Goal: Feedback & Contribution: Leave review/rating

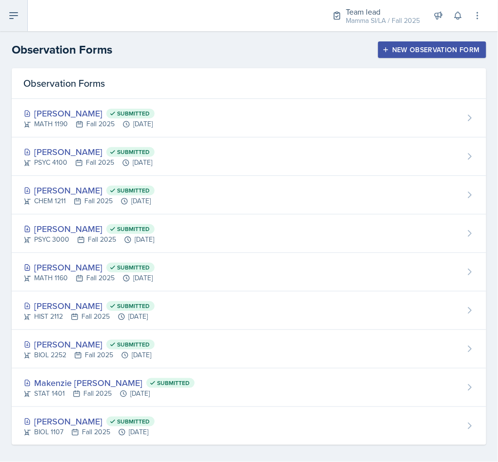
click at [10, 13] on icon at bounding box center [14, 16] width 8 height 6
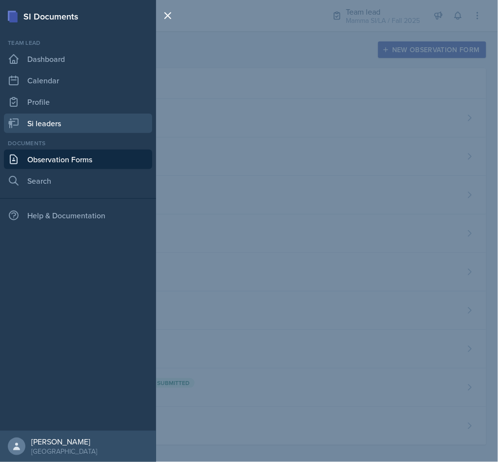
click at [72, 125] on link "Si leaders" at bounding box center [78, 123] width 148 height 19
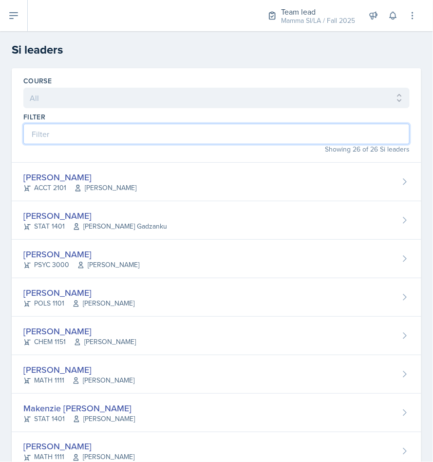
click at [139, 142] on input at bounding box center [216, 134] width 387 height 20
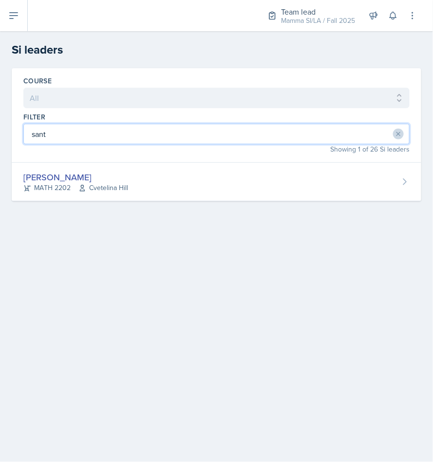
type input "sant"
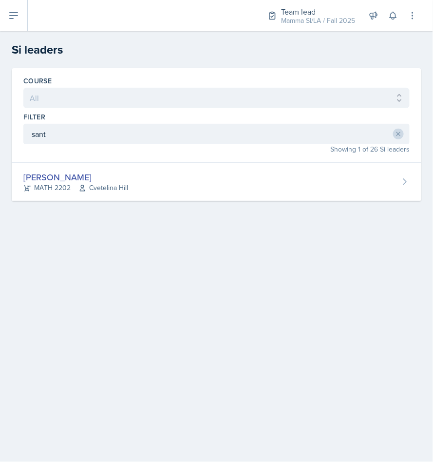
click at [91, 193] on span "Cvetelina Hill" at bounding box center [103, 188] width 50 height 10
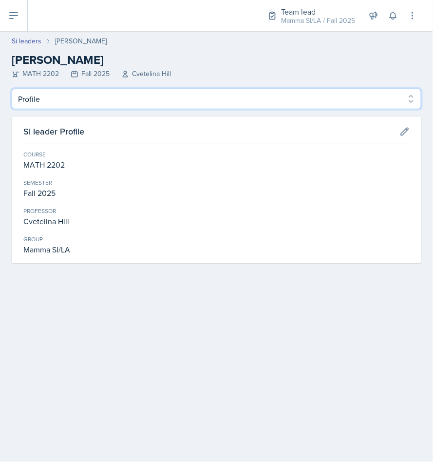
click at [110, 93] on select "Profile Planning Sheets Observation Forms Uploads" at bounding box center [217, 99] width 410 height 20
select select "Planning Sheets"
click at [12, 89] on select "Profile Planning Sheets Observation Forms Uploads" at bounding box center [217, 99] width 410 height 20
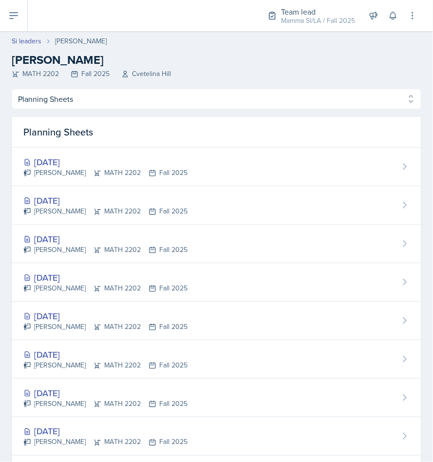
click at [107, 214] on div "[PERSON_NAME] MATH 2202 Fall 2025" at bounding box center [105, 211] width 164 height 10
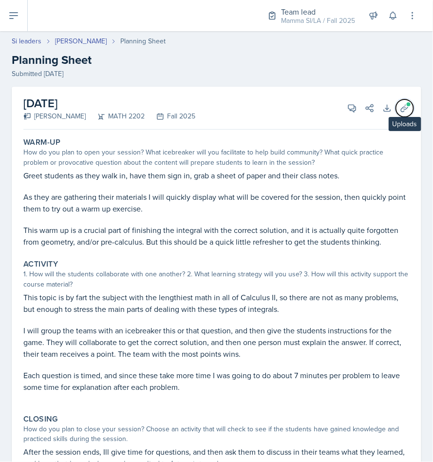
click at [396, 115] on button "Uploads" at bounding box center [405, 108] width 18 height 18
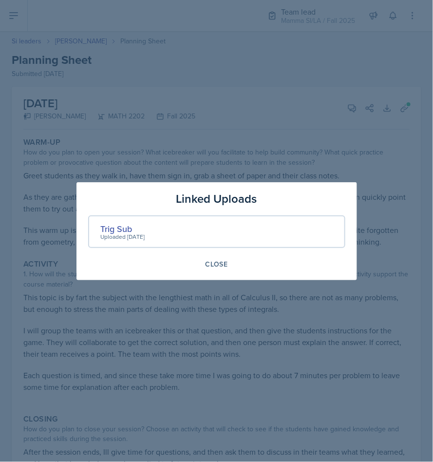
click at [116, 222] on div "Trig Sub" at bounding box center [123, 228] width 44 height 13
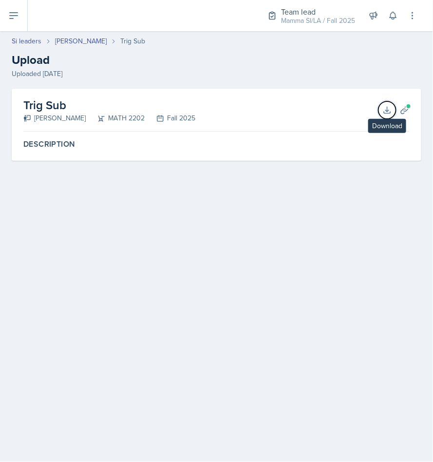
click at [392, 113] on icon at bounding box center [388, 110] width 10 height 10
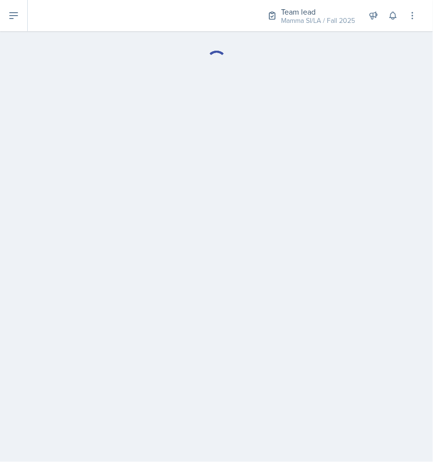
select select "Planning Sheets"
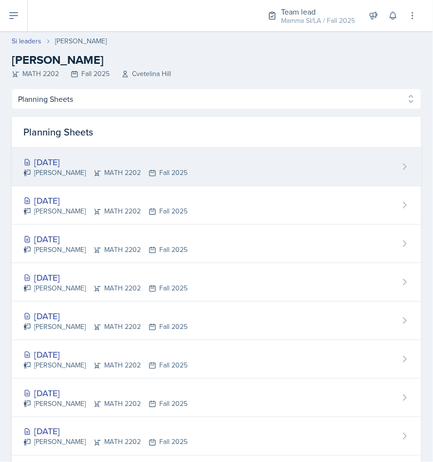
click at [77, 154] on div "[DATE] [PERSON_NAME] MATH 2202 Fall 2025" at bounding box center [217, 167] width 410 height 39
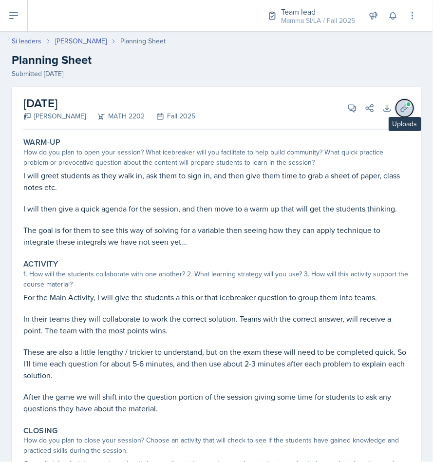
click at [406, 101] on span at bounding box center [409, 104] width 6 height 6
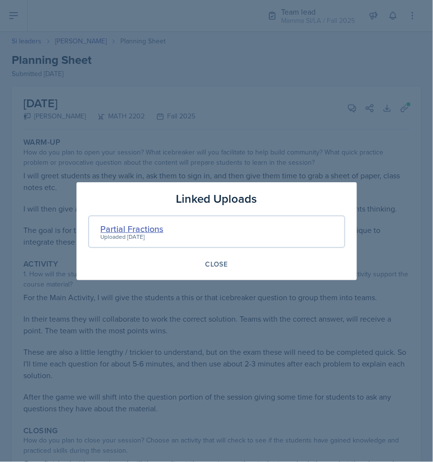
click at [139, 226] on div "Partial Fractions" at bounding box center [132, 228] width 63 height 13
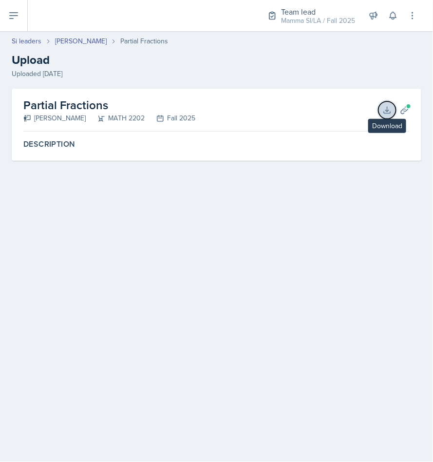
click at [394, 107] on button "Download" at bounding box center [388, 110] width 18 height 18
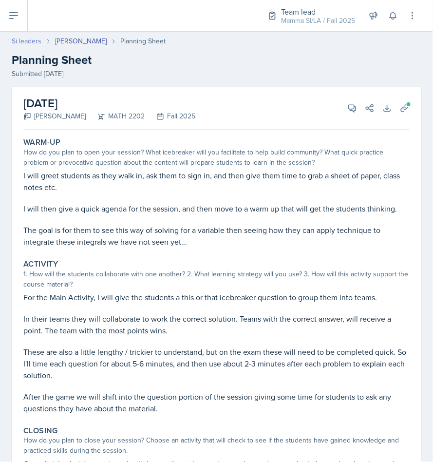
click at [20, 46] on link "Si leaders" at bounding box center [27, 41] width 30 height 10
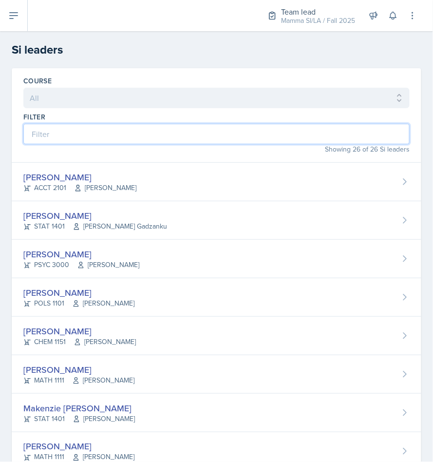
click at [104, 132] on input at bounding box center [216, 134] width 387 height 20
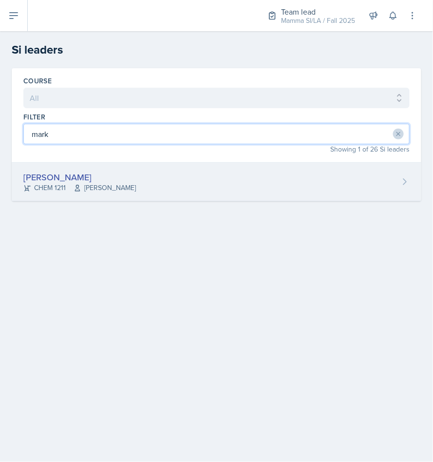
type input "mark"
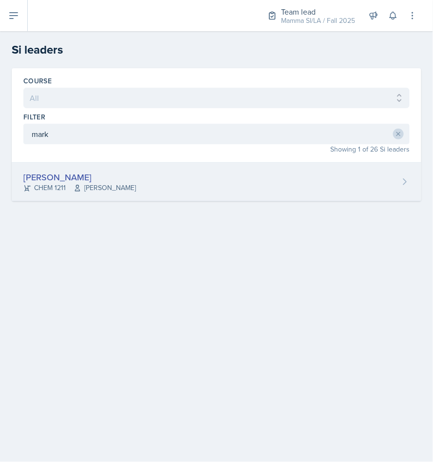
click at [100, 187] on span "[PERSON_NAME]" at bounding box center [105, 188] width 62 height 10
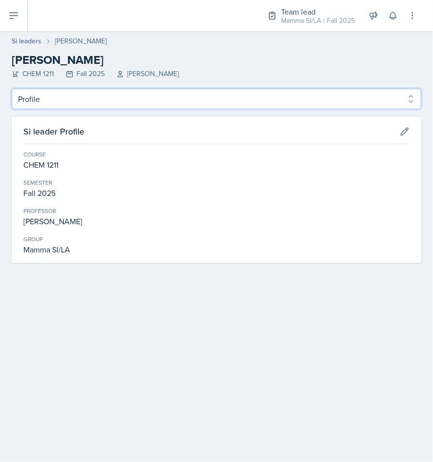
click at [85, 99] on select "Profile Planning Sheets Observation Forms Uploads" at bounding box center [217, 99] width 410 height 20
select select "Planning Sheets"
click at [12, 89] on select "Profile Planning Sheets Observation Forms Uploads" at bounding box center [217, 99] width 410 height 20
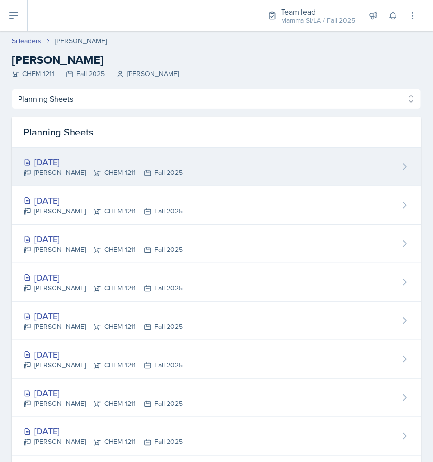
click at [139, 165] on div "[DATE]" at bounding box center [102, 161] width 159 height 13
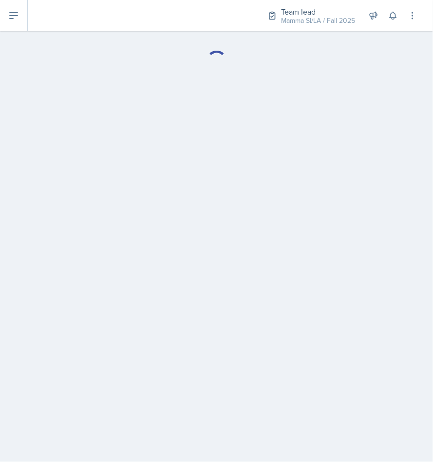
select select "Planning Sheets"
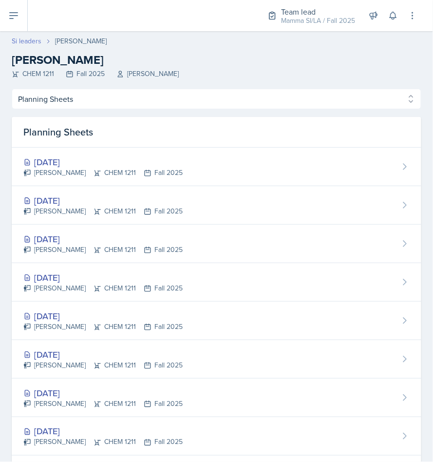
click at [28, 44] on link "Si leaders" at bounding box center [27, 41] width 30 height 10
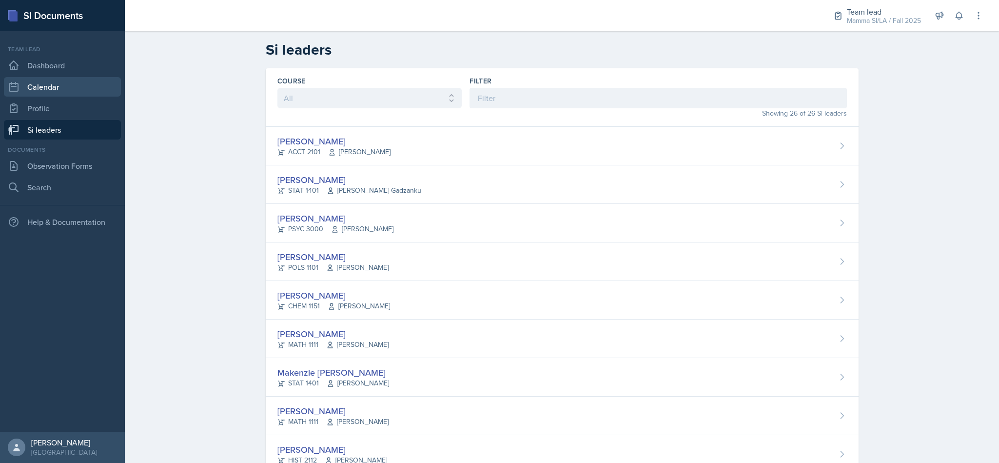
click at [68, 83] on link "Calendar" at bounding box center [62, 86] width 117 height 19
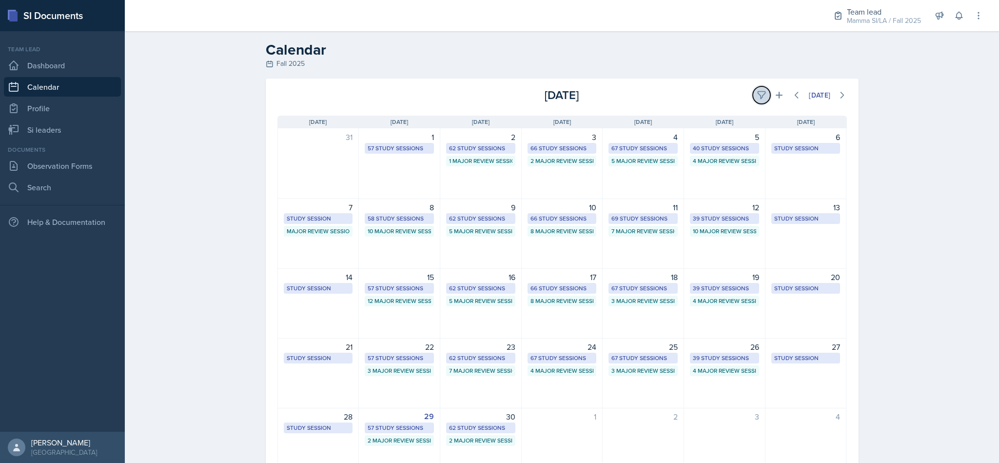
click at [759, 94] on icon at bounding box center [761, 95] width 10 height 10
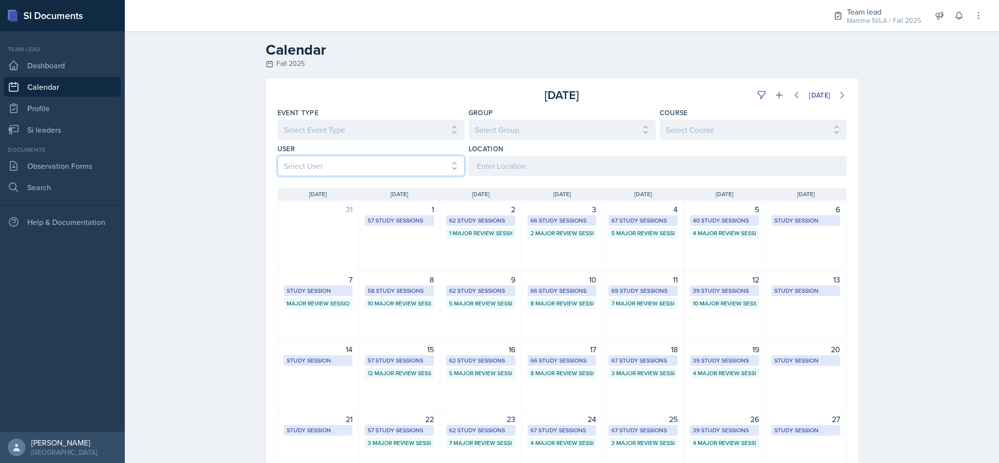
click at [421, 160] on select "Select User All [PERSON_NAME] [PERSON_NAME] [PERSON_NAME] [PERSON_NAME] [PERSON…" at bounding box center [370, 165] width 187 height 20
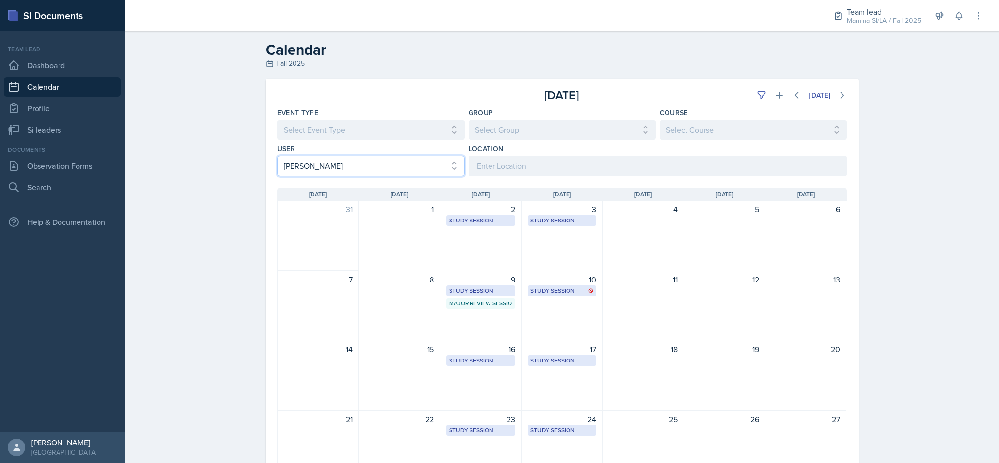
click at [417, 167] on select "Select User All [PERSON_NAME] [PERSON_NAME] [PERSON_NAME] [PERSON_NAME] [PERSON…" at bounding box center [370, 165] width 187 height 20
select select "ba854480-c2e1-4bea-9fc0-8c6b97707f67"
click at [277, 155] on select "Select User All Abeer Kayser Aditya Chauhan Aissa Sylla Alberto Di Stanislao Al…" at bounding box center [370, 165] width 187 height 20
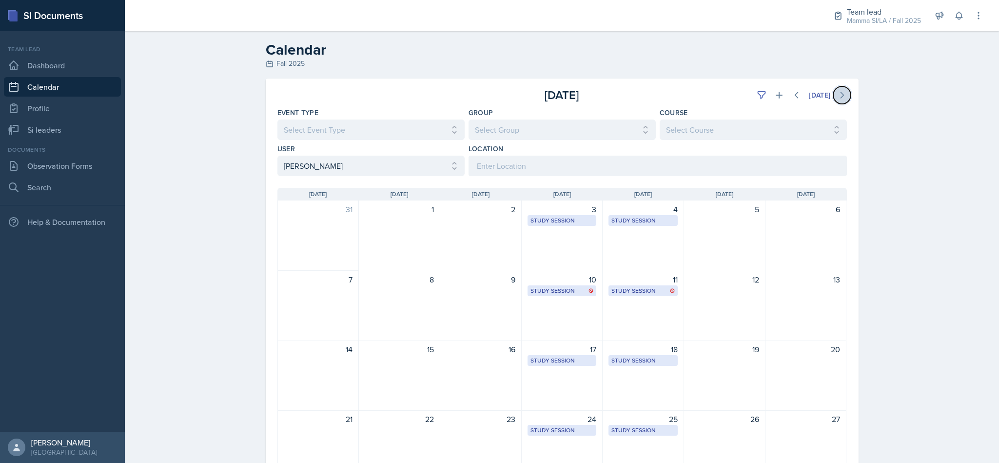
click at [840, 95] on icon at bounding box center [841, 95] width 3 height 6
click at [556, 220] on div "Study Session" at bounding box center [561, 220] width 63 height 9
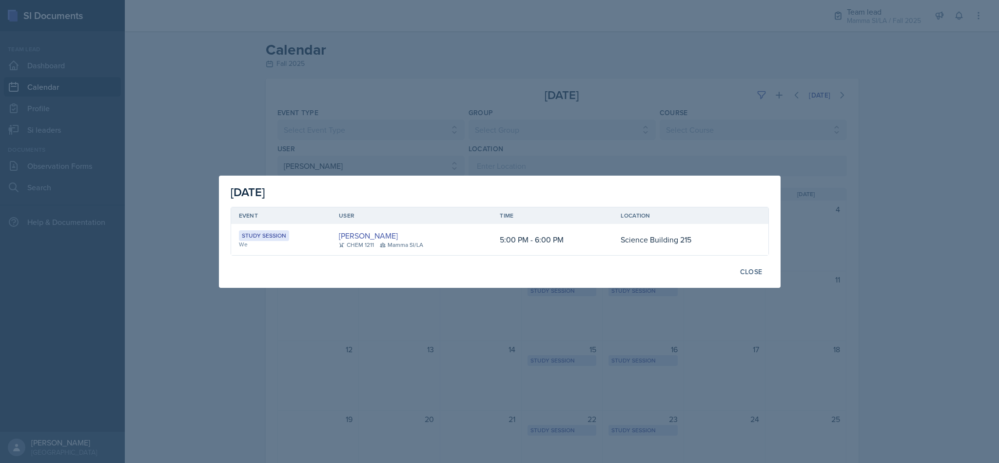
click at [880, 232] on div at bounding box center [499, 231] width 999 height 463
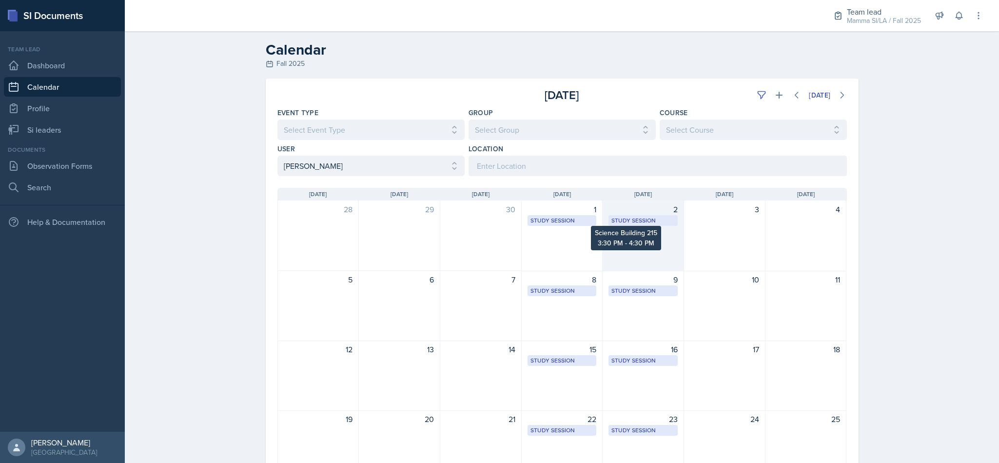
click at [664, 222] on div "Study Session" at bounding box center [642, 220] width 63 height 9
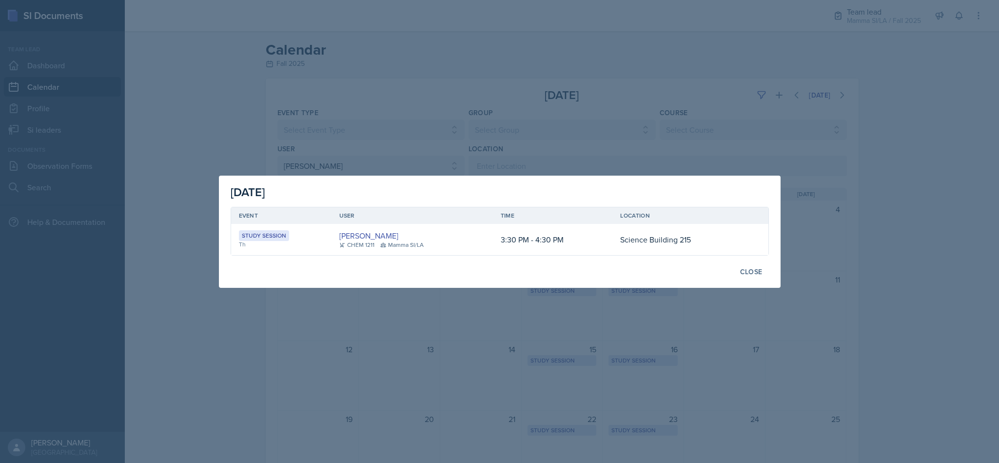
click at [839, 253] on div at bounding box center [499, 231] width 999 height 463
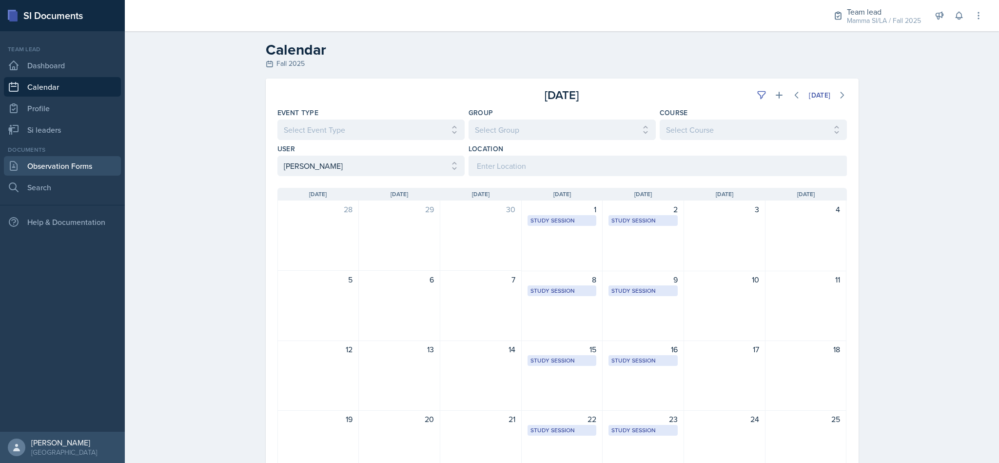
click at [80, 163] on link "Observation Forms" at bounding box center [62, 165] width 117 height 19
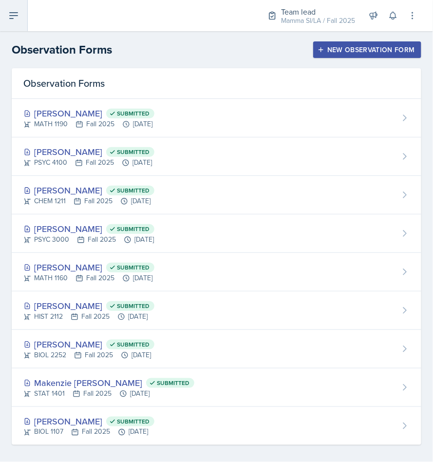
click at [15, 14] on icon at bounding box center [14, 16] width 12 height 12
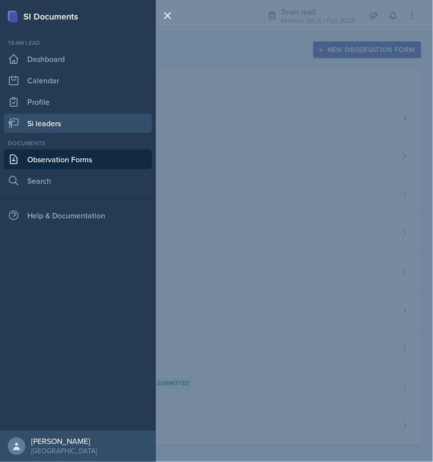
click at [37, 116] on link "Si leaders" at bounding box center [78, 123] width 148 height 19
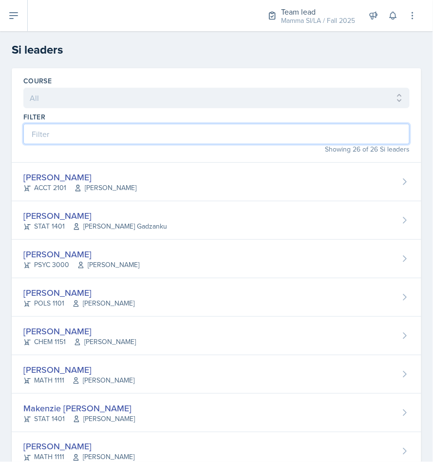
click at [102, 135] on input at bounding box center [216, 134] width 387 height 20
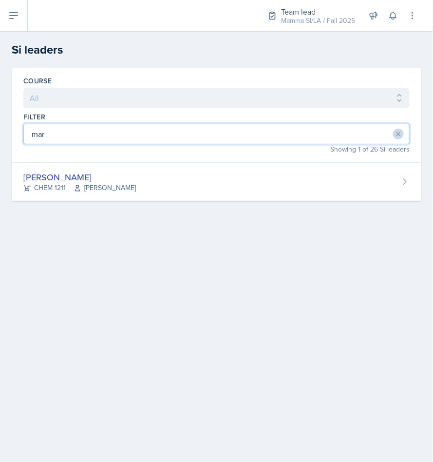
type input "mark"
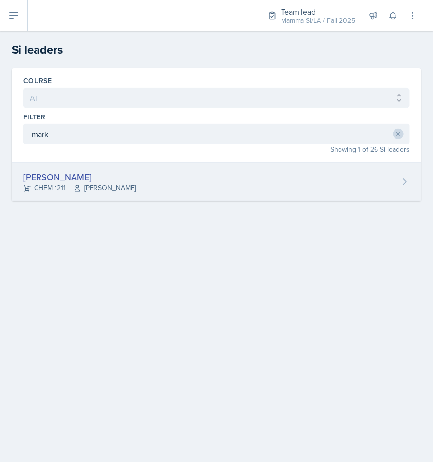
click at [244, 186] on div "Markcharles Ogunjiofor CHEM 1211 Wei Zhou" at bounding box center [217, 182] width 410 height 39
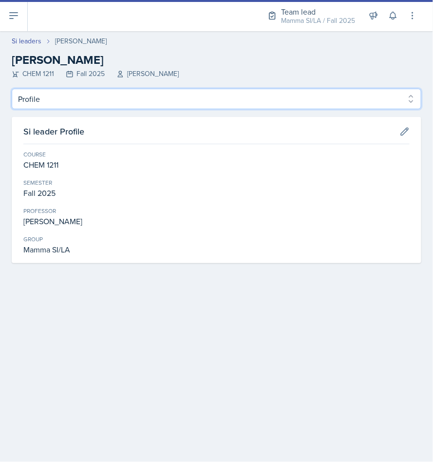
click at [271, 97] on select "Profile Planning Sheets Observation Forms Uploads" at bounding box center [217, 99] width 410 height 20
select select "Planning Sheets"
click at [12, 89] on select "Profile Planning Sheets Observation Forms Uploads" at bounding box center [217, 99] width 410 height 20
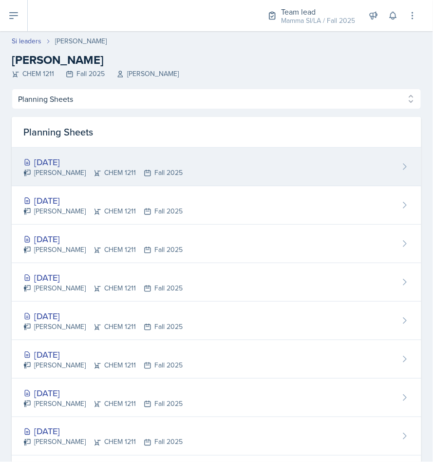
click at [345, 159] on div "Oct 1st, 2025 Markcharles Ogunjiofor CHEM 1211 Fall 2025" at bounding box center [217, 167] width 410 height 39
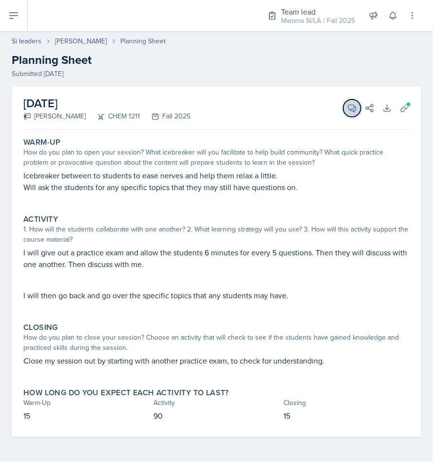
click at [355, 112] on icon at bounding box center [353, 108] width 10 height 10
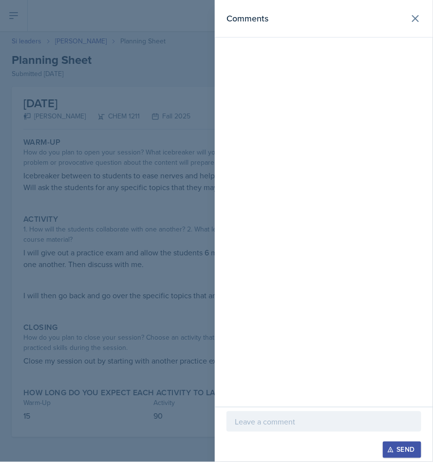
click at [251, 420] on p at bounding box center [324, 422] width 178 height 12
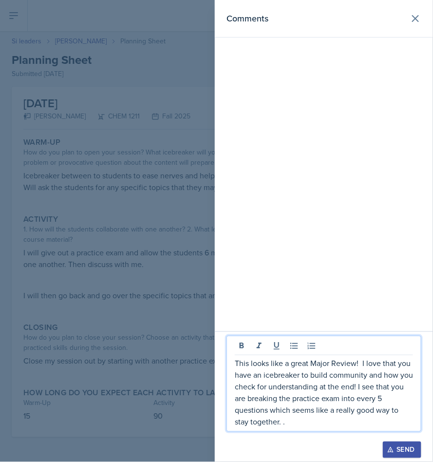
click at [292, 420] on p "This looks like a great Major Review! I love that you have an icebreaker to bui…" at bounding box center [324, 392] width 178 height 70
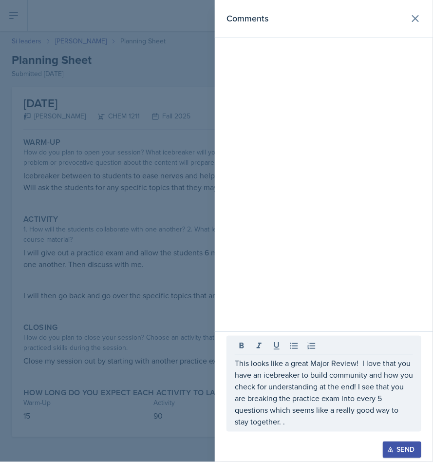
click at [414, 446] on div "Send" at bounding box center [402, 450] width 26 height 8
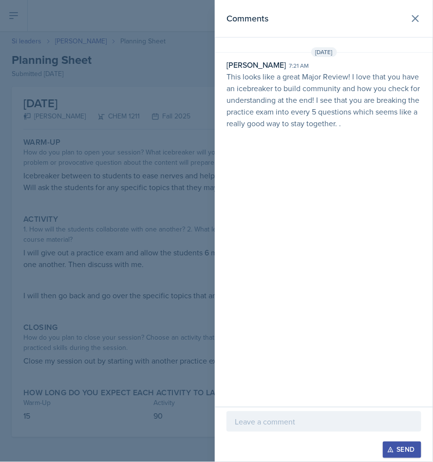
click at [300, 420] on p at bounding box center [324, 422] width 178 height 12
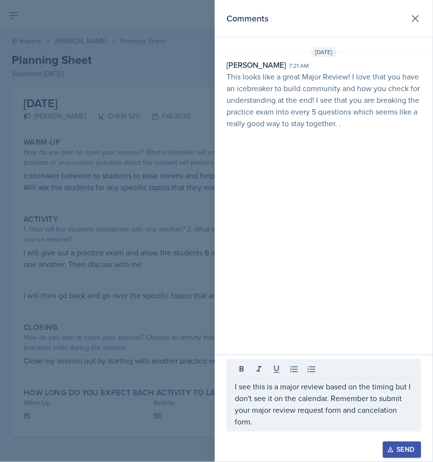
click at [392, 446] on icon "button" at bounding box center [390, 449] width 7 height 7
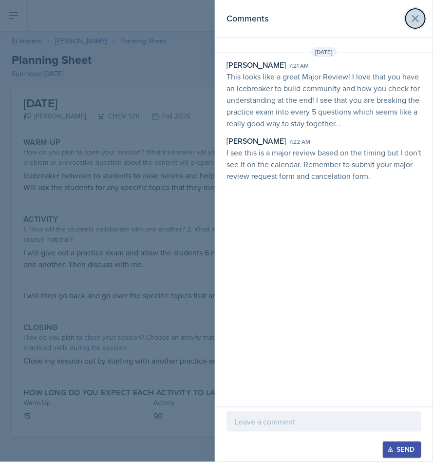
click at [410, 16] on icon at bounding box center [416, 19] width 12 height 12
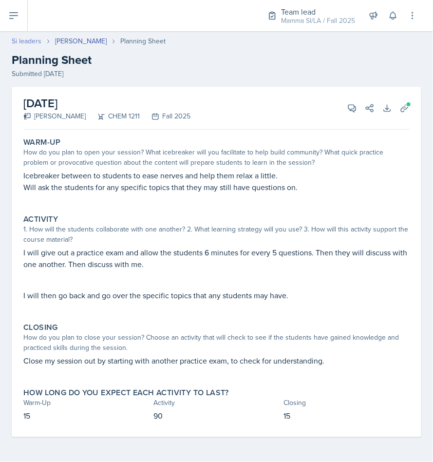
click at [34, 41] on link "Si leaders" at bounding box center [27, 41] width 30 height 10
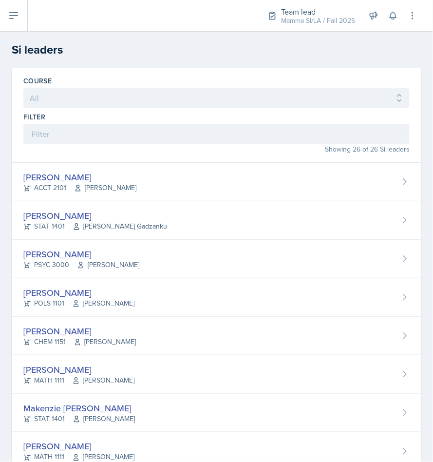
click at [157, 151] on div "Showing 26 of 26 Si leaders" at bounding box center [216, 149] width 387 height 10
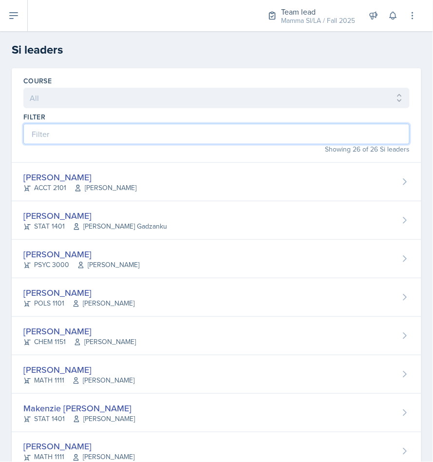
click at [160, 143] on input at bounding box center [216, 134] width 387 height 20
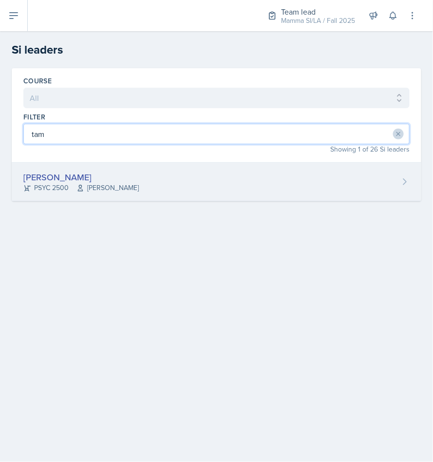
type input "tam"
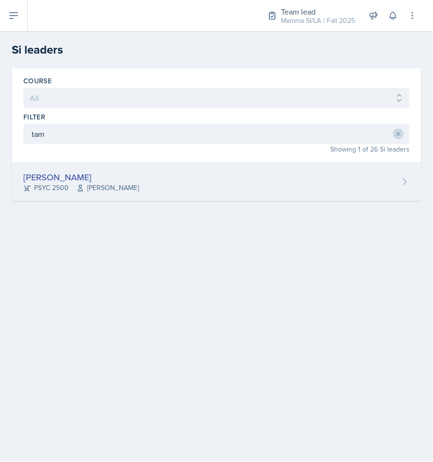
click at [126, 170] on div "Tamiya Pilgrim PSYC 2500 Meghan Bankhead" at bounding box center [217, 182] width 410 height 39
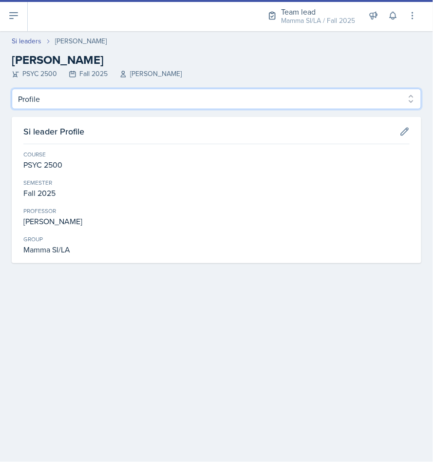
click at [100, 104] on select "Profile Planning Sheets Observation Forms Uploads" at bounding box center [217, 99] width 410 height 20
select select "Planning Sheets"
click at [12, 89] on select "Profile Planning Sheets Observation Forms Uploads" at bounding box center [217, 99] width 410 height 20
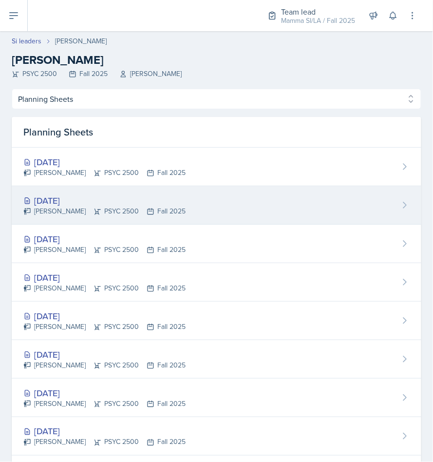
click at [174, 191] on div "Sep 29th, 2025 Tamiya Pilgrim PSYC 2500 Fall 2025" at bounding box center [217, 205] width 410 height 39
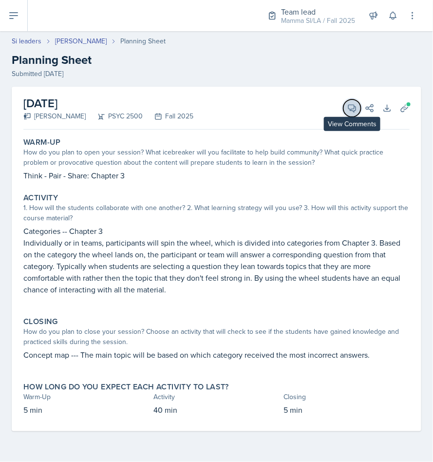
click at [360, 104] on button "View Comments" at bounding box center [353, 108] width 18 height 18
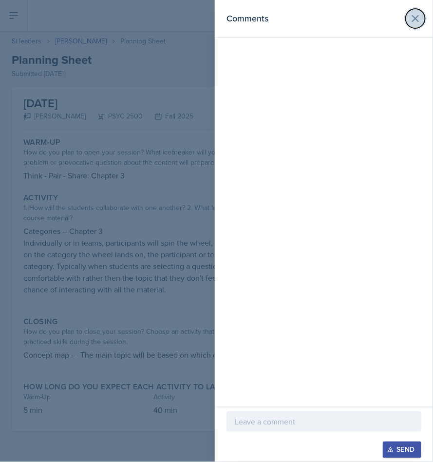
click at [413, 15] on icon at bounding box center [416, 19] width 12 height 12
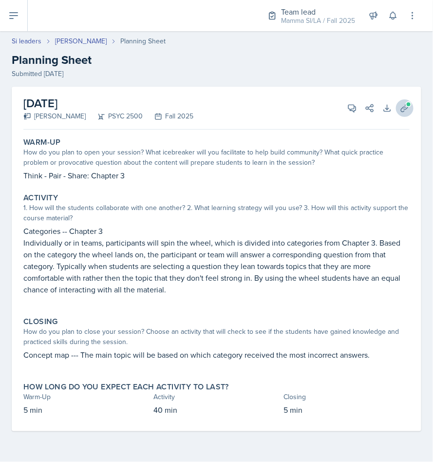
drag, startPoint x: 406, startPoint y: 118, endPoint x: 408, endPoint y: 110, distance: 9.0
click at [406, 116] on div "September 29th, 2025 Tamiya Pilgrim PSYC 2500 Fall 2025 View Comments Comments …" at bounding box center [216, 108] width 387 height 43
click at [408, 110] on icon at bounding box center [405, 108] width 10 height 10
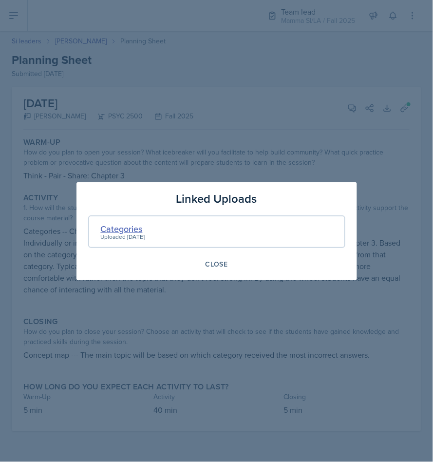
click at [120, 225] on div "Categories" at bounding box center [123, 228] width 44 height 13
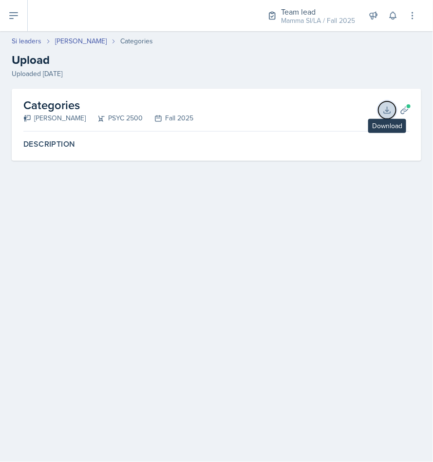
click at [392, 114] on icon at bounding box center [388, 110] width 10 height 10
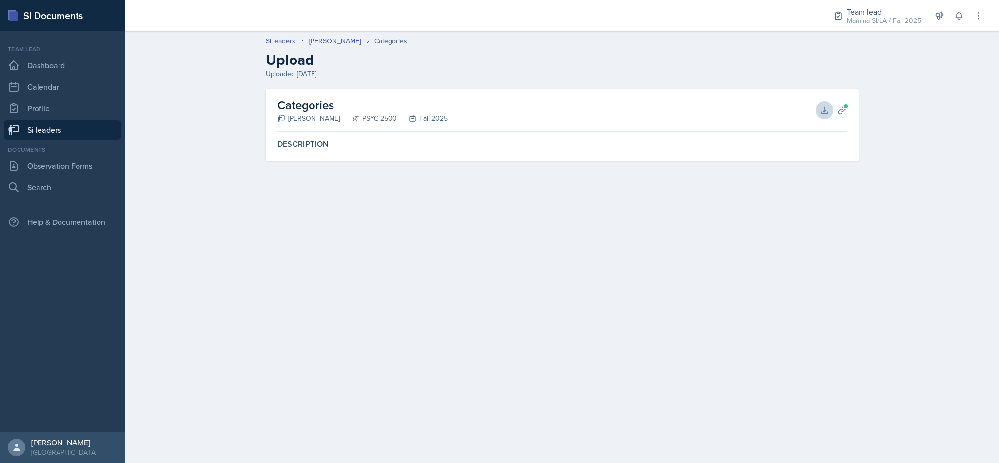
click at [613, 253] on main "Si leaders Tamiya Pilgrim Categories Upload Uploaded Sep 19th, 2025 Categories …" at bounding box center [562, 246] width 874 height 431
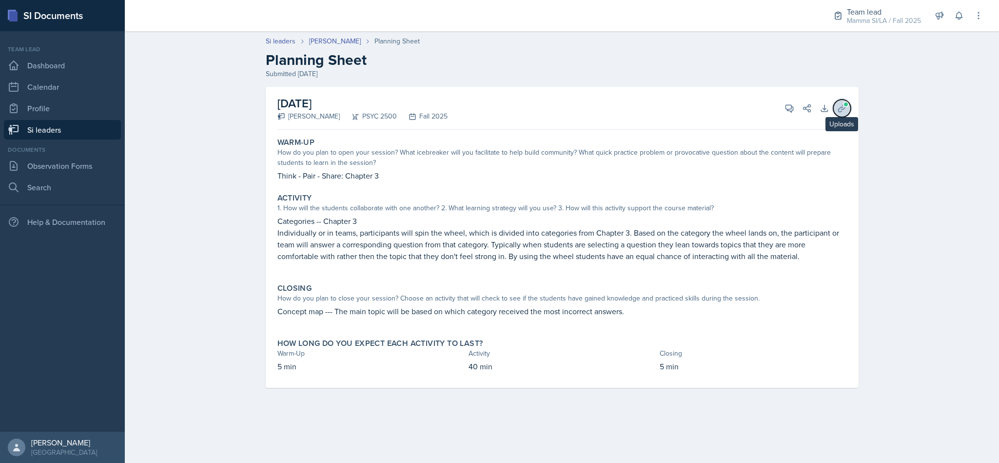
click at [833, 108] on button "Uploads" at bounding box center [842, 108] width 18 height 18
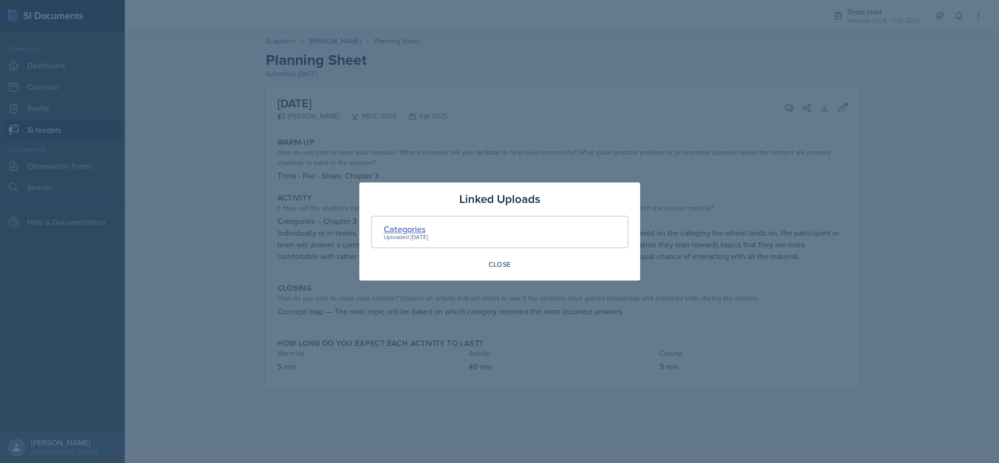
click at [384, 224] on div "Categories" at bounding box center [406, 228] width 44 height 13
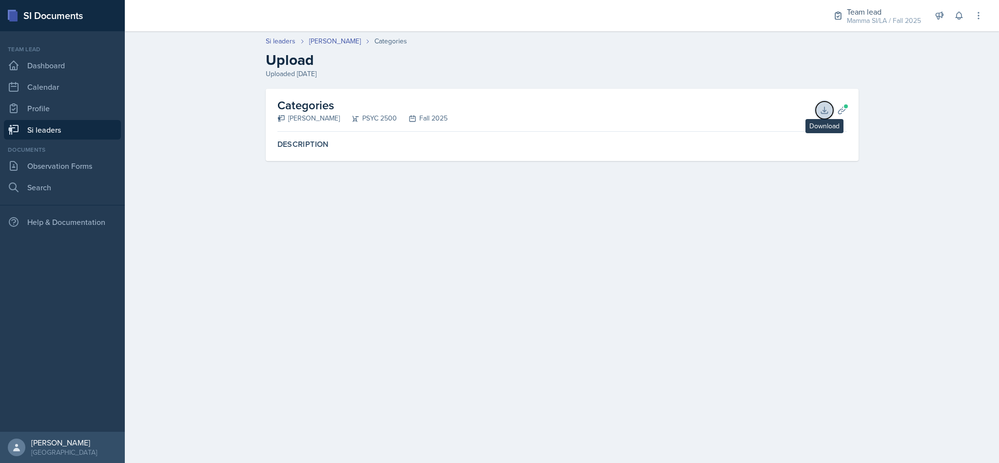
click at [819, 111] on icon at bounding box center [824, 110] width 10 height 10
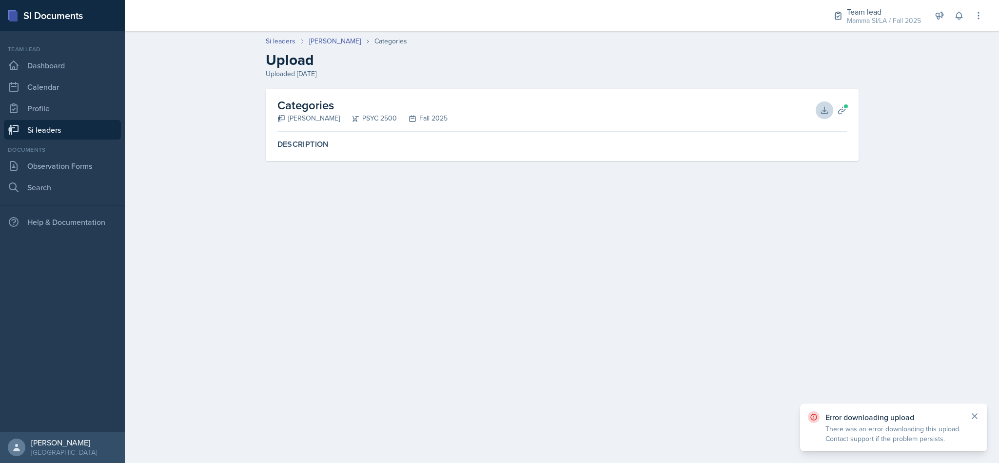
click at [971, 416] on icon at bounding box center [974, 416] width 10 height 10
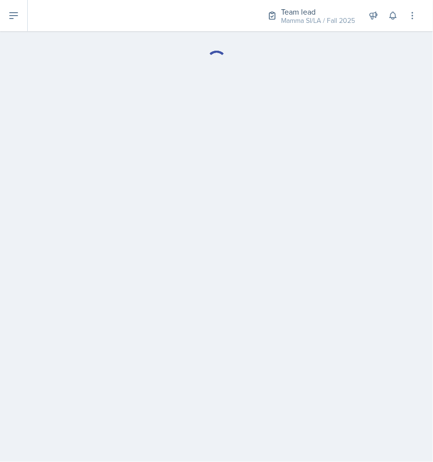
select select "Planning Sheets"
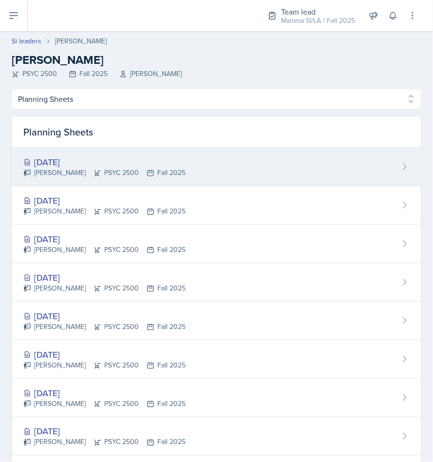
click at [58, 162] on div "Oct 1st, 2025" at bounding box center [104, 161] width 162 height 13
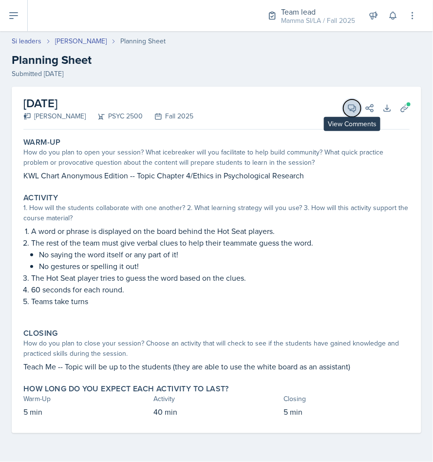
click at [356, 103] on span at bounding box center [355, 104] width 5 height 5
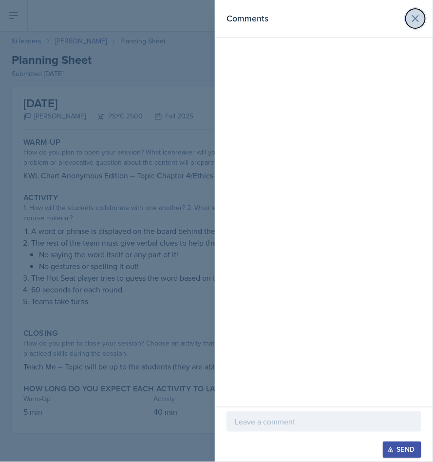
click at [420, 13] on icon at bounding box center [416, 19] width 12 height 12
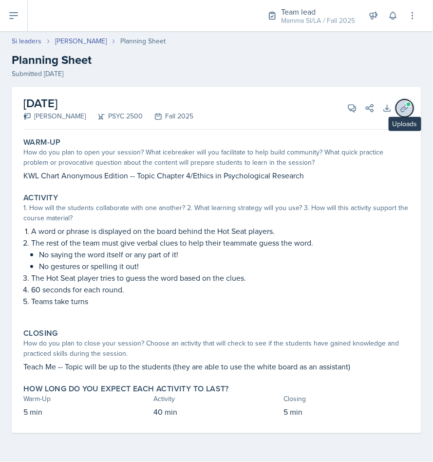
click at [406, 99] on button "Uploads" at bounding box center [405, 108] width 18 height 18
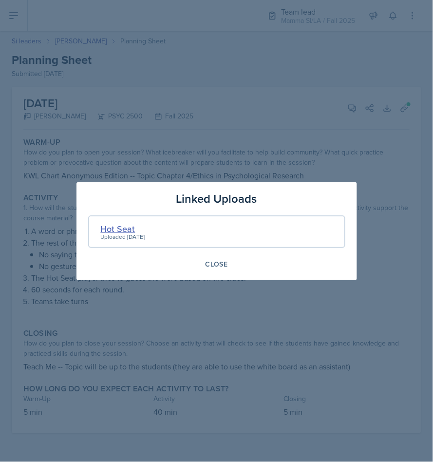
click at [114, 225] on div "Hot Seat" at bounding box center [123, 228] width 44 height 13
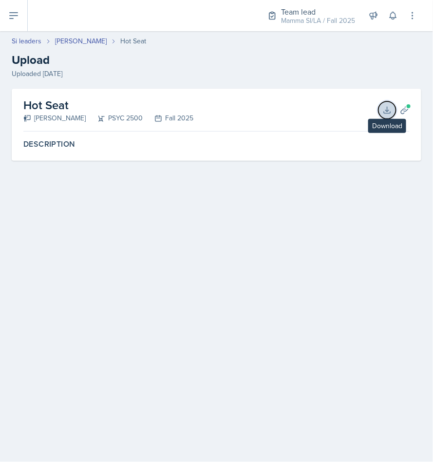
click at [385, 101] on button "Download" at bounding box center [388, 110] width 18 height 18
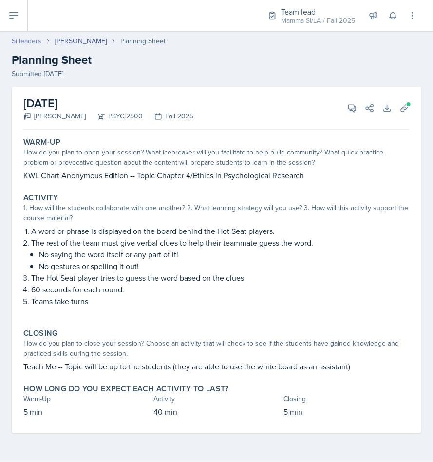
click at [26, 39] on link "Si leaders" at bounding box center [27, 41] width 30 height 10
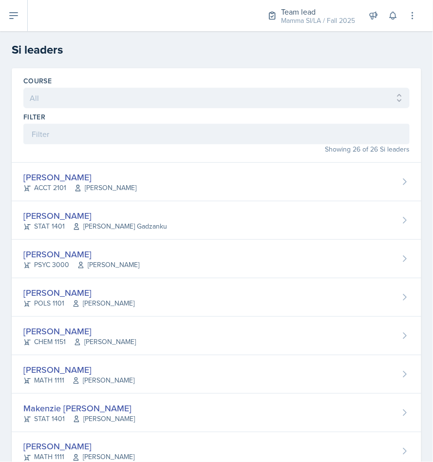
click at [91, 149] on div "Showing 26 of 26 Si leaders" at bounding box center [216, 149] width 387 height 10
click at [98, 119] on div "Filter" at bounding box center [216, 117] width 387 height 10
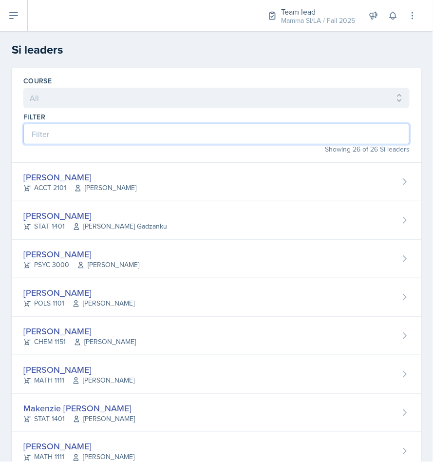
click at [94, 132] on input at bounding box center [216, 134] width 387 height 20
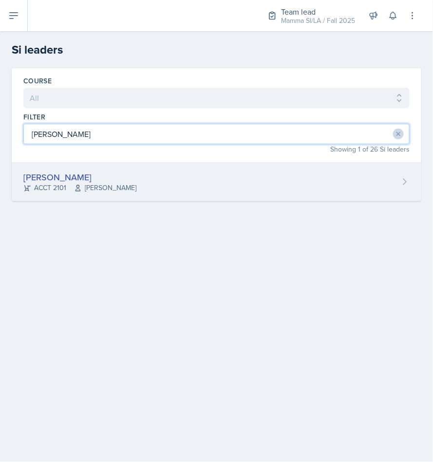
type input "mell"
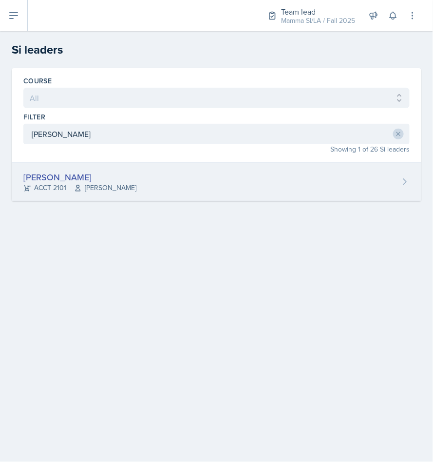
click at [58, 177] on div "Melleah Richards" at bounding box center [79, 177] width 113 height 13
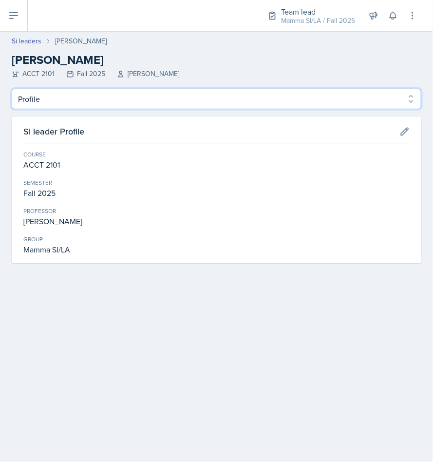
drag, startPoint x: 114, startPoint y: 100, endPoint x: 103, endPoint y: 105, distance: 12.4
click at [114, 100] on select "Profile Planning Sheets Observation Forms Uploads" at bounding box center [217, 99] width 410 height 20
select select "Planning Sheets"
click at [12, 89] on select "Profile Planning Sheets Observation Forms Uploads" at bounding box center [217, 99] width 410 height 20
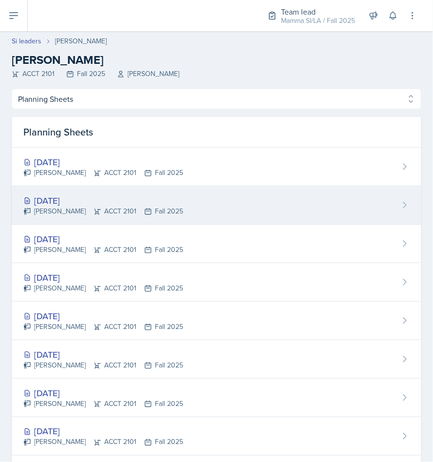
click at [77, 205] on div "[DATE]" at bounding box center [103, 200] width 160 height 13
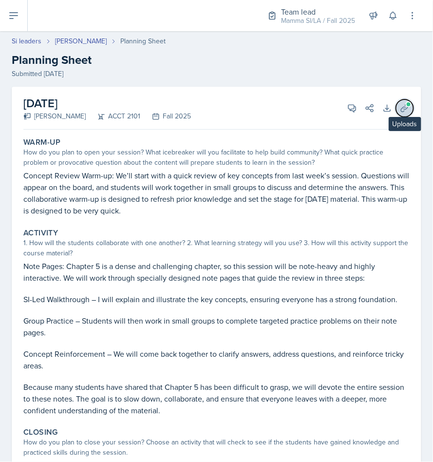
click at [400, 108] on icon at bounding box center [405, 108] width 10 height 10
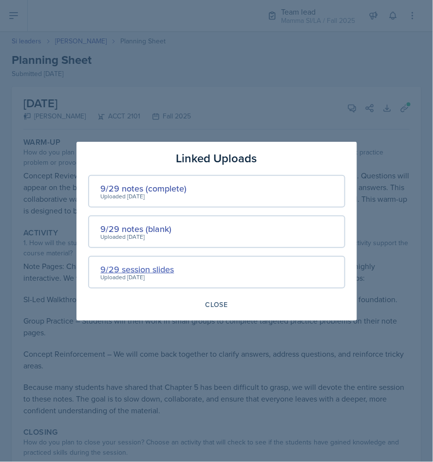
click at [141, 267] on div "9/29 session slides" at bounding box center [138, 269] width 74 height 13
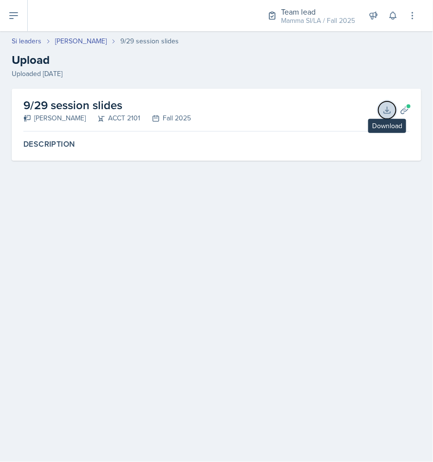
click at [383, 112] on icon at bounding box center [388, 110] width 10 height 10
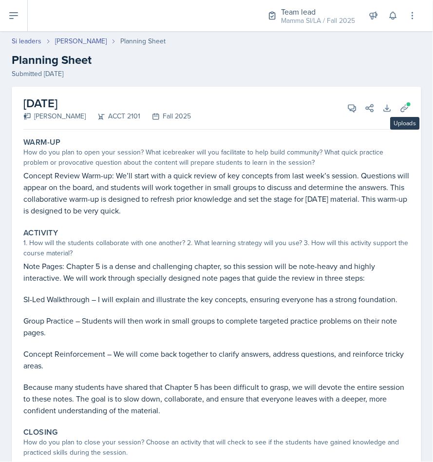
click at [385, 101] on div "September 29th, 2025 Melleah Richards ACCT 2101 Fall 2025 View Comments Comment…" at bounding box center [216, 108] width 387 height 43
click at [396, 101] on button "Uploads" at bounding box center [405, 108] width 18 height 18
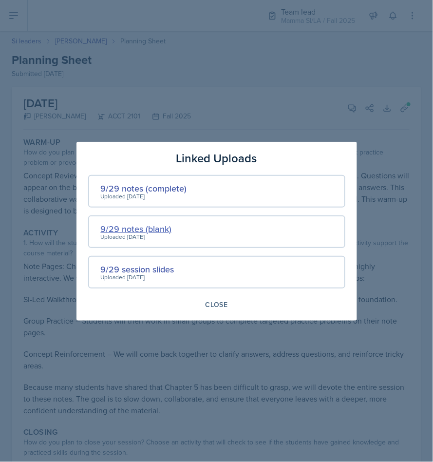
click at [154, 231] on div "9/29 notes (blank)" at bounding box center [136, 228] width 71 height 13
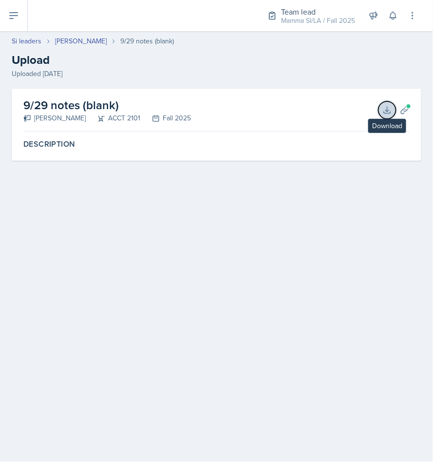
click at [390, 113] on icon at bounding box center [387, 110] width 6 height 6
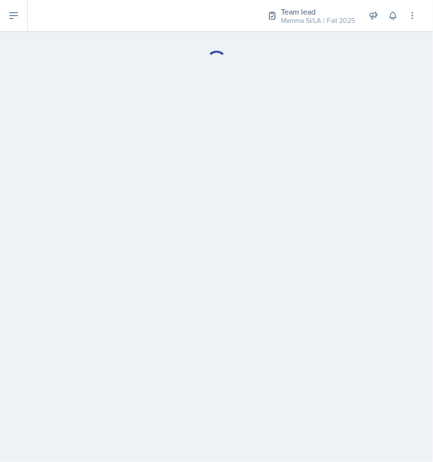
select select "Planning Sheets"
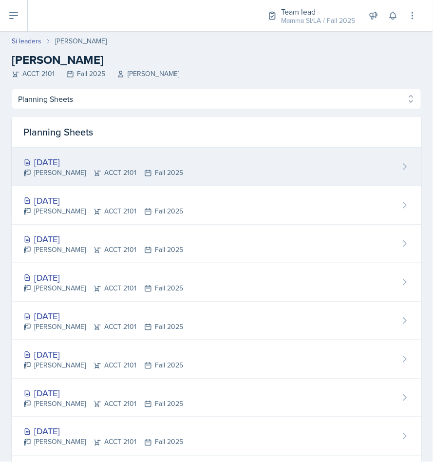
click at [72, 161] on div "Oct 1st, 2025" at bounding box center [103, 161] width 160 height 13
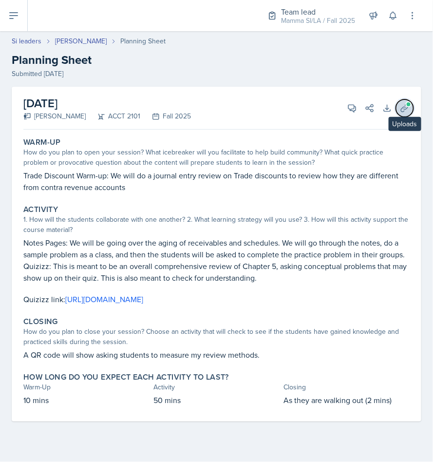
click at [405, 106] on icon at bounding box center [405, 108] width 10 height 10
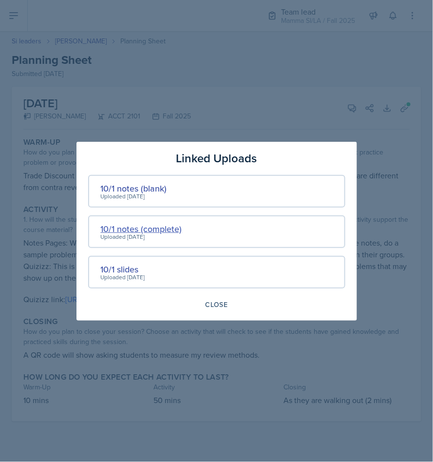
click at [147, 229] on div "10/1 notes (complete)" at bounding box center [141, 228] width 81 height 13
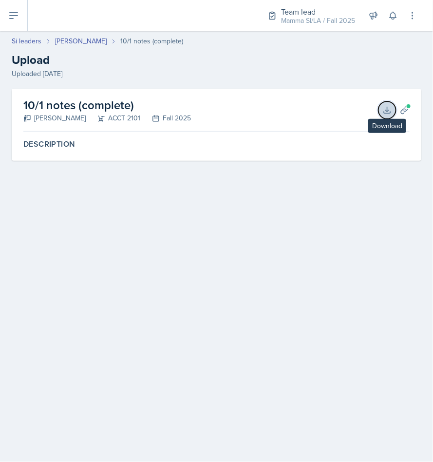
click at [385, 110] on icon at bounding box center [388, 110] width 10 height 10
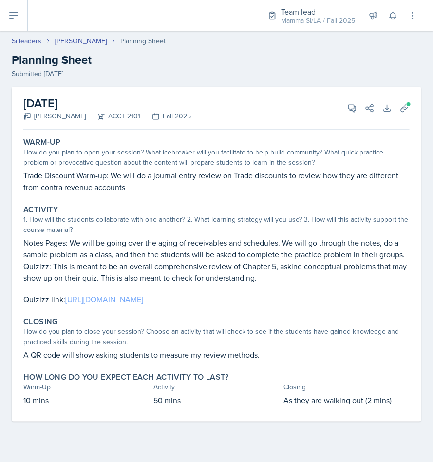
click at [143, 301] on link "https://wayground.com/admin/quiz/68d96b57c589ab67ceeece60" at bounding box center [104, 299] width 78 height 11
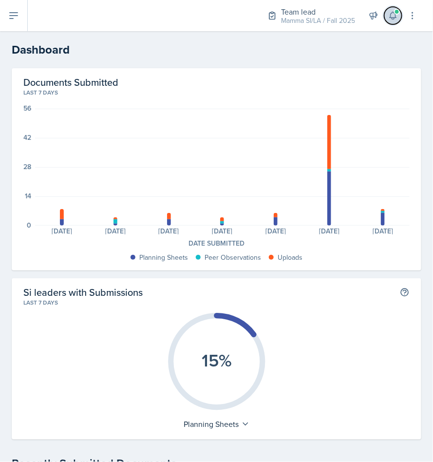
click at [392, 18] on icon at bounding box center [393, 16] width 10 height 10
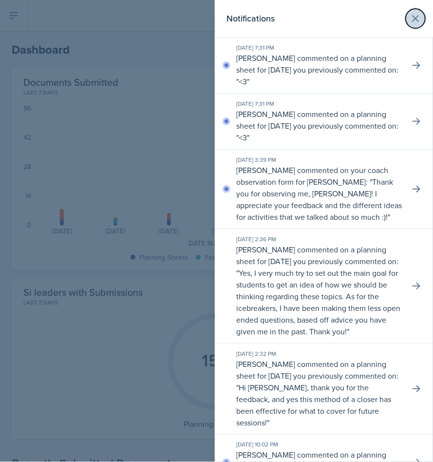
click at [410, 13] on icon at bounding box center [416, 19] width 12 height 12
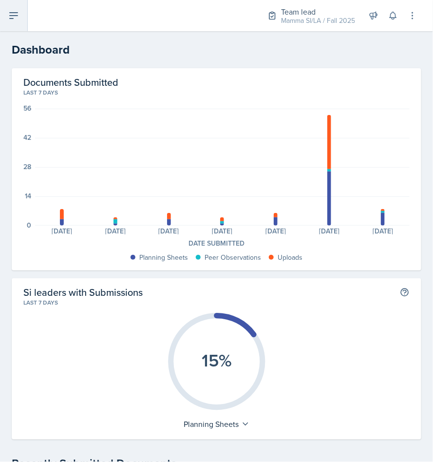
click at [14, 24] on button at bounding box center [14, 15] width 28 height 31
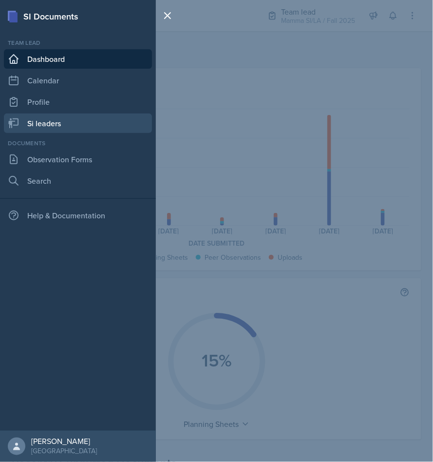
click at [97, 116] on link "Si leaders" at bounding box center [78, 123] width 148 height 19
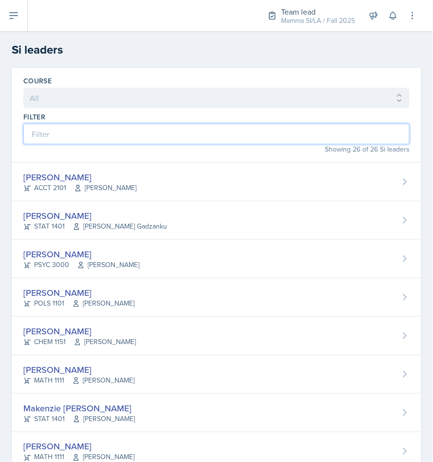
click at [96, 132] on input at bounding box center [216, 134] width 387 height 20
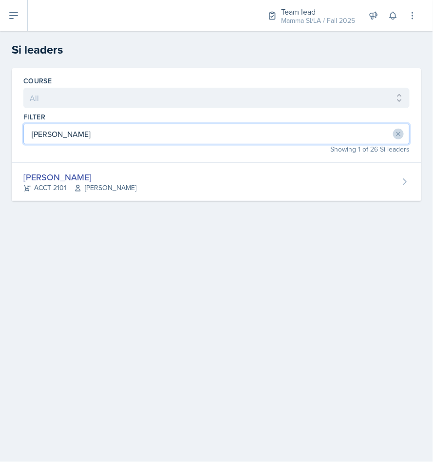
type input "[PERSON_NAME]"
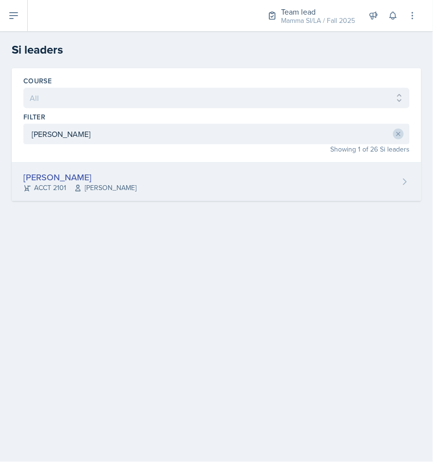
click at [171, 185] on div "[PERSON_NAME] ACCT 2101 [PERSON_NAME]" at bounding box center [217, 182] width 410 height 39
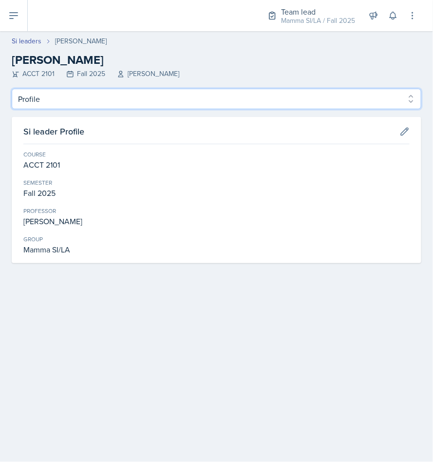
click at [160, 93] on select "Profile Planning Sheets Observation Forms Uploads" at bounding box center [217, 99] width 410 height 20
select select "Planning Sheets"
click at [12, 89] on select "Profile Planning Sheets Observation Forms Uploads" at bounding box center [217, 99] width 410 height 20
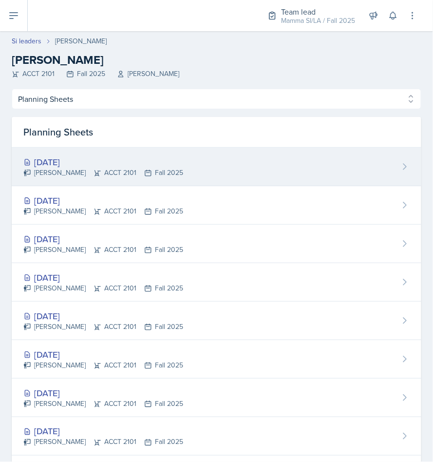
click at [114, 170] on div "Melleah Richards ACCT 2101 Fall 2025" at bounding box center [103, 173] width 160 height 10
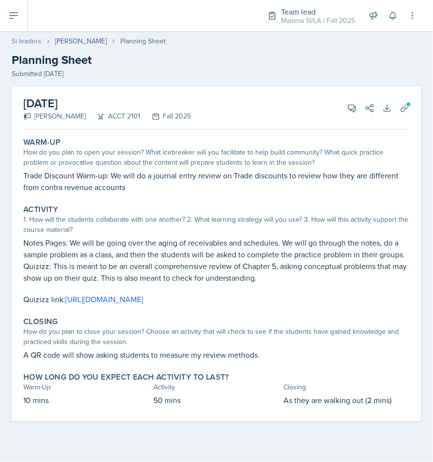
click at [33, 41] on link "Si leaders" at bounding box center [27, 41] width 30 height 10
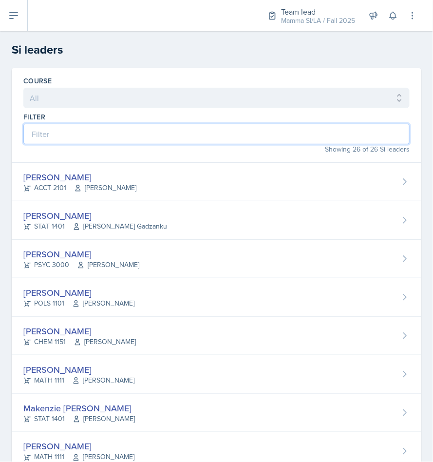
click at [82, 127] on input at bounding box center [216, 134] width 387 height 20
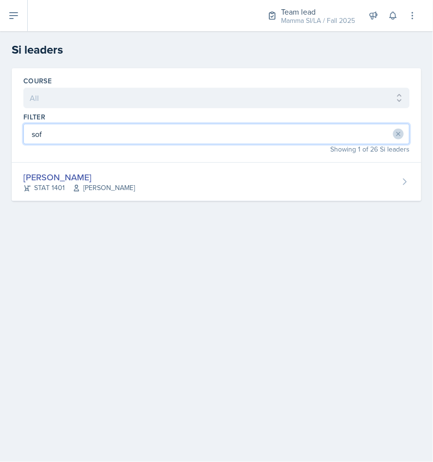
type input "sof"
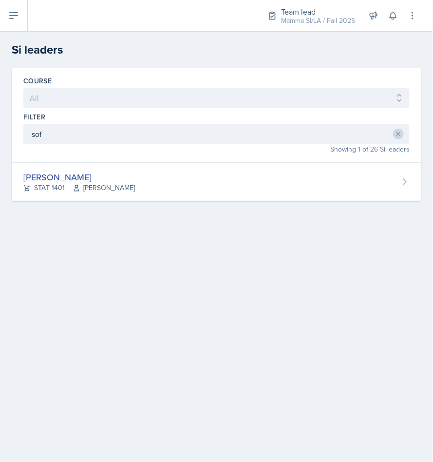
click at [136, 163] on div "Course All ACCT 2101 ACCT 2102 ACCT 4050 ANTH 1102 ANTH 3301 ARCH 1000 ARCH 100…" at bounding box center [217, 115] width 410 height 95
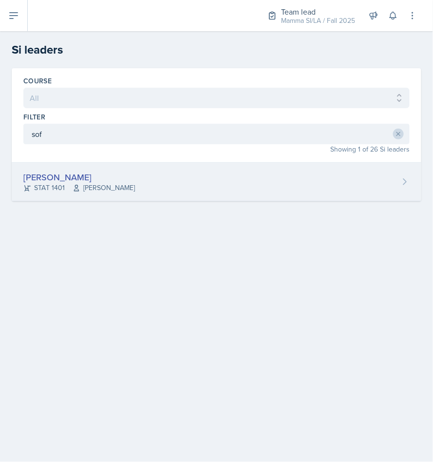
click at [136, 168] on div "Sofia Rose Ibarra STAT 1401 Sheri Johnson" at bounding box center [217, 182] width 410 height 39
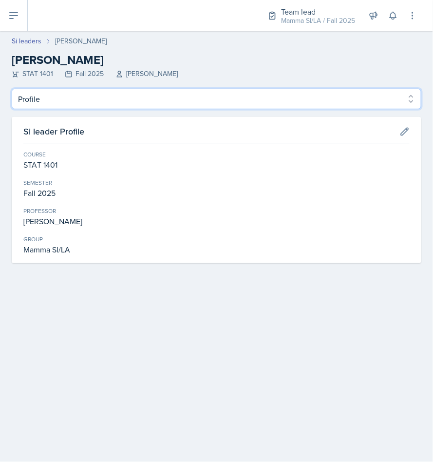
click at [65, 92] on select "Profile Planning Sheets Observation Forms Uploads" at bounding box center [217, 99] width 410 height 20
click at [12, 89] on select "Profile Planning Sheets Observation Forms Uploads" at bounding box center [217, 99] width 410 height 20
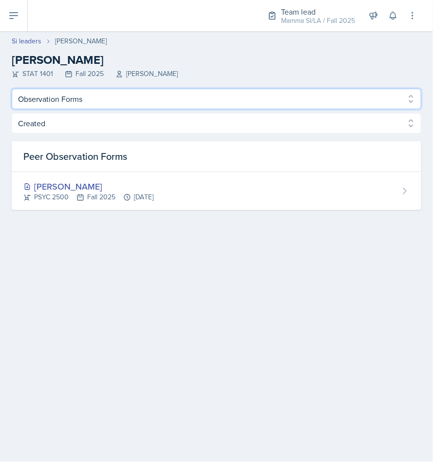
click at [53, 94] on select "Profile Planning Sheets Observation Forms Uploads" at bounding box center [217, 99] width 410 height 20
select select "Planning Sheets"
click at [12, 89] on select "Profile Planning Sheets Observation Forms Uploads" at bounding box center [217, 99] width 410 height 20
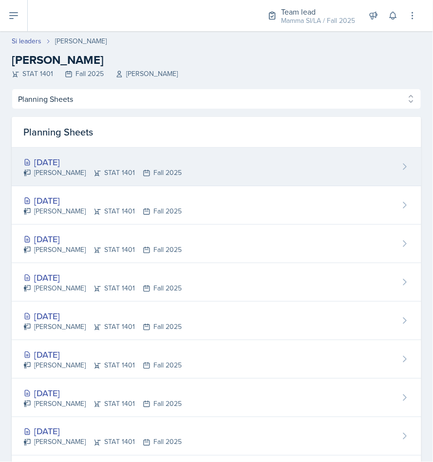
click at [136, 156] on div "Oct 2nd, 2025" at bounding box center [102, 161] width 158 height 13
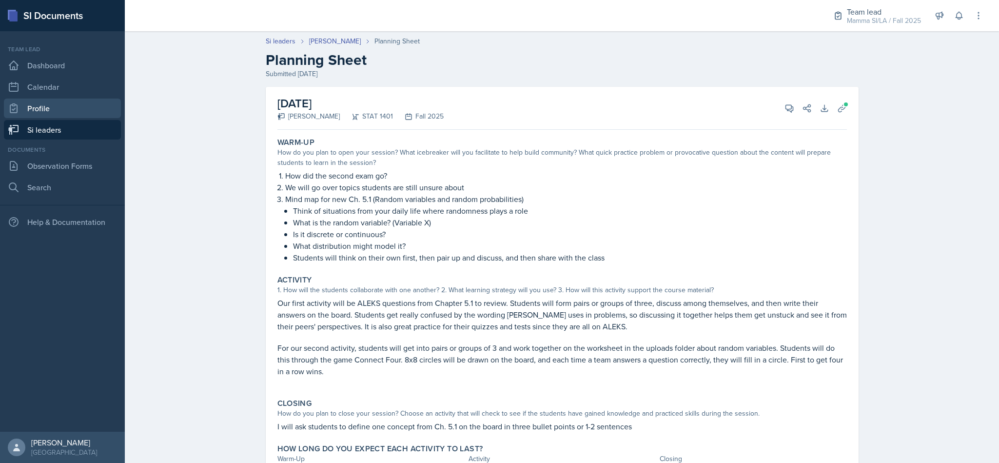
click at [48, 112] on link "Profile" at bounding box center [62, 107] width 117 height 19
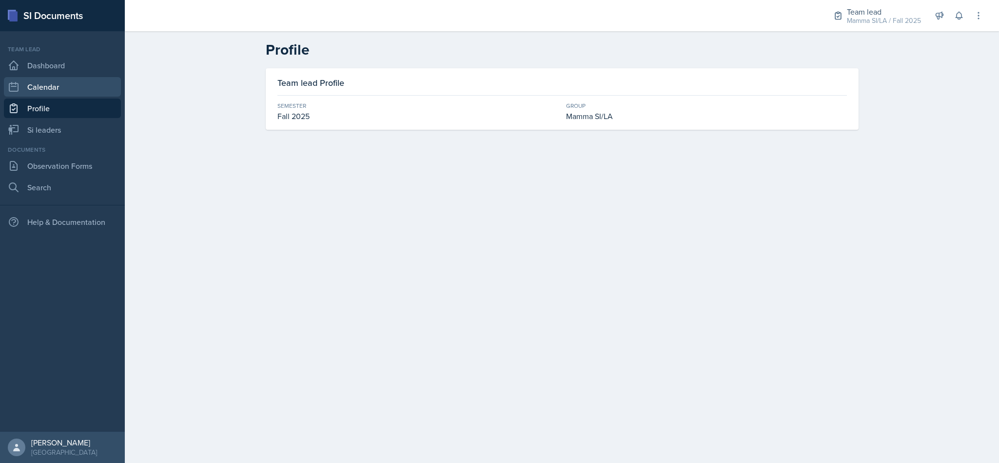
click at [62, 87] on link "Calendar" at bounding box center [62, 86] width 117 height 19
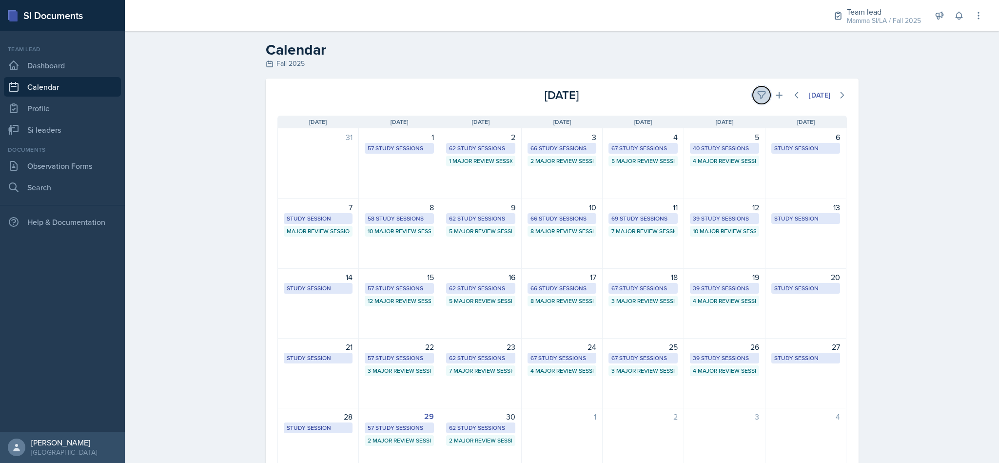
click at [433, 96] on icon at bounding box center [761, 95] width 10 height 10
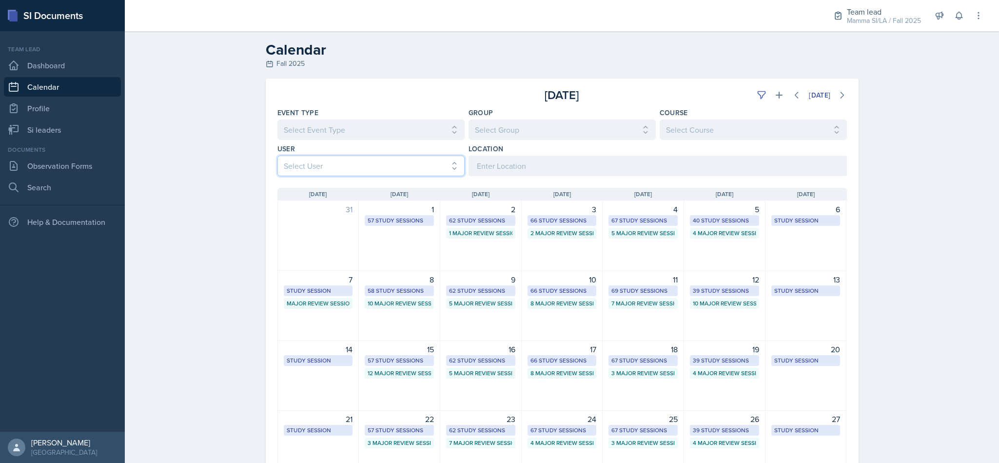
click at [427, 165] on select "Select User All" at bounding box center [370, 165] width 187 height 20
click at [433, 167] on input at bounding box center [657, 165] width 378 height 20
click at [433, 126] on select "Select Group All Demon SI of Fleet Street Les Mariettables Lion King Mamma SI/L…" at bounding box center [561, 129] width 187 height 20
select select "9642c9bf-76f9-4442-a3b4-36d015a1a667"
click at [433, 119] on select "Select Group All Demon SI of Fleet Street Les Mariettables Lion King Mamma SI/L…" at bounding box center [561, 129] width 187 height 20
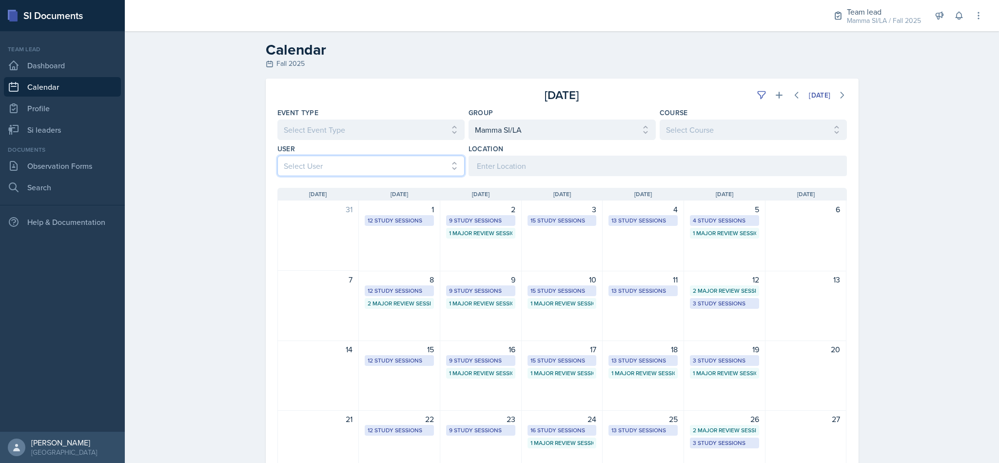
click at [433, 167] on select "Select User All" at bounding box center [370, 165] width 187 height 20
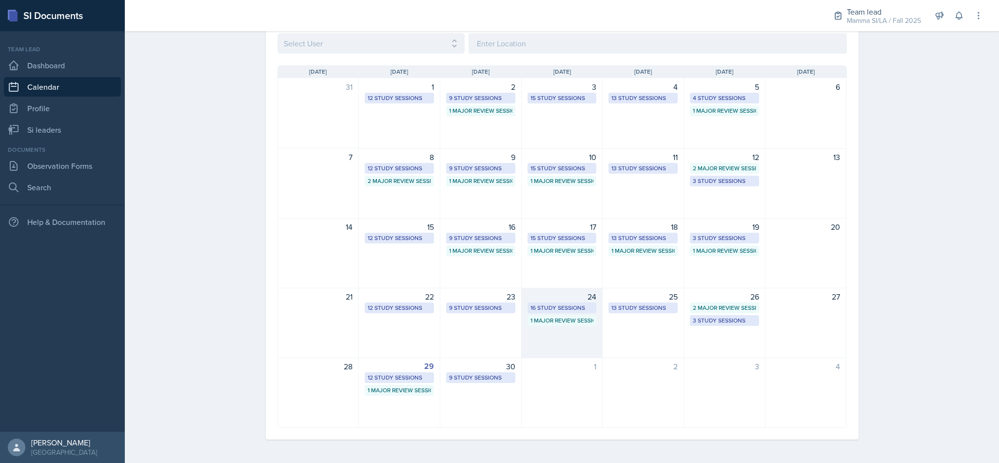
click at [433, 346] on div "24 16 Study Sessions 1 Major Review Session" at bounding box center [562, 323] width 81 height 70
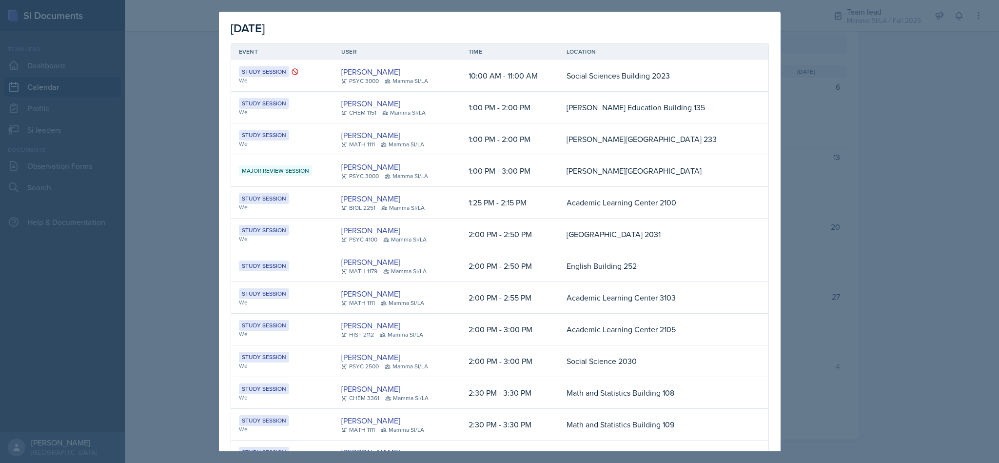
click at [433, 346] on table "Event User Time Location Study Session We Savannah Barnhart PSYC 3000 Mamma SI/…" at bounding box center [500, 321] width 538 height 556
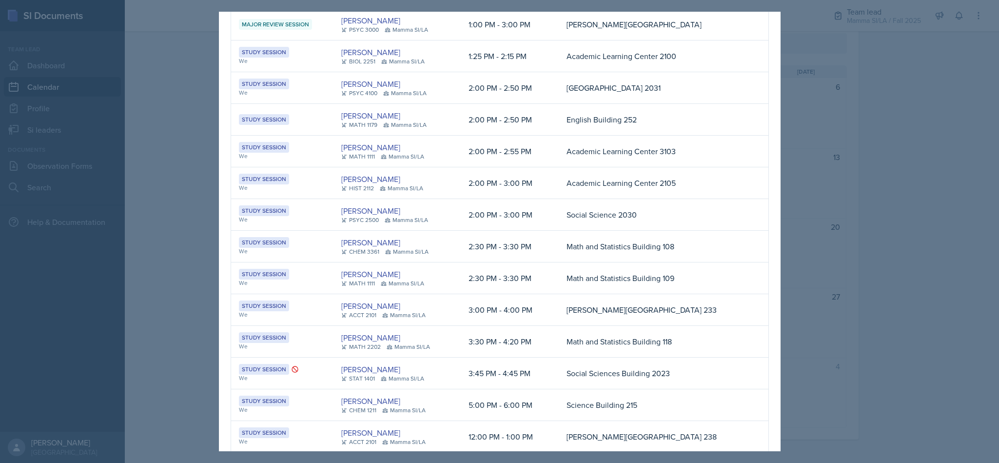
scroll to position [184, 0]
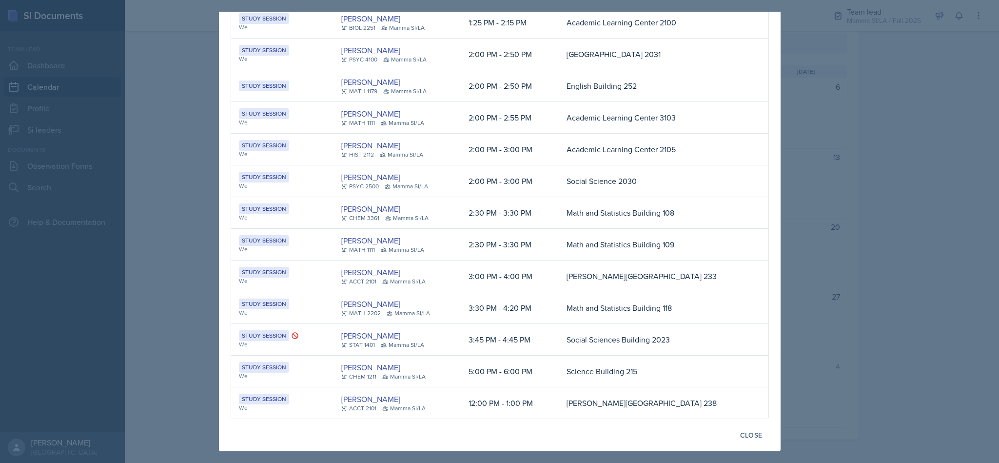
click at [433, 305] on div at bounding box center [499, 231] width 999 height 463
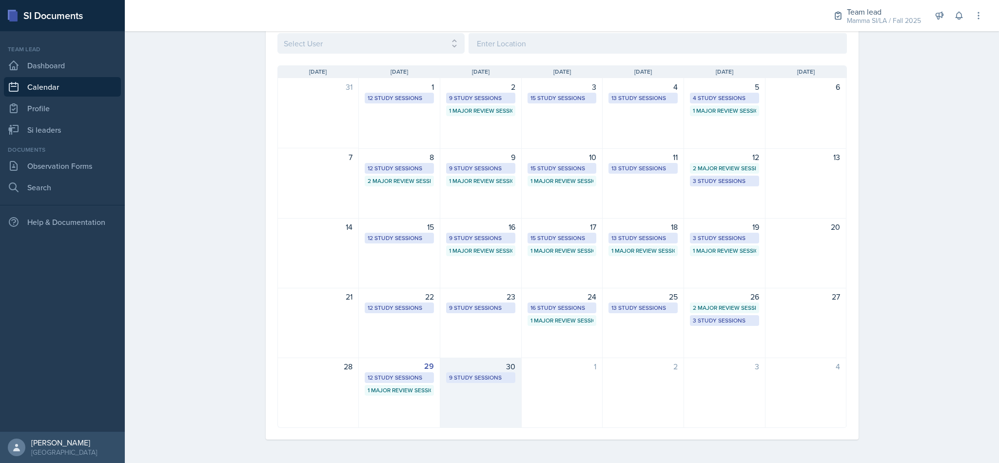
click at [433, 401] on div "30 9 Study Sessions" at bounding box center [480, 392] width 81 height 70
click at [0, 0] on div "Close" at bounding box center [0, 0] width 0 height 0
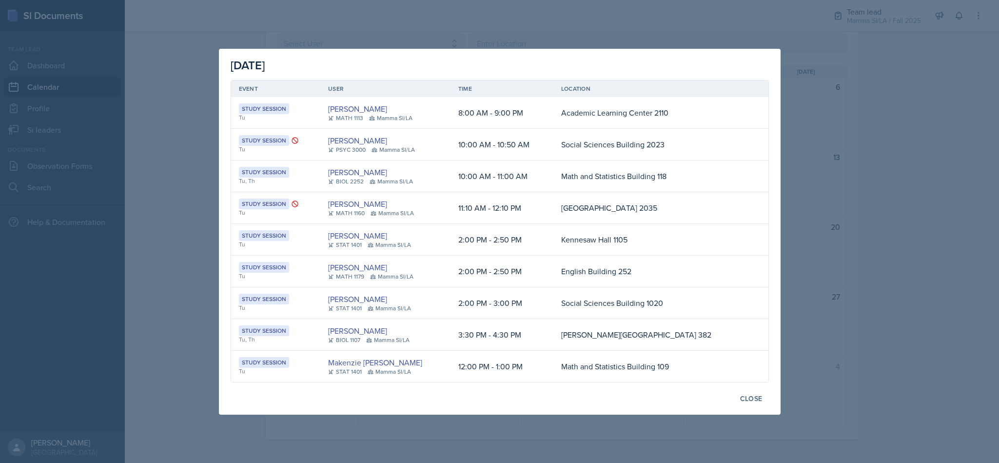
click at [433, 276] on div at bounding box center [499, 231] width 999 height 463
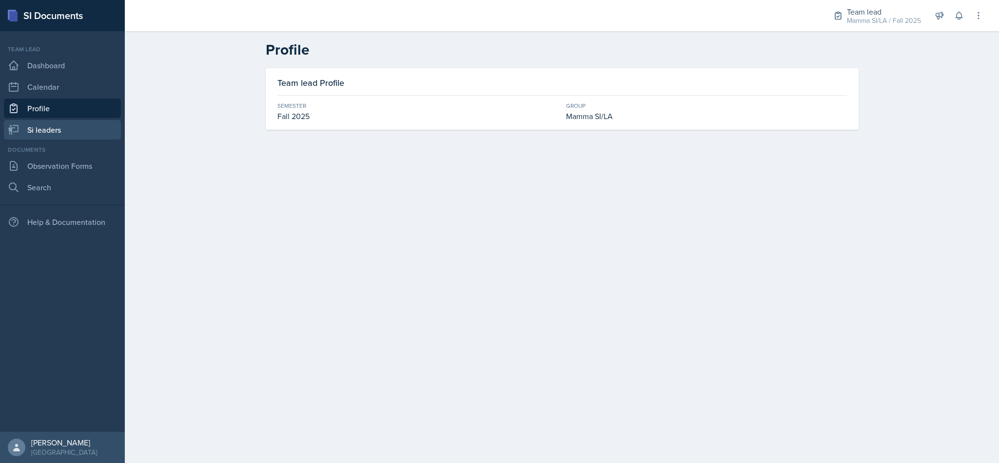
click at [78, 121] on link "Si leaders" at bounding box center [62, 129] width 117 height 19
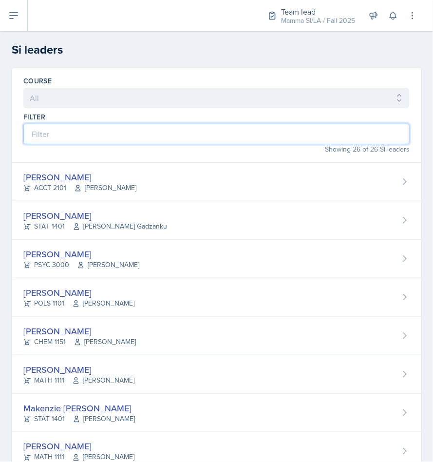
click at [132, 132] on input at bounding box center [216, 134] width 387 height 20
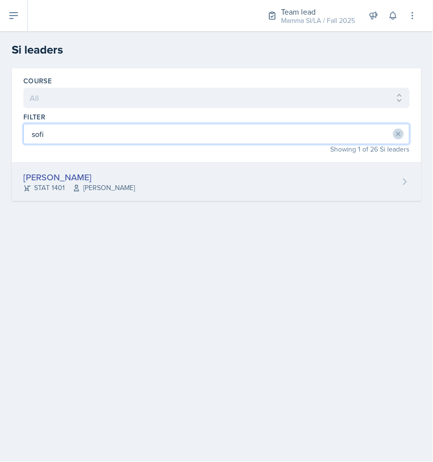
type input "sofi"
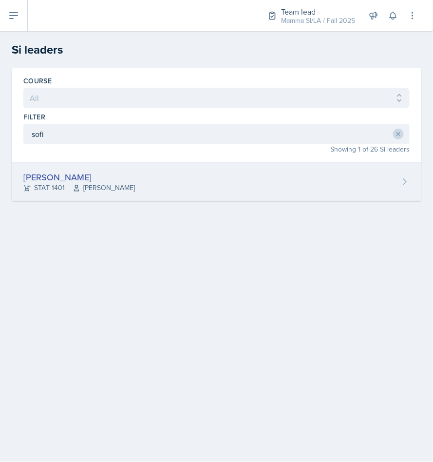
click at [141, 170] on div "Sofia Rose Ibarra STAT 1401 Sheri Johnson" at bounding box center [217, 182] width 410 height 39
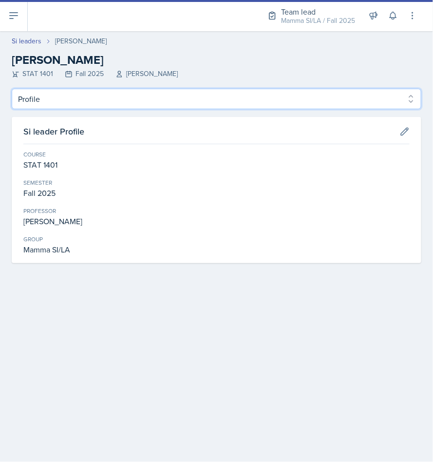
click at [94, 92] on select "Profile Planning Sheets Observation Forms Uploads" at bounding box center [217, 99] width 410 height 20
select select "Planning Sheets"
click at [12, 89] on select "Profile Planning Sheets Observation Forms Uploads" at bounding box center [217, 99] width 410 height 20
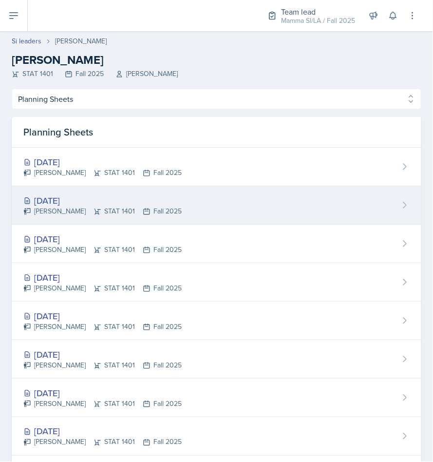
click at [99, 200] on div "[DATE]" at bounding box center [102, 200] width 158 height 13
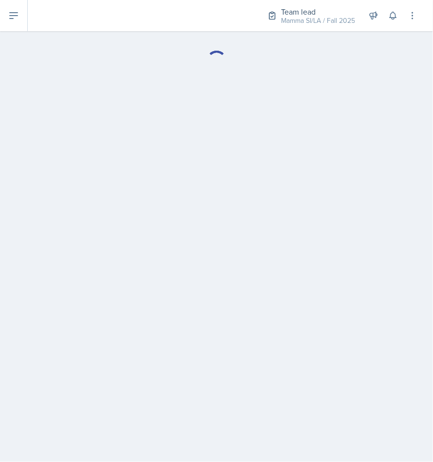
select select "Planning Sheets"
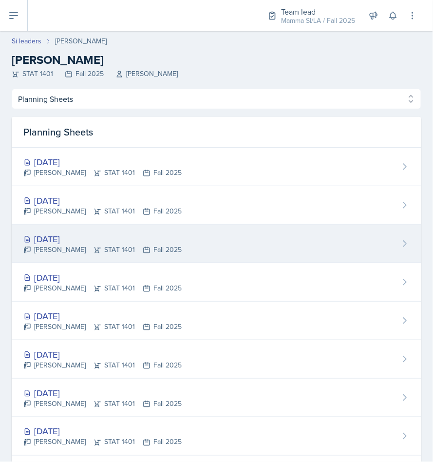
click at [88, 230] on div "Sep 23rd, 2025 Sofia Rose Ibarra STAT 1401 Fall 2025" at bounding box center [217, 244] width 410 height 39
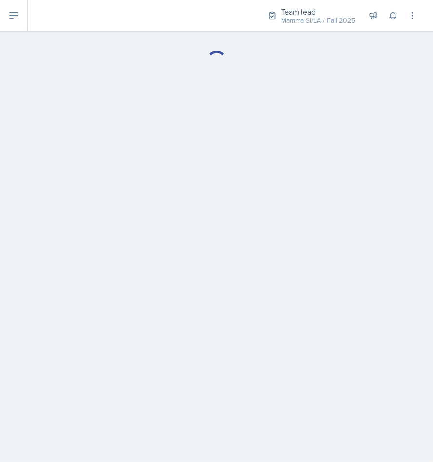
select select "Planning Sheets"
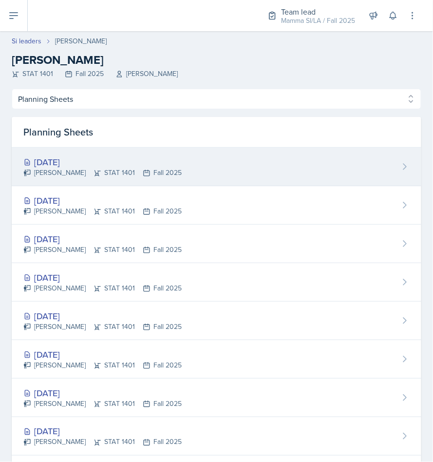
click at [87, 164] on div "Oct 2nd, 2025" at bounding box center [102, 161] width 158 height 13
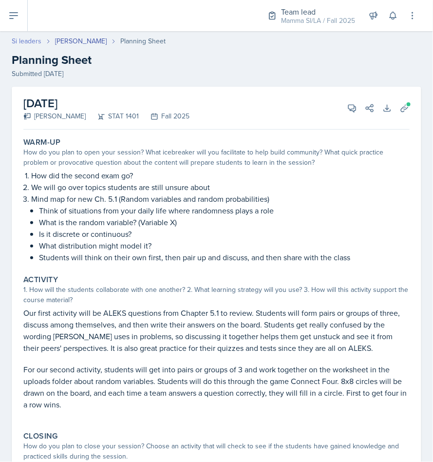
click at [25, 38] on link "Si leaders" at bounding box center [27, 41] width 30 height 10
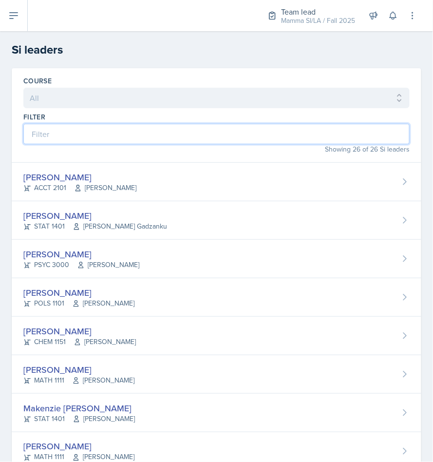
click at [100, 139] on input at bounding box center [216, 134] width 387 height 20
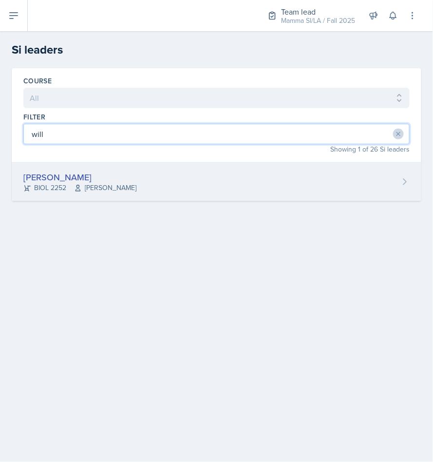
type input "will"
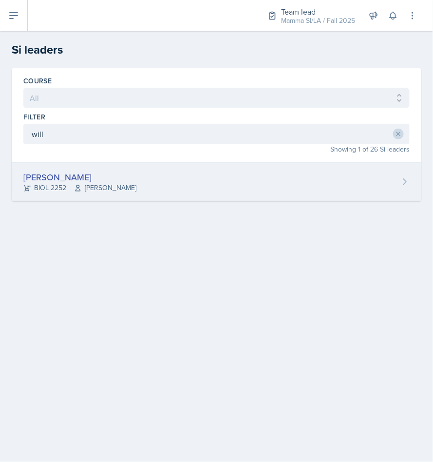
click at [215, 181] on div "William Talley BIOL 2252 Steven Caras" at bounding box center [217, 182] width 410 height 39
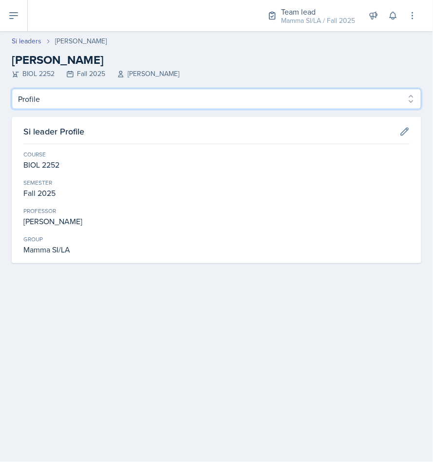
click at [101, 97] on select "Profile Planning Sheets Observation Forms Uploads" at bounding box center [217, 99] width 410 height 20
select select "Planning Sheets"
click at [12, 89] on select "Profile Planning Sheets Observation Forms Uploads" at bounding box center [217, 99] width 410 height 20
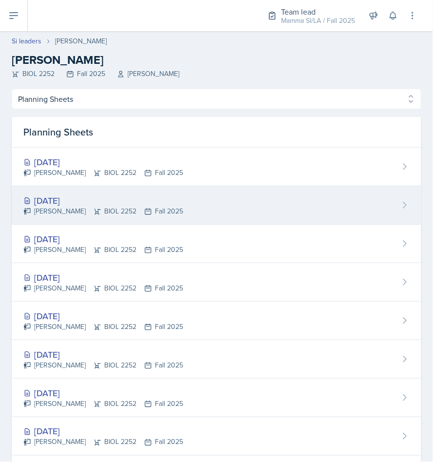
click at [146, 203] on div "Sep 30th, 2025" at bounding box center [103, 200] width 160 height 13
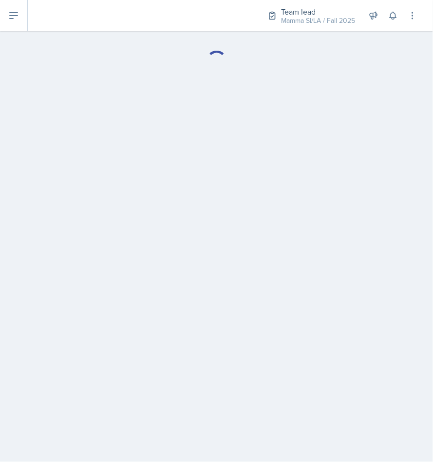
select select "Planning Sheets"
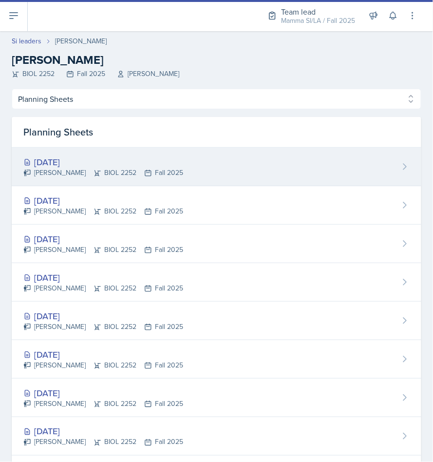
click at [65, 168] on div "William Talley BIOL 2252 Fall 2025" at bounding box center [103, 173] width 160 height 10
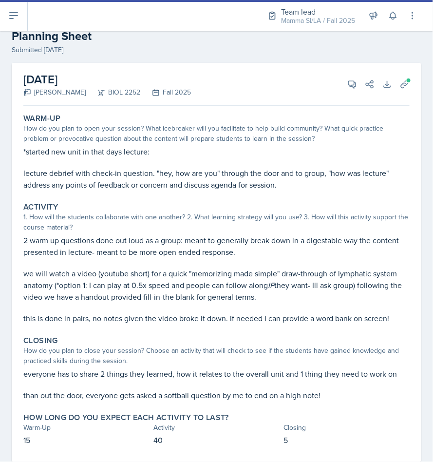
scroll to position [47, 0]
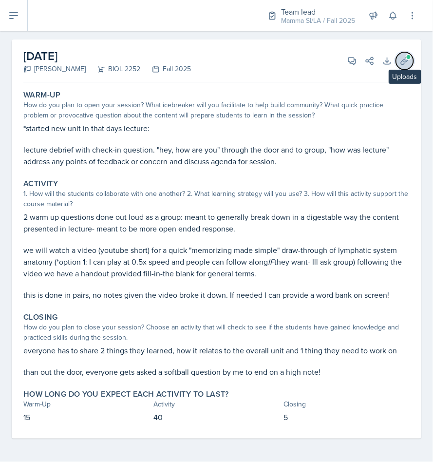
click at [399, 62] on button "Uploads" at bounding box center [405, 61] width 18 height 18
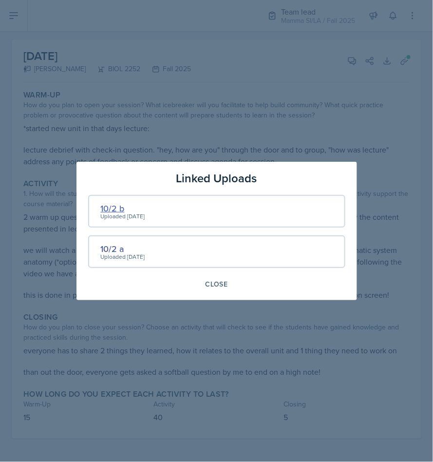
click at [119, 208] on div "10/2 b" at bounding box center [123, 208] width 44 height 13
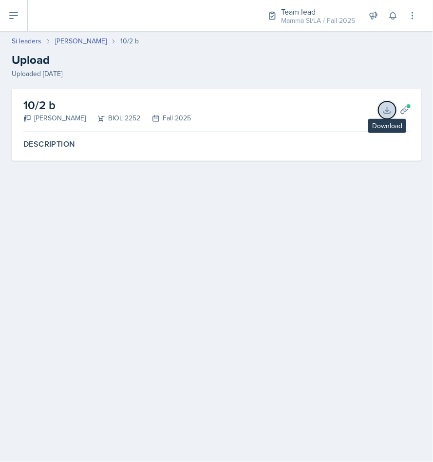
click at [383, 112] on icon at bounding box center [388, 110] width 10 height 10
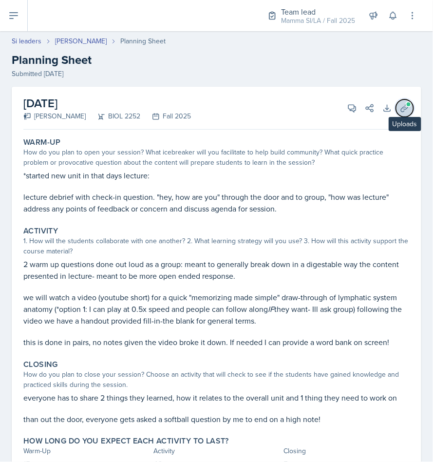
click at [400, 107] on icon at bounding box center [405, 108] width 10 height 10
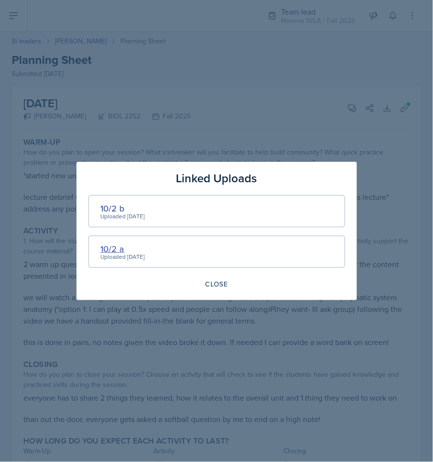
click at [116, 245] on div "10/2 a" at bounding box center [123, 248] width 44 height 13
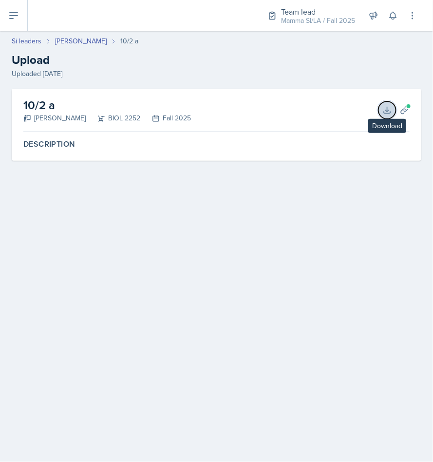
click at [389, 108] on icon at bounding box center [388, 110] width 10 height 10
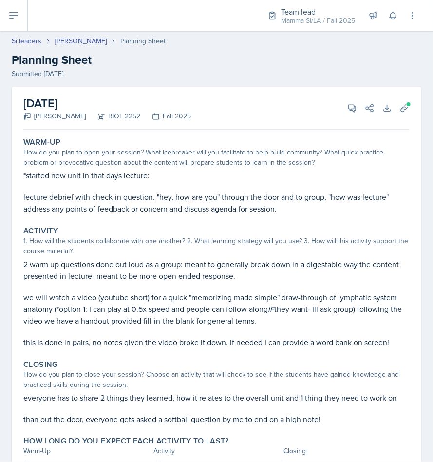
scroll to position [47, 0]
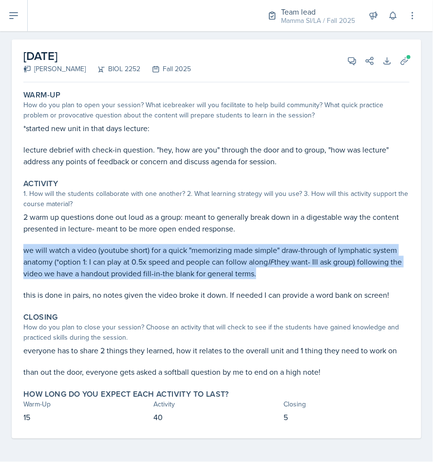
drag, startPoint x: 285, startPoint y: 273, endPoint x: -1, endPoint y: 241, distance: 288.4
click at [0, 241] on html "SI Documents Team lead Dashboard Calendar Profile Si leaders Documents Observat…" at bounding box center [216, 231] width 433 height 462
click at [56, 249] on p "we will watch a video (youtube short) for a quick "memorizing made simple" draw…" at bounding box center [216, 261] width 387 height 35
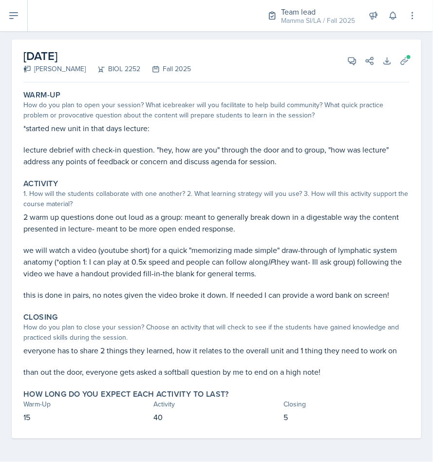
scroll to position [0, 0]
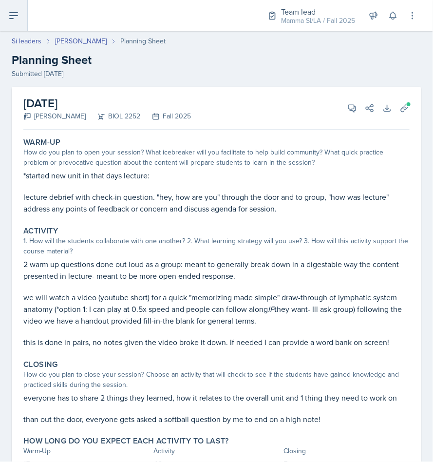
click at [15, 19] on icon at bounding box center [14, 16] width 12 height 12
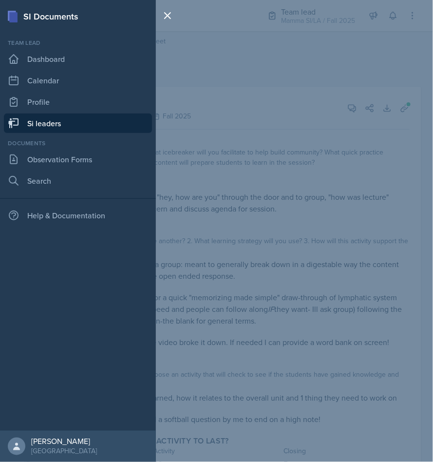
click at [59, 120] on link "Si leaders" at bounding box center [78, 123] width 148 height 19
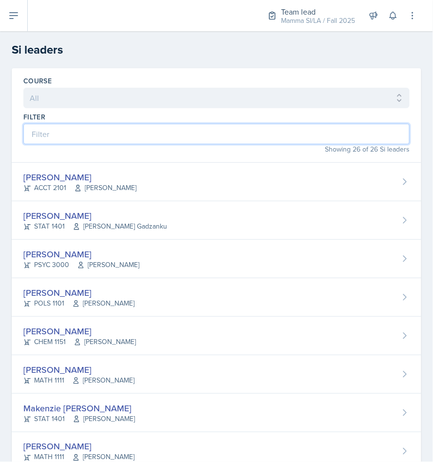
click at [115, 129] on input at bounding box center [216, 134] width 387 height 20
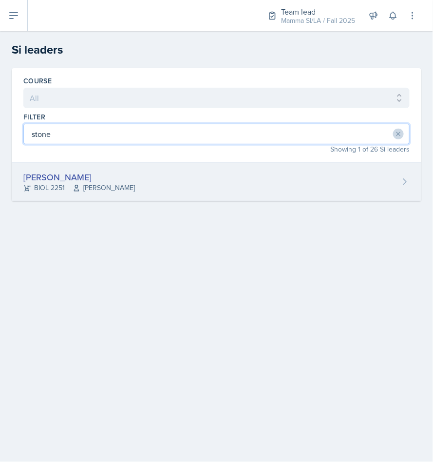
type input "stone"
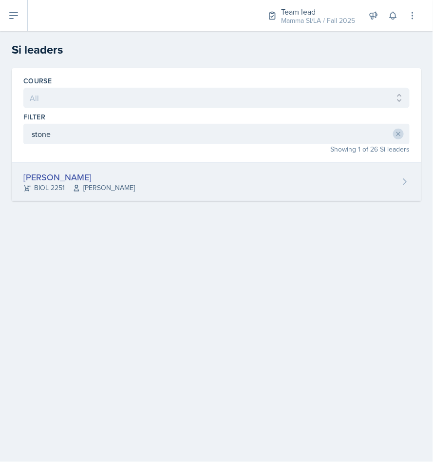
click at [77, 167] on div "Stone Zhang BIOL 2251 Traci McGee" at bounding box center [217, 182] width 410 height 39
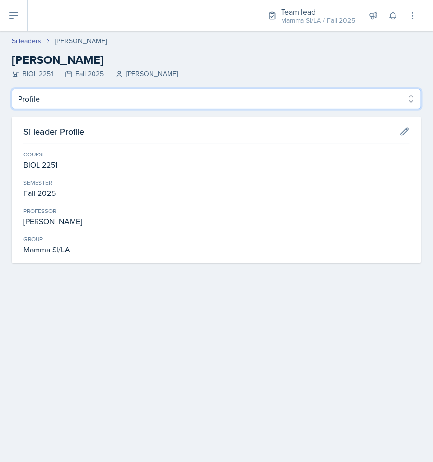
click at [114, 108] on select "Profile Planning Sheets Observation Forms Uploads" at bounding box center [217, 99] width 410 height 20
select select "Planning Sheets"
click at [12, 89] on select "Profile Planning Sheets Observation Forms Uploads" at bounding box center [217, 99] width 410 height 20
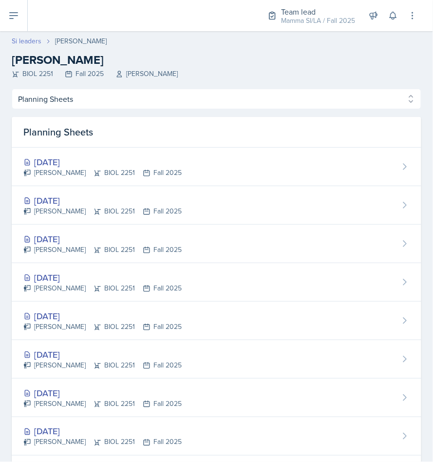
click at [25, 46] on link "Si leaders" at bounding box center [27, 41] width 30 height 10
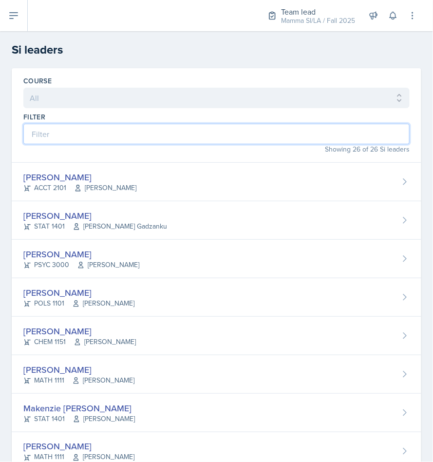
click at [125, 139] on input at bounding box center [216, 134] width 387 height 20
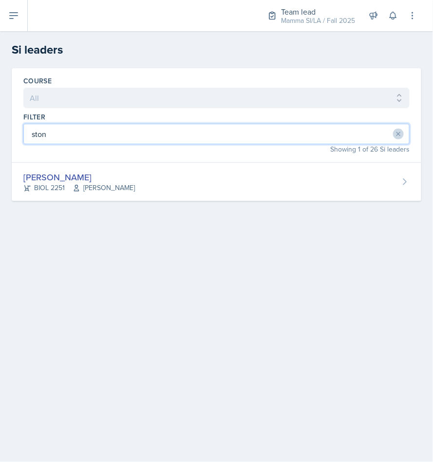
type input "stone"
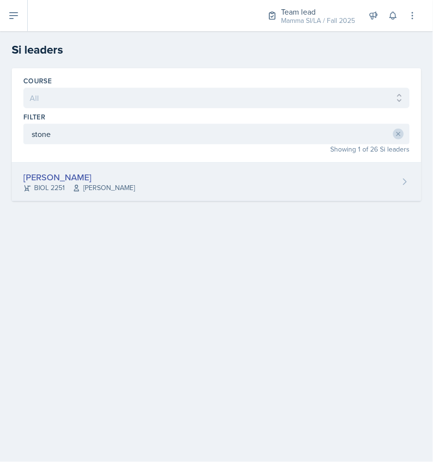
click at [182, 189] on div "Stone Zhang BIOL 2251 Traci McGee" at bounding box center [217, 182] width 410 height 39
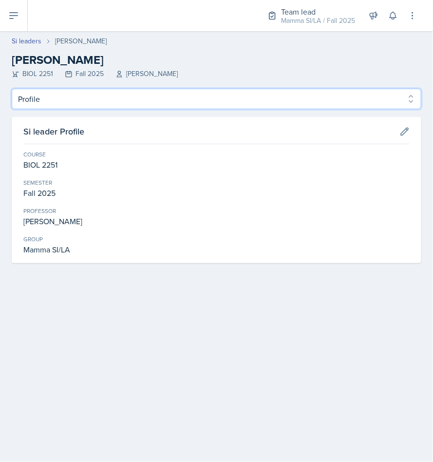
click at [205, 103] on select "Profile Planning Sheets Observation Forms Uploads" at bounding box center [217, 99] width 410 height 20
select select "Planning Sheets"
click at [12, 89] on select "Profile Planning Sheets Observation Forms Uploads" at bounding box center [217, 99] width 410 height 20
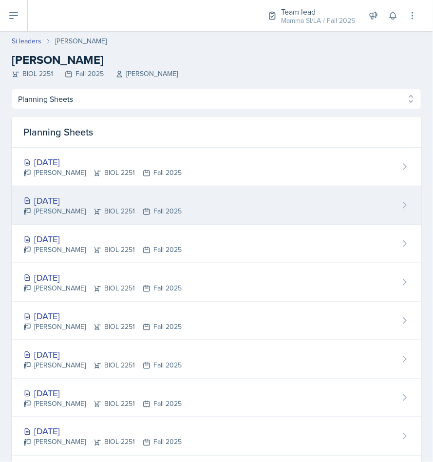
click at [204, 223] on div "Oct 1st, 2025 Stone Zhang BIOL 2251 Fall 2025" at bounding box center [217, 205] width 410 height 39
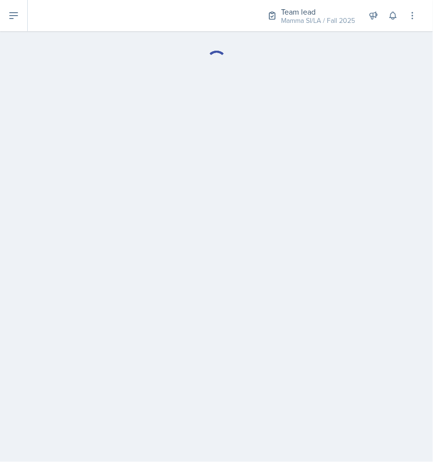
select select "Planning Sheets"
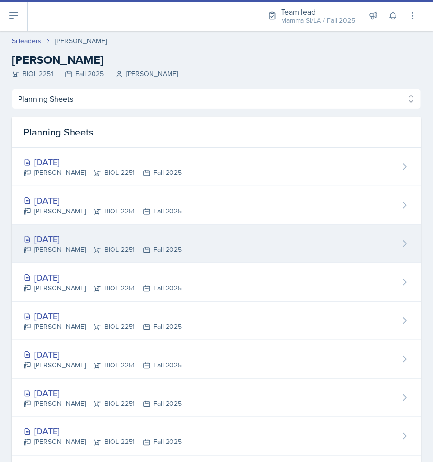
click at [234, 245] on div "Sep 29th, 2025 Stone Zhang BIOL 2251 Fall 2025" at bounding box center [217, 244] width 410 height 39
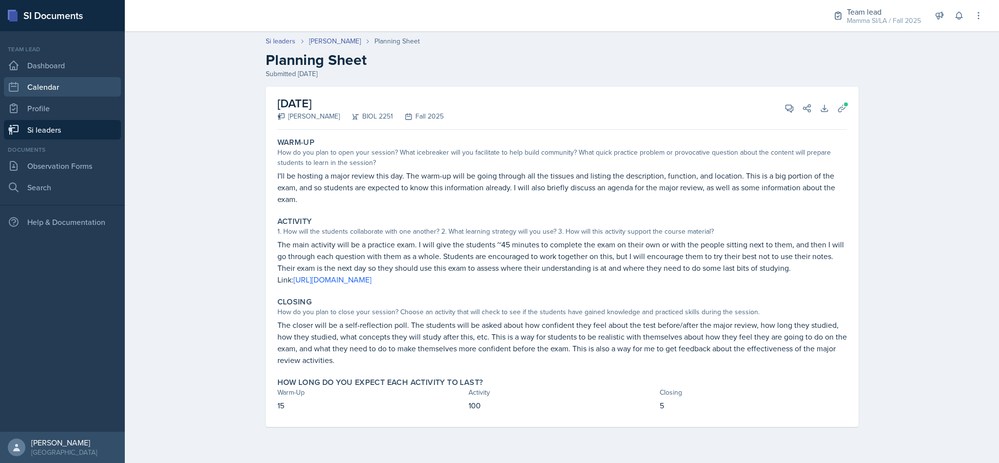
click at [60, 88] on link "Calendar" at bounding box center [62, 86] width 117 height 19
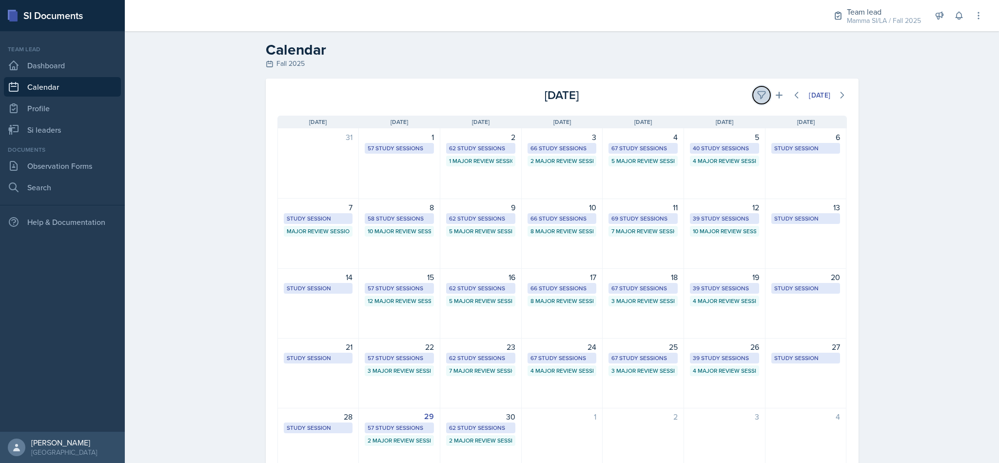
click at [433, 90] on icon at bounding box center [761, 95] width 10 height 10
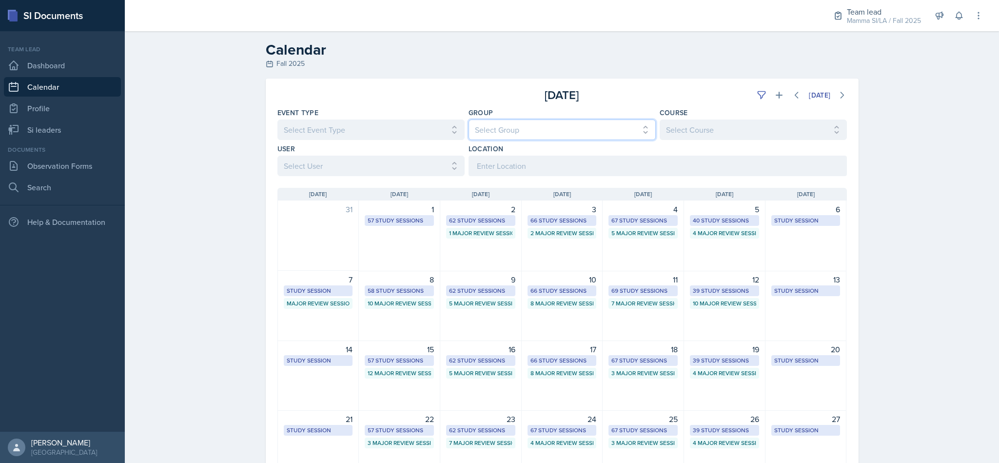
click at [433, 134] on select "Select Group All Demon SI of Fleet Street Les Mariettables Lion King Mamma SI/L…" at bounding box center [561, 129] width 187 height 20
select select "9642c9bf-76f9-4442-a3b4-36d015a1a667"
click at [433, 119] on select "Select Group All Demon SI of Fleet Street Les Mariettables Lion King Mamma SI/L…" at bounding box center [561, 129] width 187 height 20
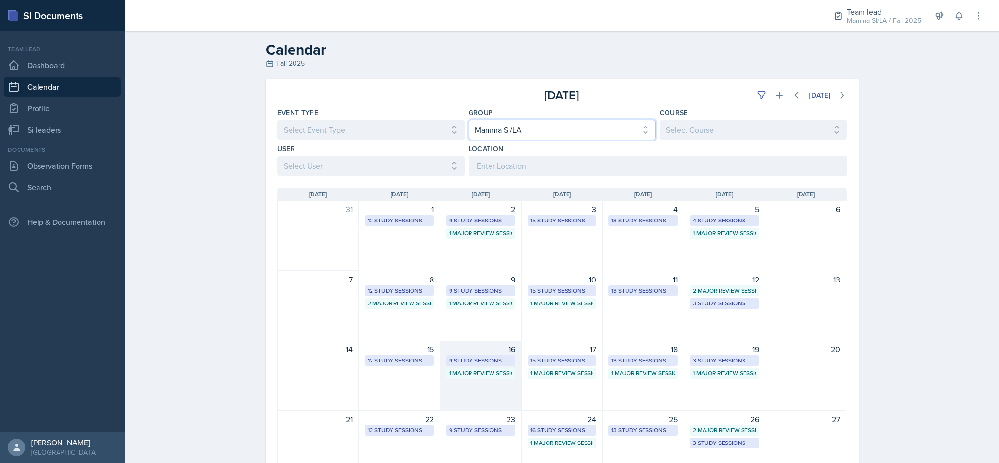
scroll to position [123, 0]
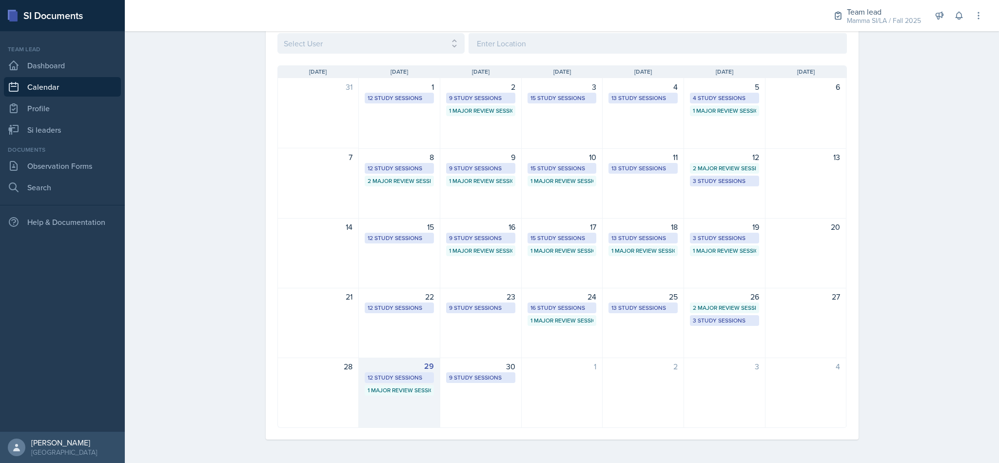
click at [400, 406] on div "29 12 Study Sessions 1 Major Review Session" at bounding box center [399, 392] width 81 height 70
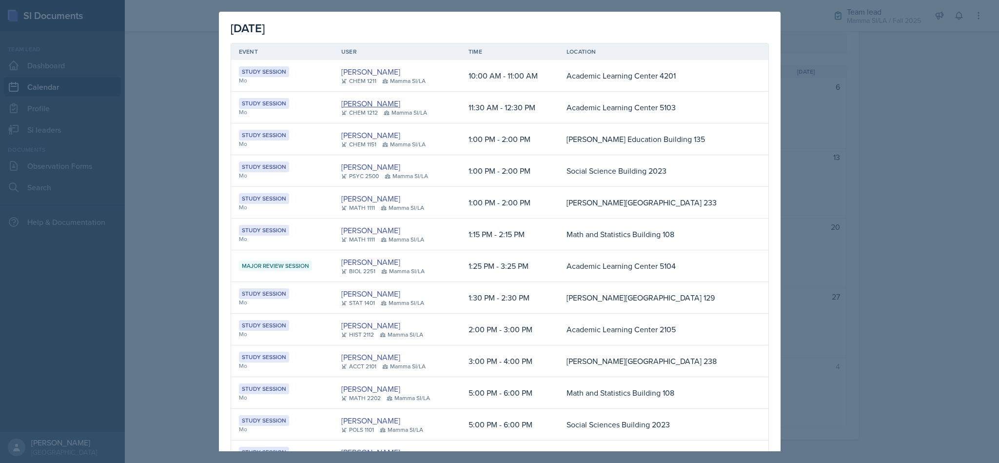
click at [369, 105] on link "[PERSON_NAME]" at bounding box center [370, 103] width 59 height 12
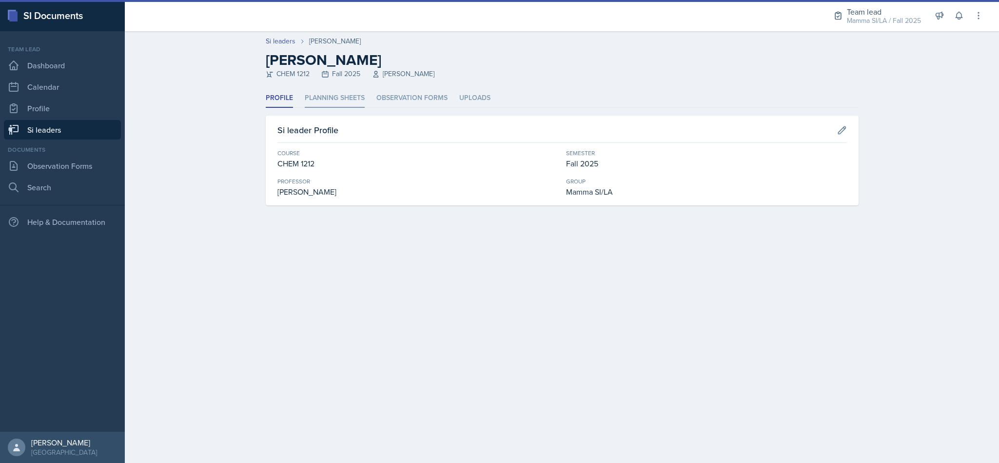
click at [354, 104] on li "Planning Sheets" at bounding box center [335, 98] width 60 height 19
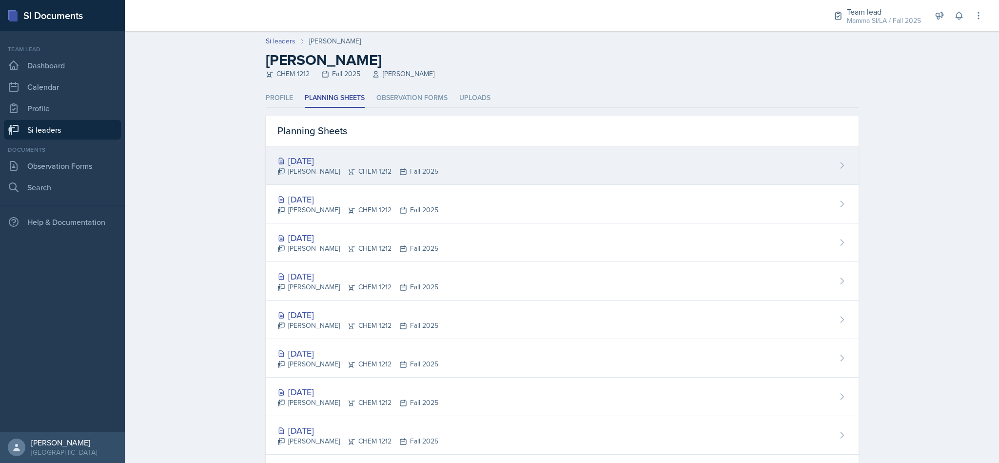
click at [403, 152] on div "Sep 29th, 2025 Gia Luu CHEM 1212 Fall 2025" at bounding box center [562, 165] width 593 height 39
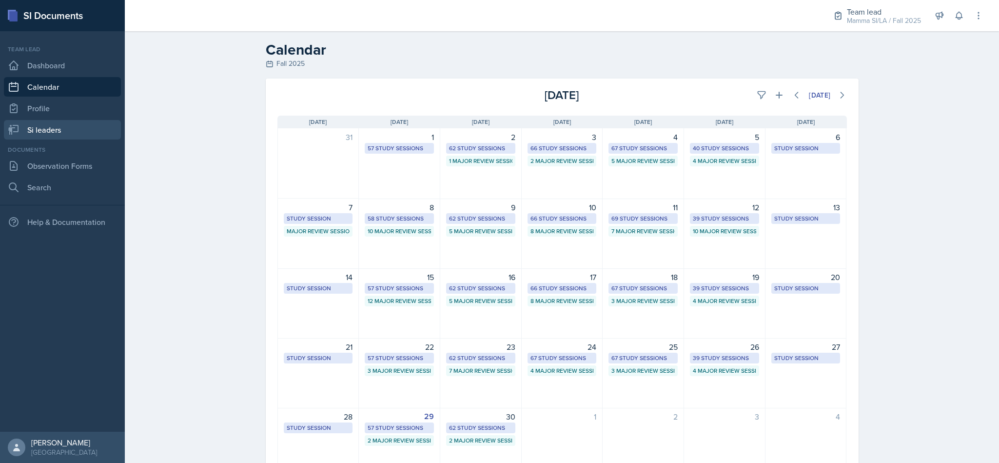
click at [68, 123] on link "Si leaders" at bounding box center [62, 129] width 117 height 19
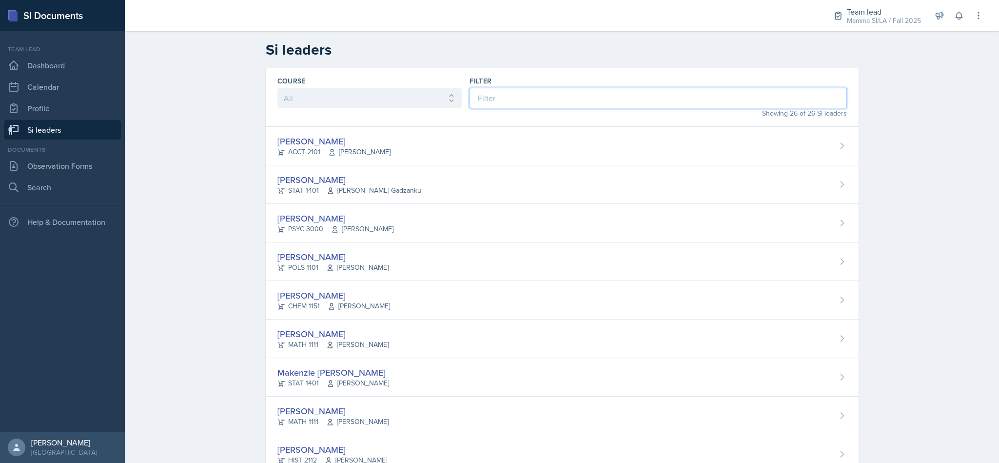
click at [433, 97] on input at bounding box center [657, 98] width 377 height 20
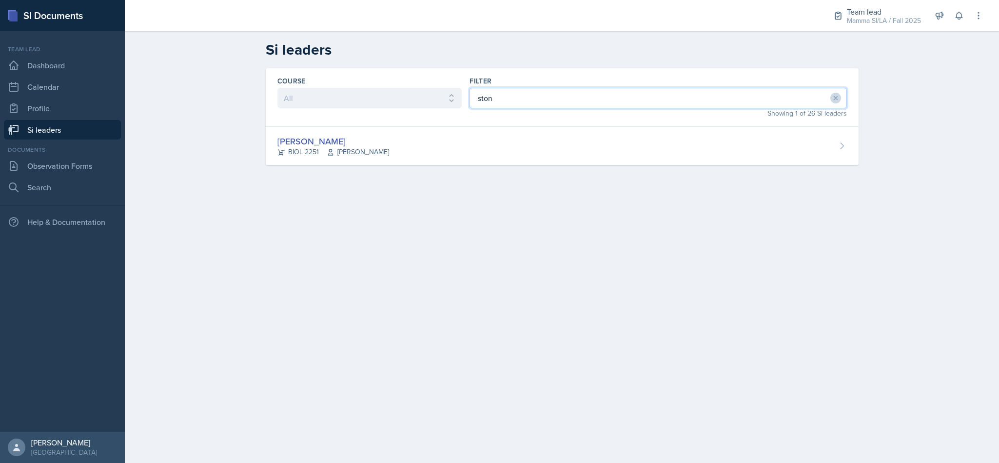
type input "stone"
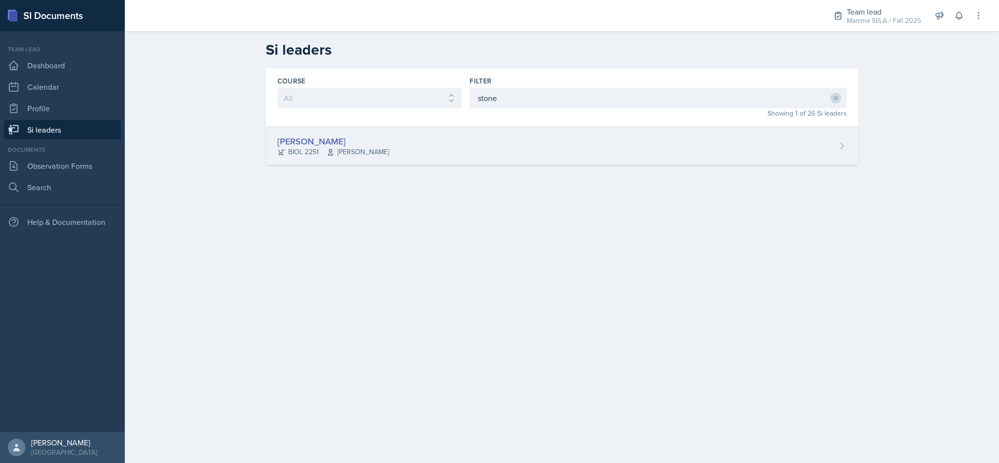
click at [433, 155] on div "Stone Zhang BIOL 2251 Traci McGee" at bounding box center [562, 146] width 593 height 39
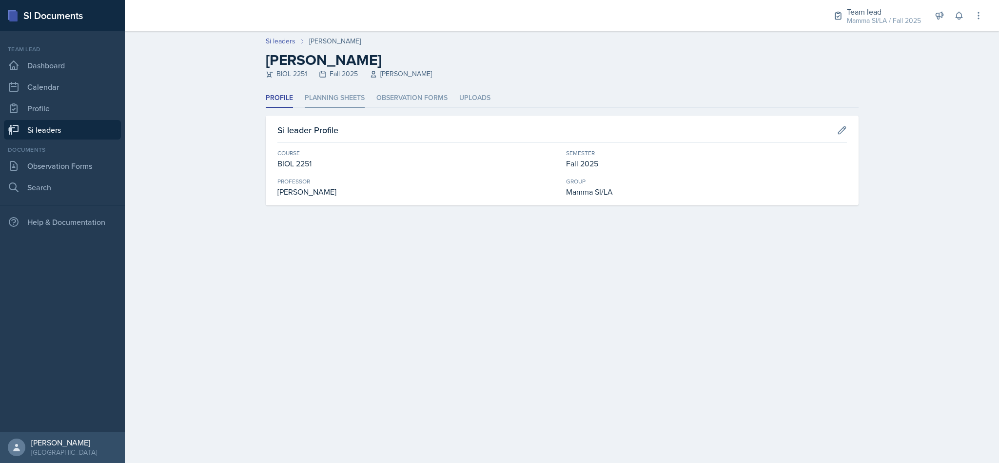
click at [348, 99] on li "Planning Sheets" at bounding box center [335, 98] width 60 height 19
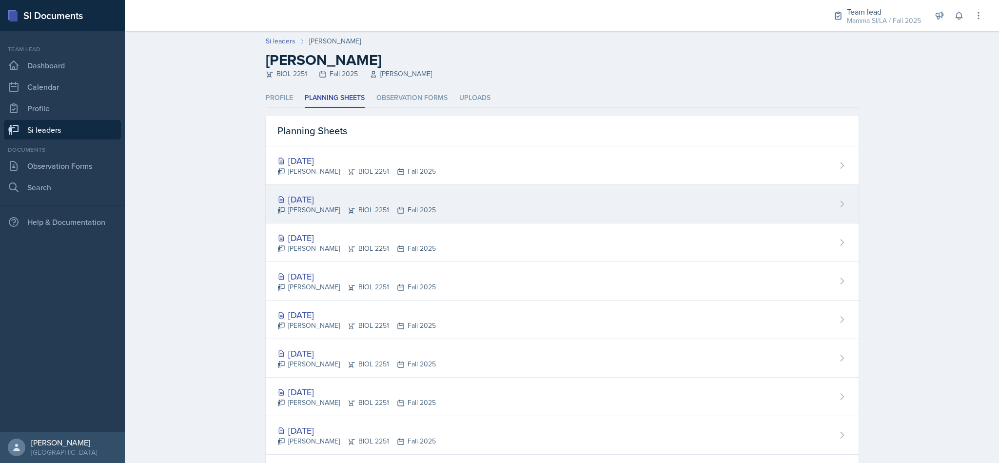
click at [433, 207] on div "Oct 1st, 2025 Stone Zhang BIOL 2251 Fall 2025" at bounding box center [562, 204] width 593 height 39
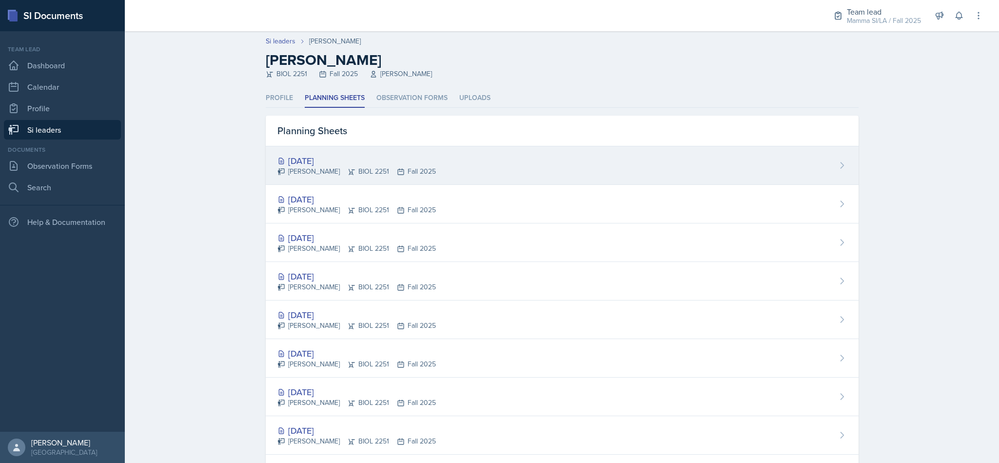
click at [433, 174] on div "Oct 3rd, 2025 Stone Zhang BIOL 2251 Fall 2025" at bounding box center [562, 165] width 593 height 39
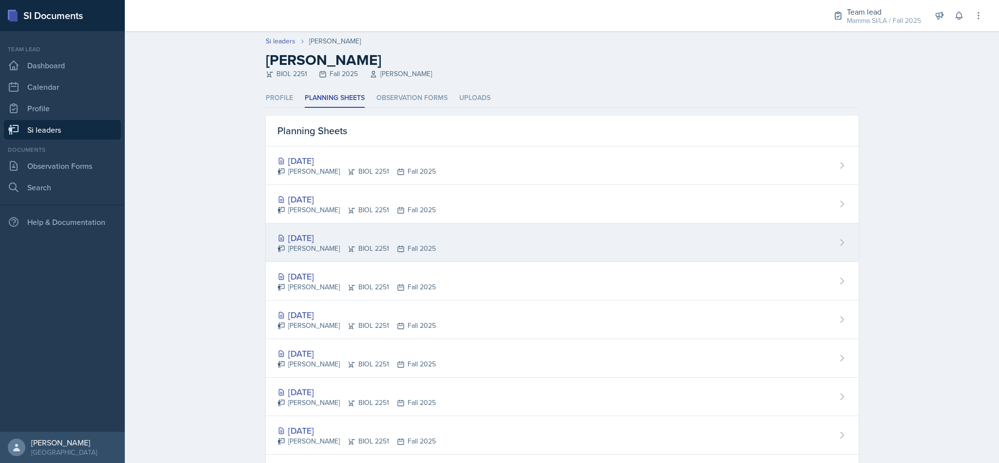
click at [368, 230] on div "Sep 29th, 2025 Stone Zhang BIOL 2251 Fall 2025" at bounding box center [562, 242] width 593 height 39
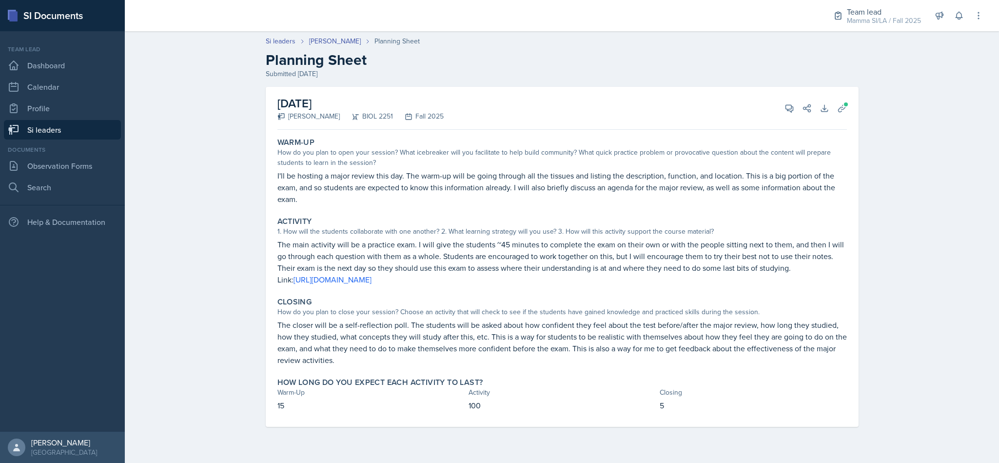
click at [92, 138] on link "Si leaders" at bounding box center [62, 129] width 117 height 19
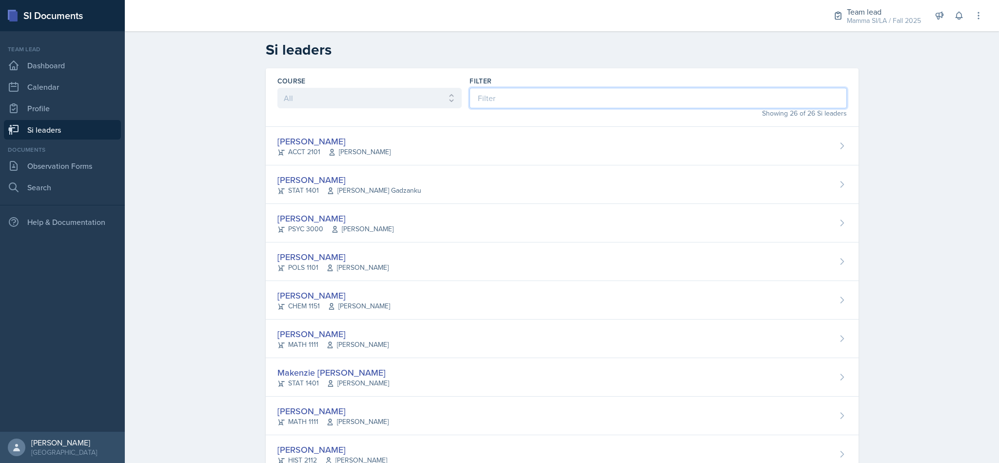
click at [433, 97] on input at bounding box center [657, 98] width 377 height 20
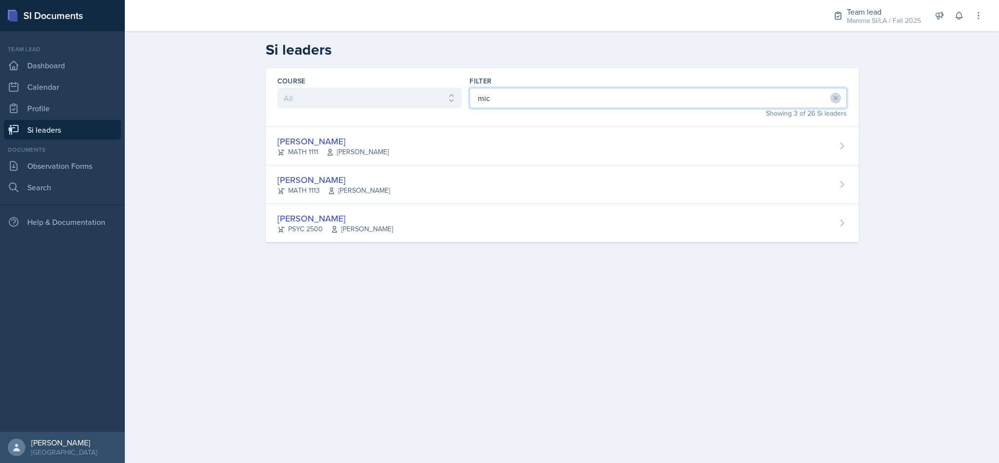
type input "mich"
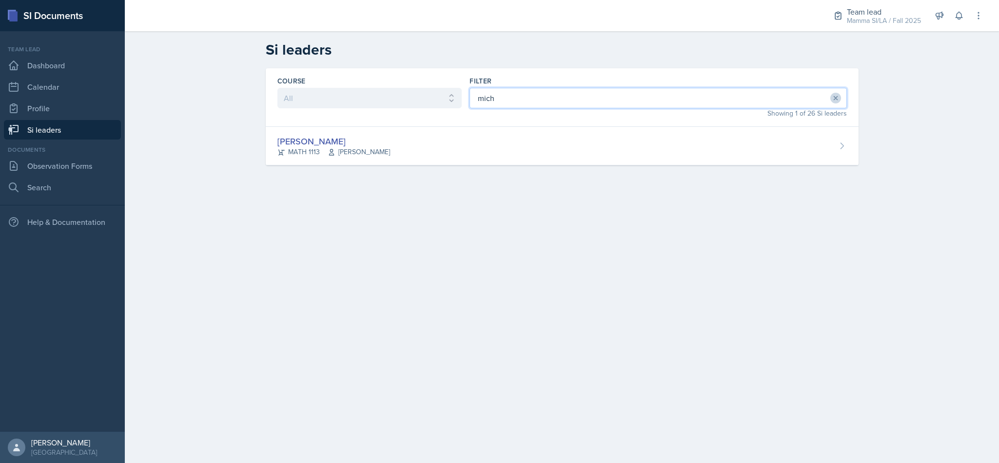
click at [433, 98] on icon at bounding box center [834, 98] width 3 height 3
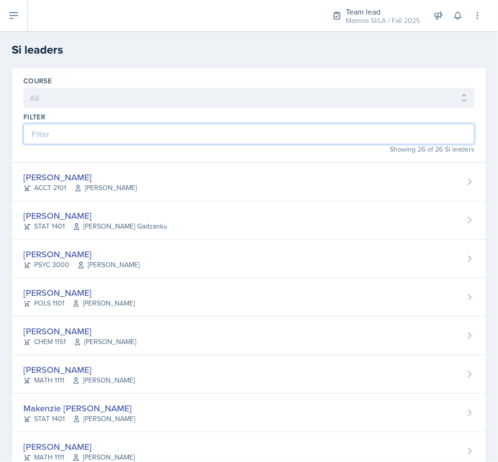
click at [84, 136] on input at bounding box center [248, 134] width 451 height 20
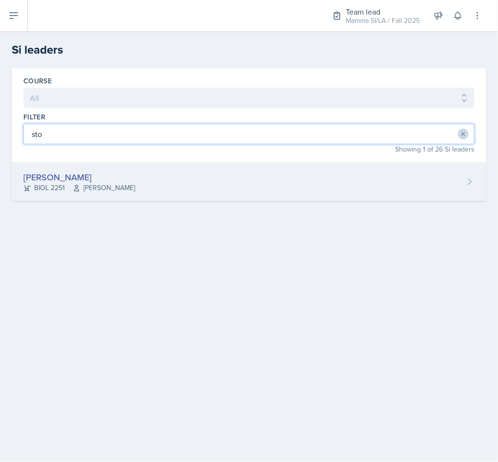
type input "sto"
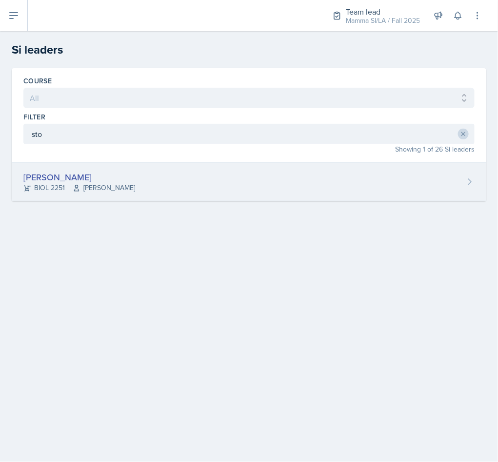
click at [182, 185] on div "Stone Zhang BIOL 2251 Traci McGee" at bounding box center [249, 182] width 474 height 39
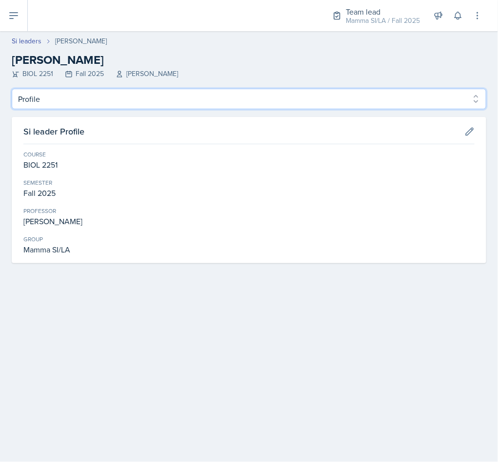
click at [69, 102] on select "Profile Planning Sheets Observation Forms Uploads" at bounding box center [249, 99] width 474 height 20
select select "Observation Forms"
click at [12, 89] on select "Profile Planning Sheets Observation Forms Uploads" at bounding box center [249, 99] width 474 height 20
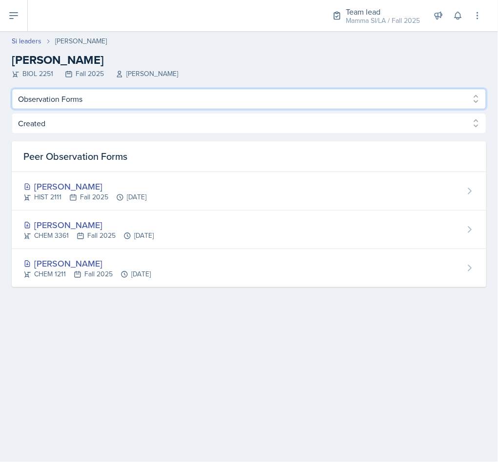
click at [139, 94] on select "Profile Planning Sheets Observation Forms Uploads" at bounding box center [249, 99] width 474 height 20
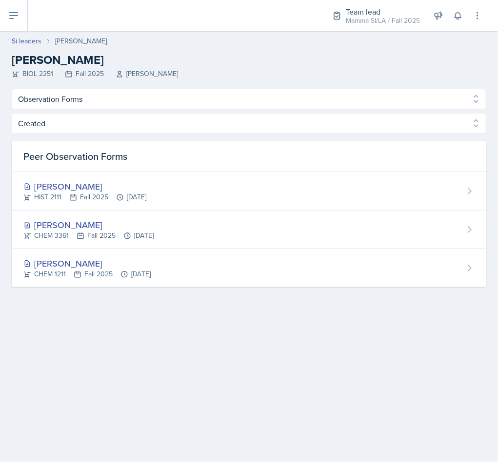
click at [105, 392] on main "Si leaders Stone Zhang Stone Zhang BIOL 2251 Fall 2025 Traci McGee Profile Plan…" at bounding box center [249, 246] width 498 height 431
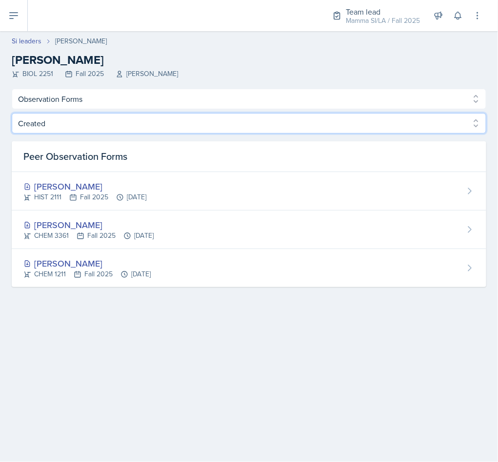
click at [91, 118] on select "Created Observed" at bounding box center [249, 123] width 474 height 20
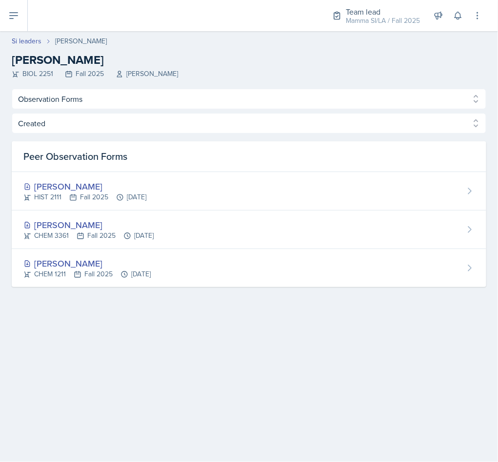
click at [83, 172] on div "Peer Observation Forms" at bounding box center [249, 156] width 474 height 31
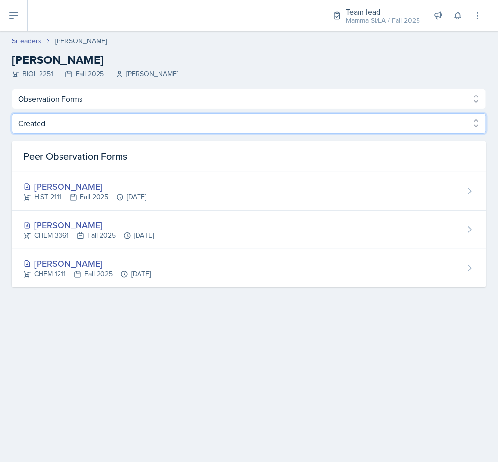
click at [94, 132] on select "Created Observed" at bounding box center [249, 123] width 474 height 20
select select "Observed"
click at [12, 113] on select "Created Observed" at bounding box center [249, 123] width 474 height 20
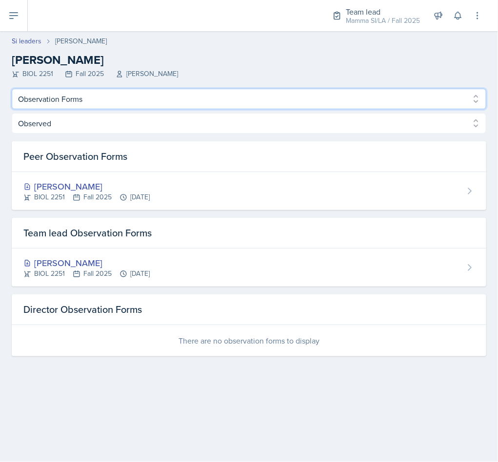
click at [105, 99] on select "Profile Planning Sheets Observation Forms Uploads" at bounding box center [249, 99] width 474 height 20
click at [12, 89] on select "Profile Planning Sheets Observation Forms Uploads" at bounding box center [249, 99] width 474 height 20
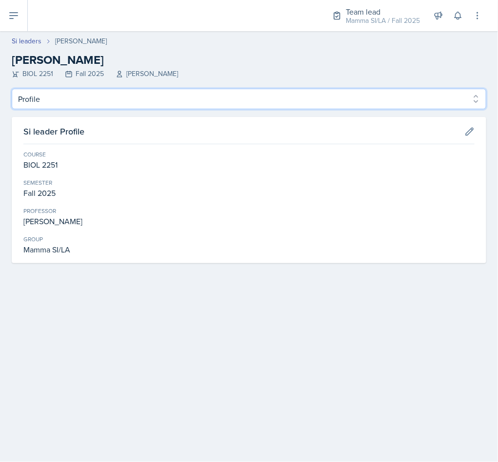
click at [112, 97] on select "Profile Planning Sheets Observation Forms Uploads" at bounding box center [249, 99] width 474 height 20
select select "Planning Sheets"
click at [12, 89] on select "Profile Planning Sheets Observation Forms Uploads" at bounding box center [249, 99] width 474 height 20
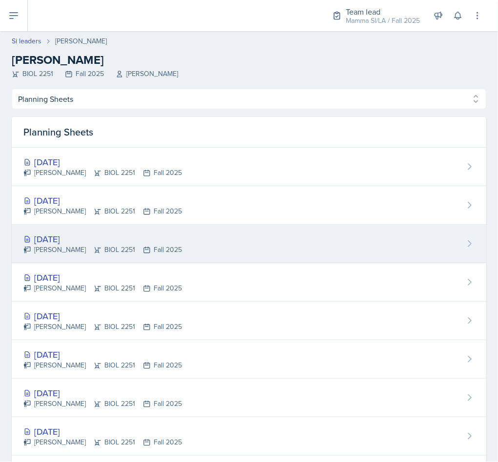
click at [174, 232] on div "Sep 29th, 2025 Stone Zhang BIOL 2251 Fall 2025" at bounding box center [249, 244] width 474 height 39
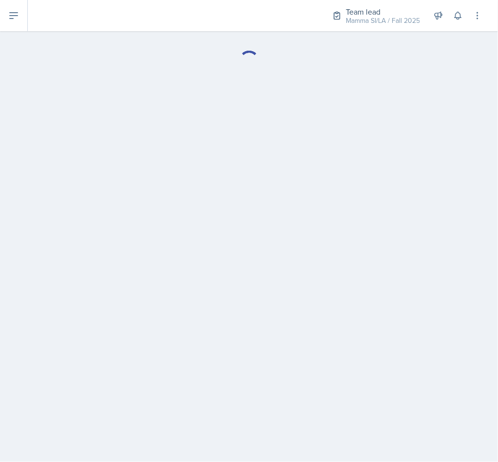
select select "Planning Sheets"
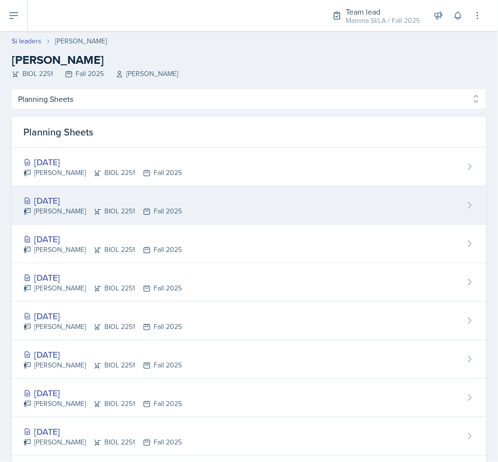
click at [129, 204] on div "Oct 1st, 2025" at bounding box center [102, 200] width 158 height 13
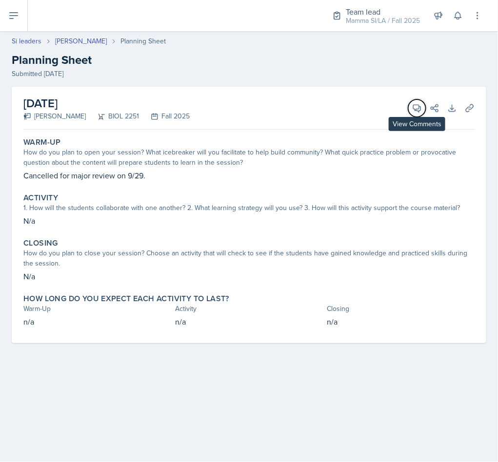
drag, startPoint x: 411, startPoint y: 108, endPoint x: 392, endPoint y: 141, distance: 38.0
click at [412, 108] on icon at bounding box center [417, 108] width 10 height 10
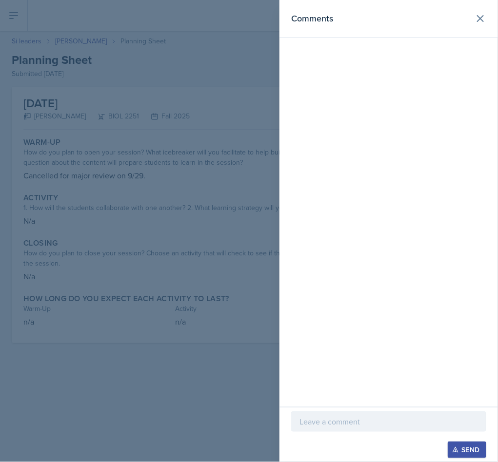
click at [364, 424] on p at bounding box center [388, 422] width 178 height 12
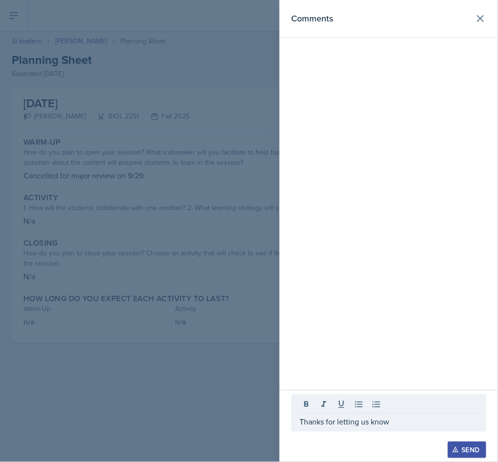
click at [433, 453] on div "Send" at bounding box center [467, 450] width 26 height 8
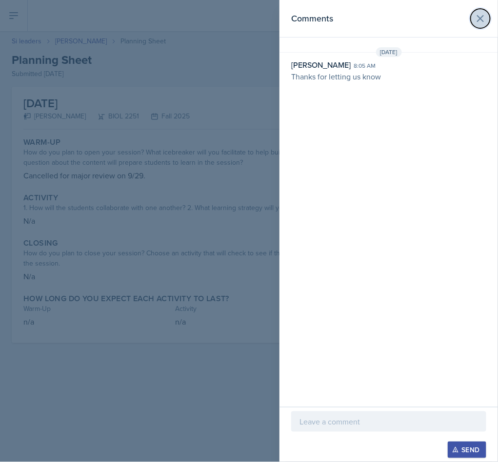
click at [433, 16] on icon at bounding box center [480, 19] width 12 height 12
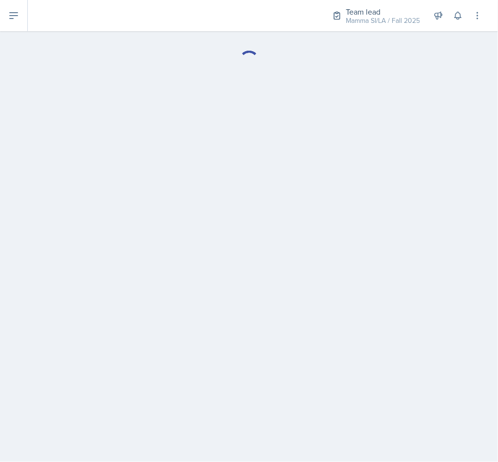
select select "Planning Sheets"
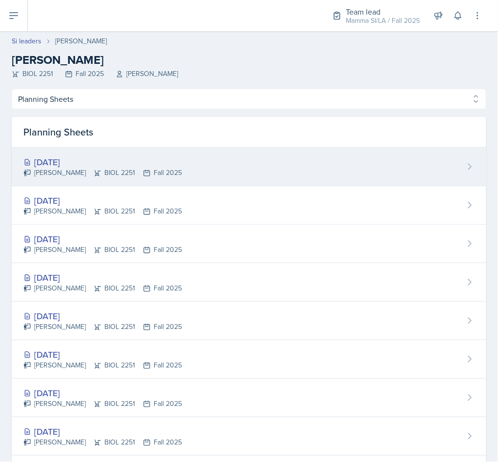
click at [73, 170] on div "Stone Zhang BIOL 2251 Fall 2025" at bounding box center [102, 173] width 158 height 10
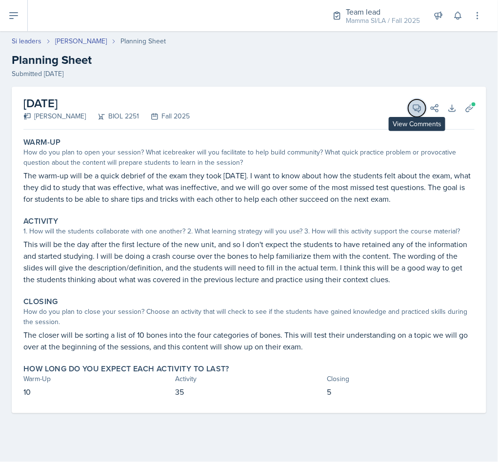
click at [417, 107] on icon at bounding box center [417, 108] width 10 height 10
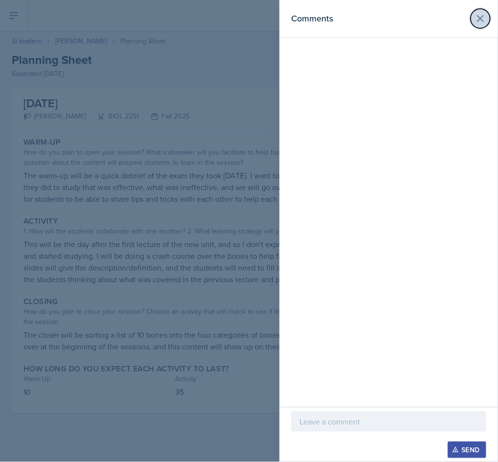
click at [433, 15] on icon at bounding box center [480, 19] width 12 height 12
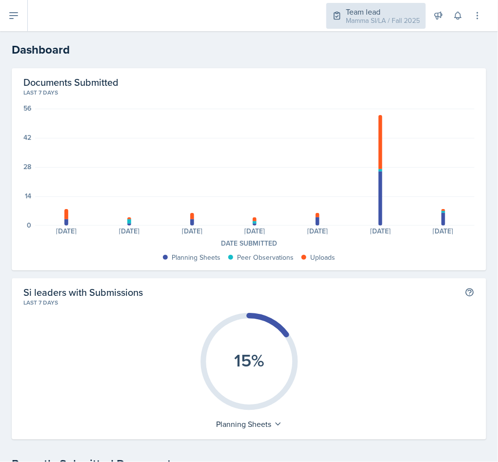
click at [346, 17] on div "Mamma SI/LA / Fall 2025" at bounding box center [383, 21] width 74 height 10
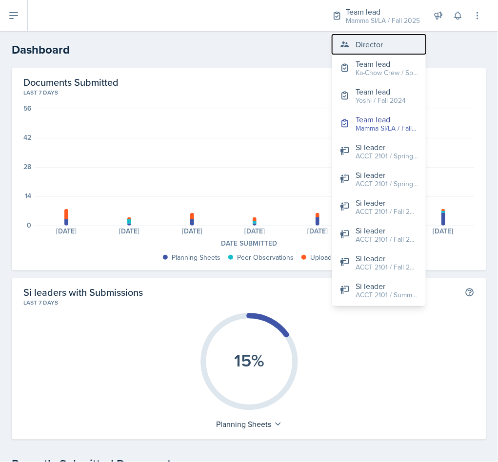
click at [360, 37] on button "Director" at bounding box center [379, 44] width 94 height 19
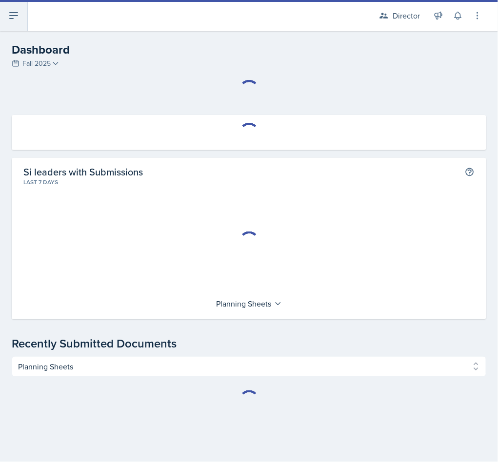
click at [18, 15] on icon at bounding box center [14, 16] width 8 height 6
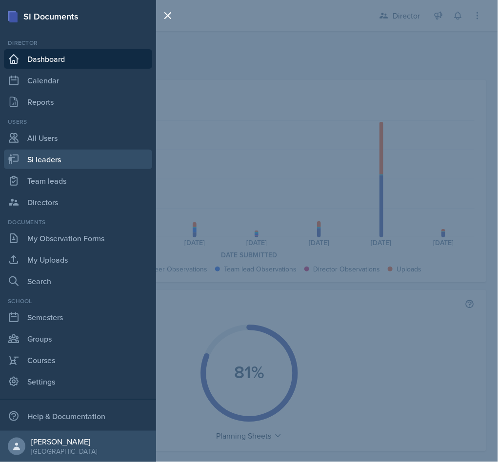
click at [75, 159] on link "Si leaders" at bounding box center [78, 159] width 148 height 19
select select "2bed604d-1099-4043-b1bc-2365e8740244"
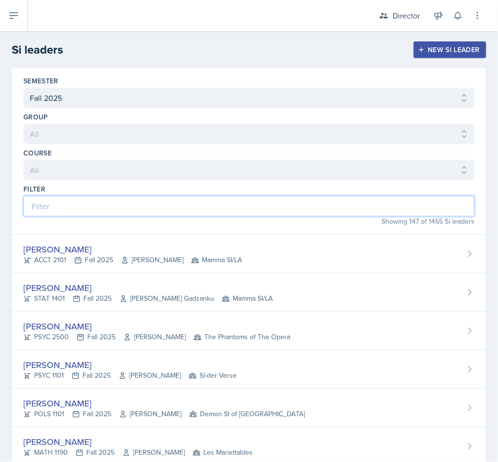
click at [69, 196] on input at bounding box center [248, 206] width 451 height 20
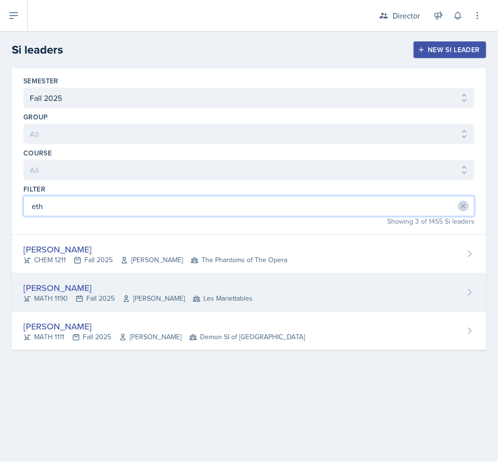
type input "eth"
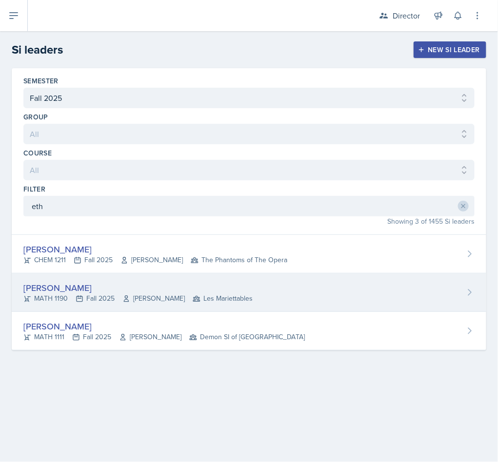
click at [276, 300] on div "Ethan Macdonald MATH 1190 Fall 2025 Rebecca Shi Les Mariettables" at bounding box center [249, 292] width 474 height 39
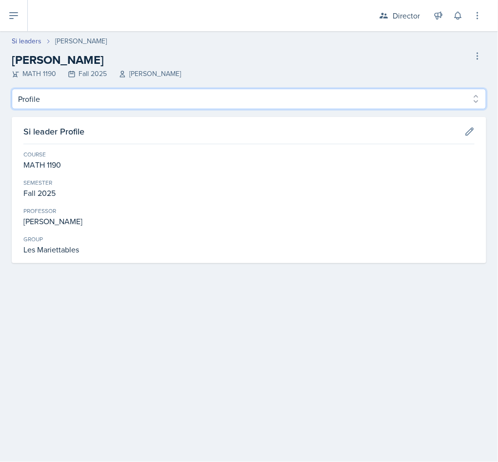
click at [152, 98] on select "Profile Planning Sheets Observation Forms Uploads" at bounding box center [249, 99] width 474 height 20
select select "Planning Sheets"
click at [12, 89] on select "Profile Planning Sheets Observation Forms Uploads" at bounding box center [249, 99] width 474 height 20
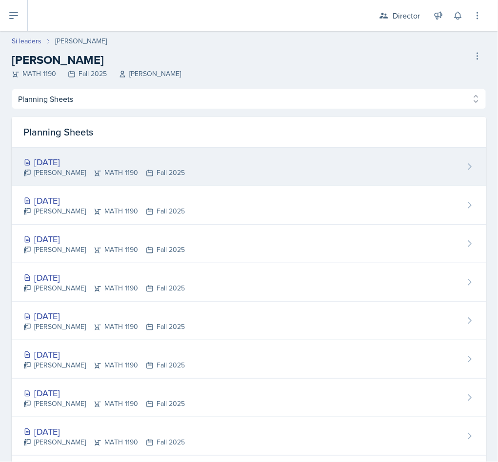
click at [140, 161] on div "[DATE]" at bounding box center [103, 161] width 161 height 13
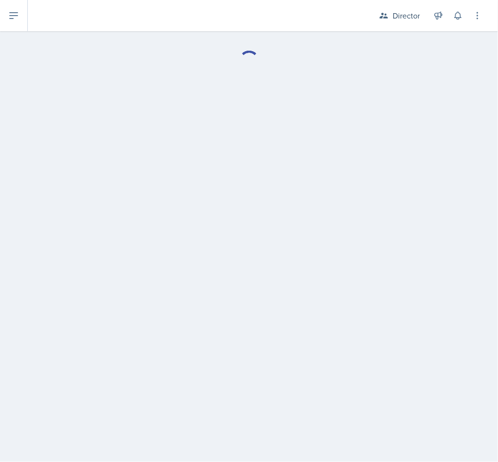
select select "Planning Sheets"
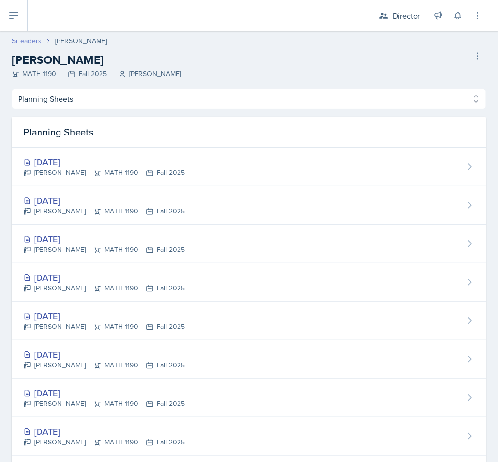
click at [28, 39] on link "Si leaders" at bounding box center [27, 41] width 30 height 10
select select "2bed604d-1099-4043-b1bc-2365e8740244"
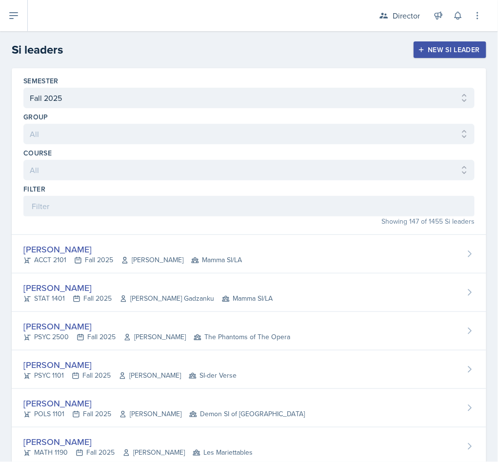
click at [89, 192] on div "Filter" at bounding box center [248, 189] width 451 height 10
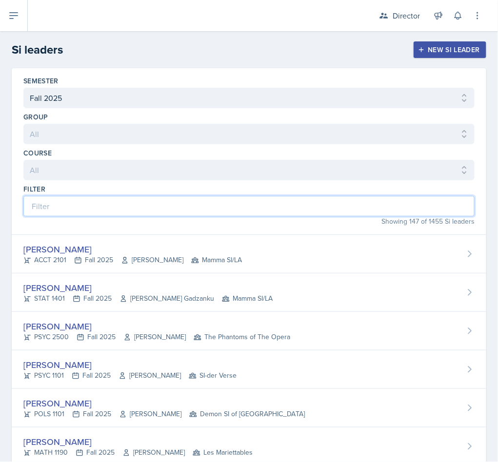
click at [94, 200] on input at bounding box center [248, 206] width 451 height 20
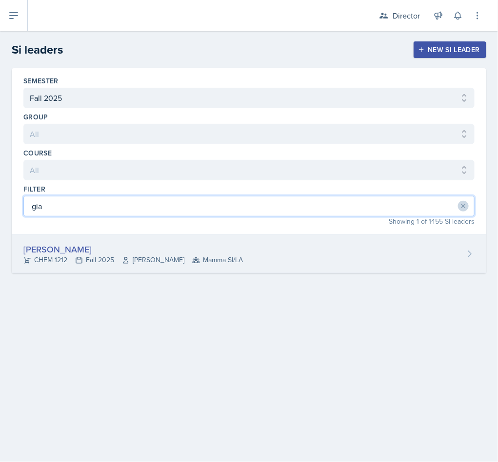
type input "gia"
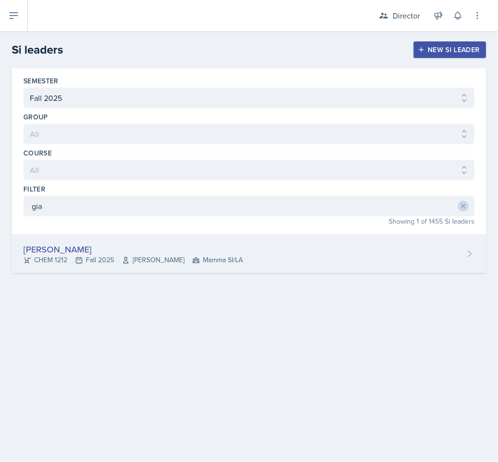
click at [173, 253] on div "[PERSON_NAME]" at bounding box center [132, 249] width 219 height 13
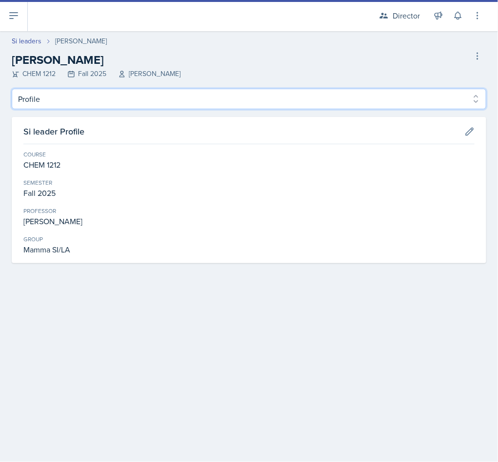
click at [129, 107] on select "Profile Planning Sheets Observation Forms Uploads" at bounding box center [249, 99] width 474 height 20
select select "Planning Sheets"
click at [12, 89] on select "Profile Planning Sheets Observation Forms Uploads" at bounding box center [249, 99] width 474 height 20
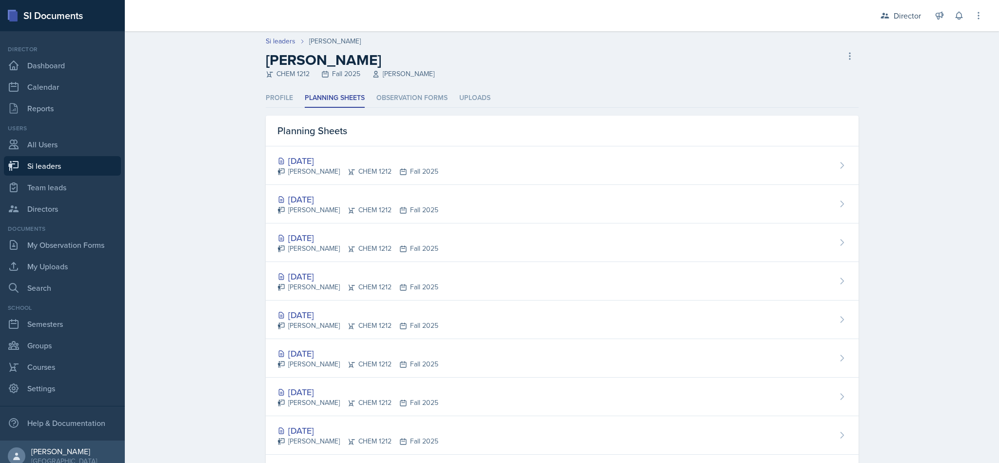
click at [53, 165] on link "Si leaders" at bounding box center [62, 165] width 117 height 19
select select "2bed604d-1099-4043-b1bc-2365e8740244"
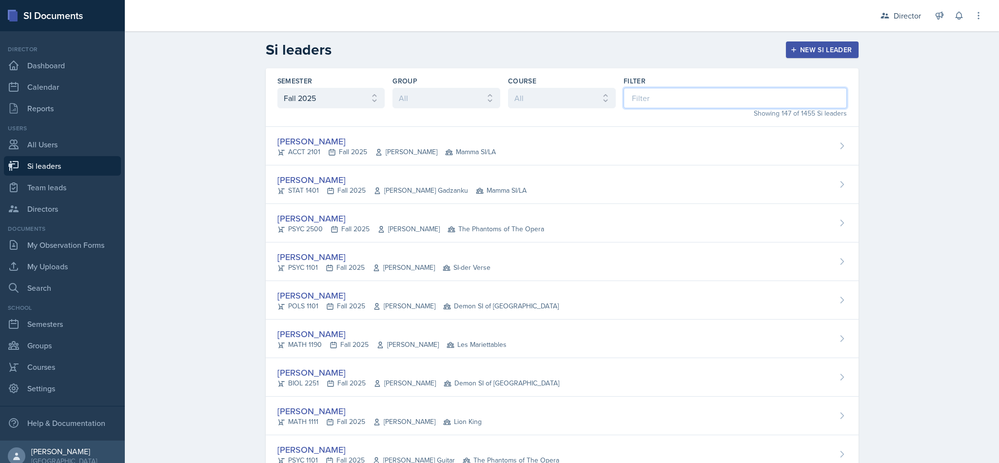
click at [699, 106] on input at bounding box center [734, 98] width 223 height 20
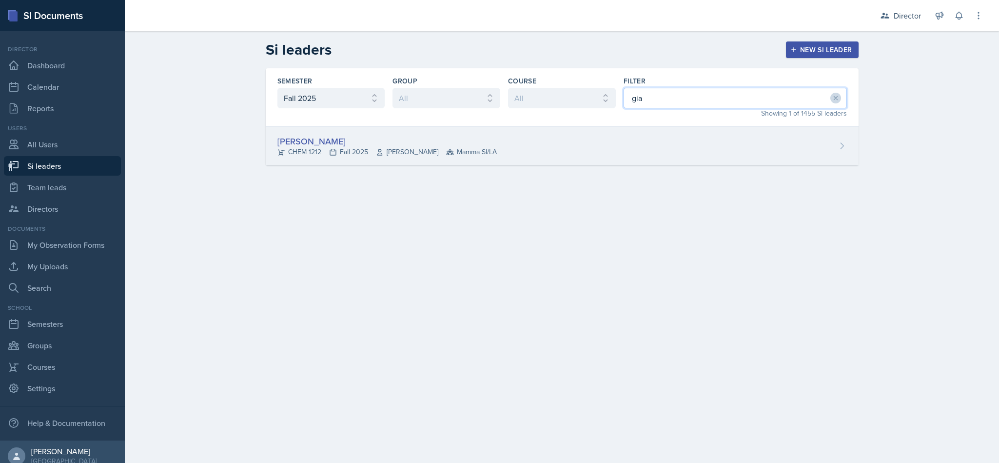
type input "gia"
click at [686, 147] on div "Gia Luu CHEM 1212 Fall 2025 Bharat Baruah Mamma SI/LA" at bounding box center [562, 146] width 593 height 39
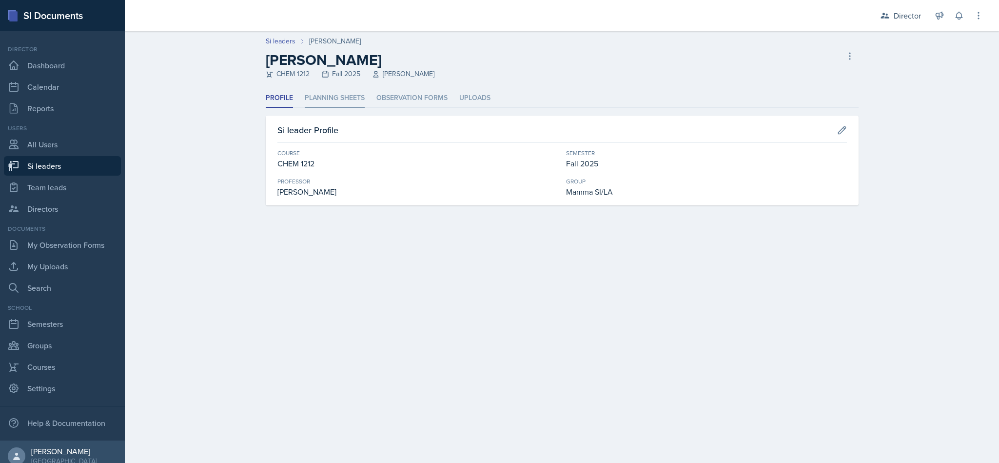
click at [363, 98] on li "Planning Sheets" at bounding box center [335, 98] width 60 height 19
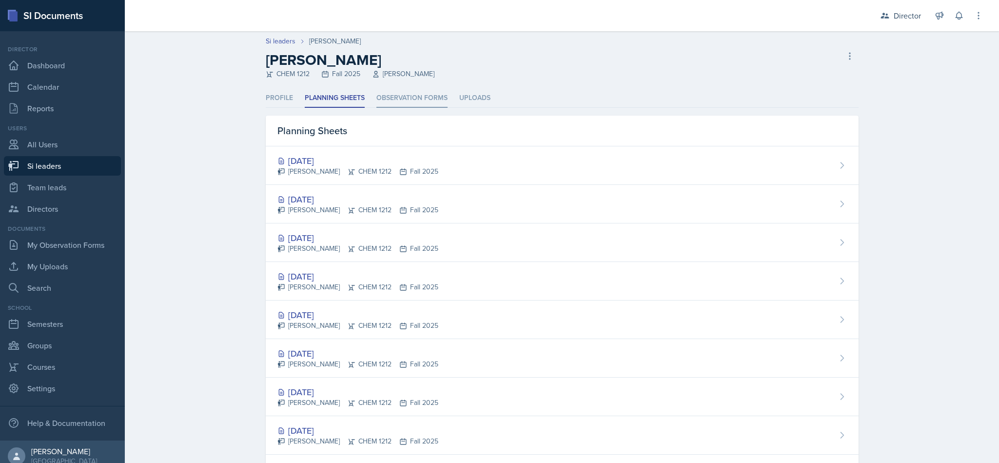
click at [410, 94] on li "Observation Forms" at bounding box center [411, 98] width 71 height 19
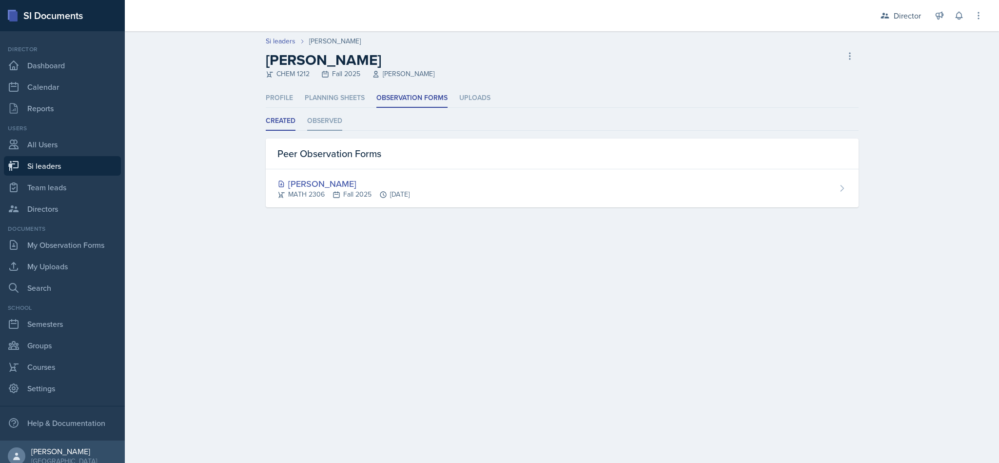
click at [324, 122] on li "Observed" at bounding box center [324, 121] width 35 height 19
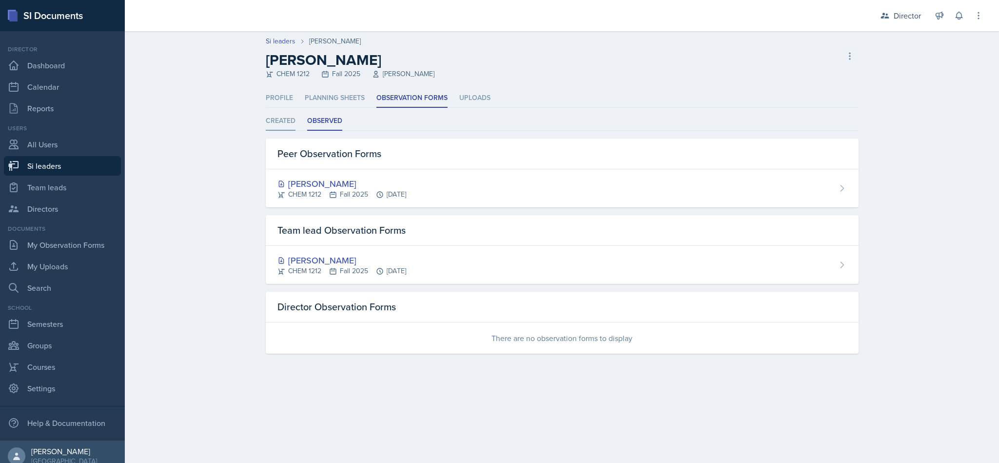
click at [290, 122] on li "Created" at bounding box center [281, 121] width 30 height 19
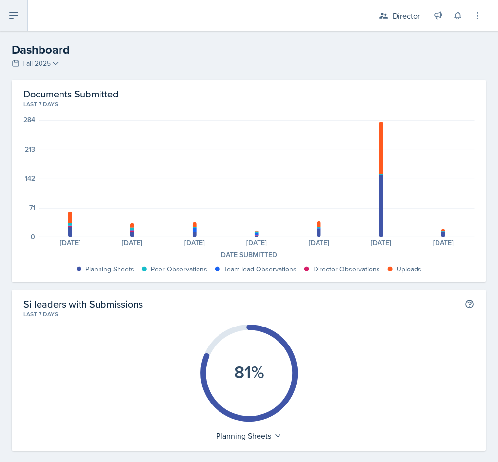
click at [18, 14] on icon at bounding box center [14, 16] width 12 height 12
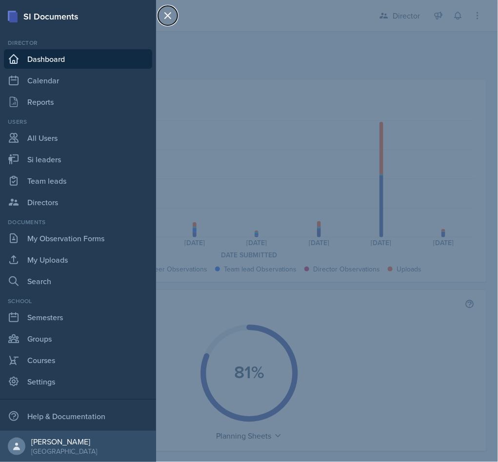
click at [166, 13] on icon at bounding box center [168, 16] width 12 height 12
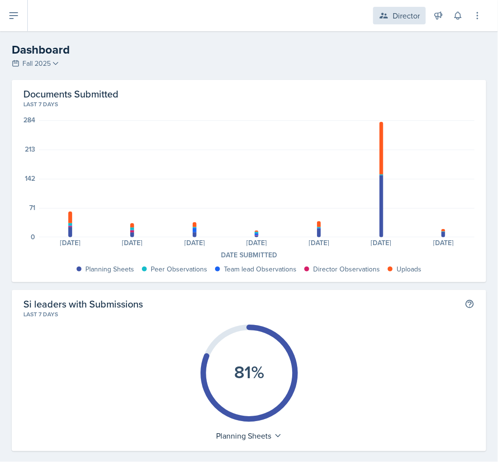
click at [414, 13] on div "Director" at bounding box center [405, 16] width 27 height 12
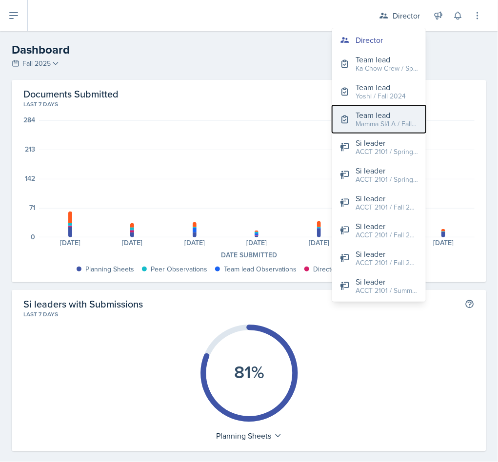
click at [367, 116] on div "Team lead" at bounding box center [386, 115] width 62 height 12
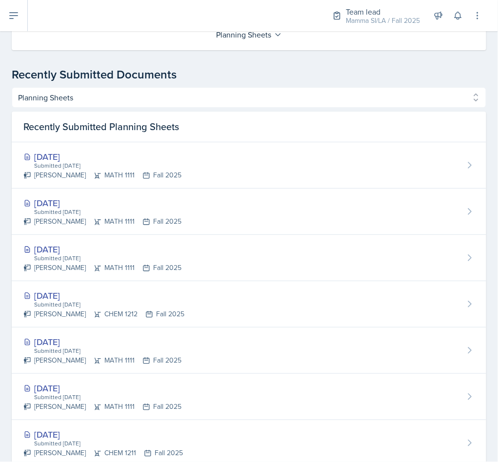
scroll to position [292, 0]
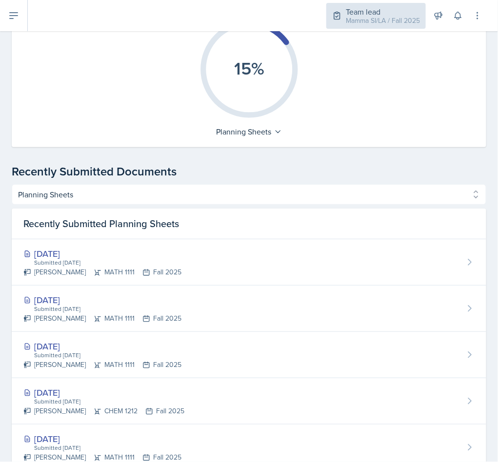
click at [385, 7] on div "Team lead" at bounding box center [383, 12] width 74 height 12
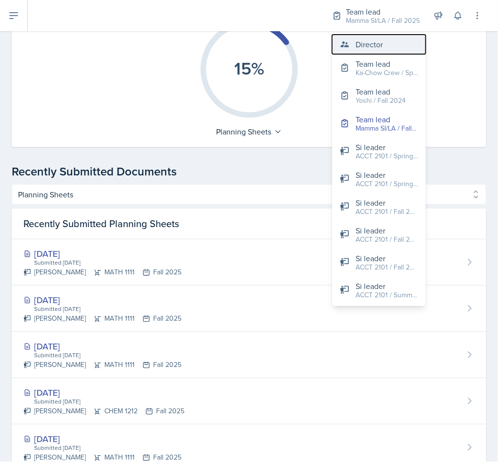
click at [363, 35] on button "Director" at bounding box center [379, 44] width 94 height 19
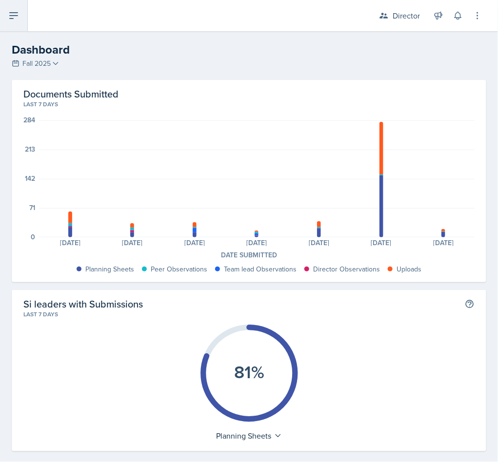
click at [11, 15] on icon at bounding box center [14, 16] width 8 height 6
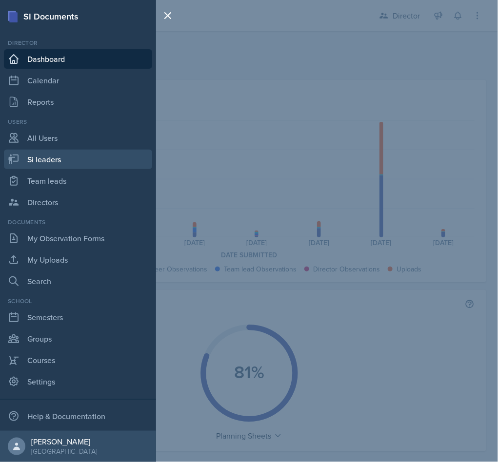
click at [66, 159] on link "Si leaders" at bounding box center [78, 159] width 148 height 19
select select "2bed604d-1099-4043-b1bc-2365e8740244"
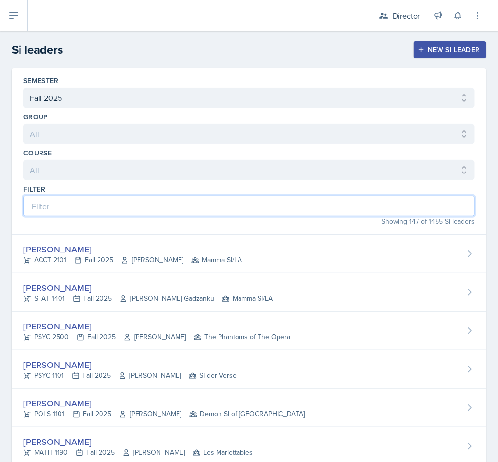
click at [139, 216] on input at bounding box center [248, 206] width 451 height 20
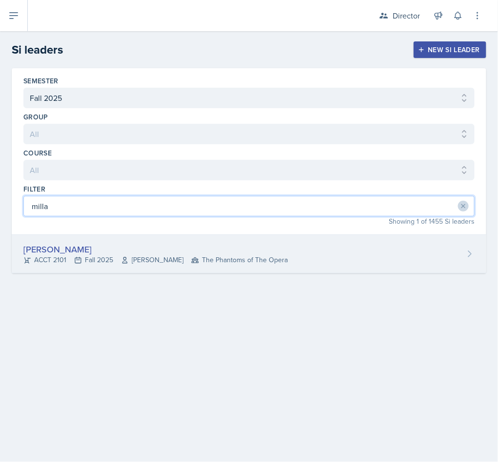
type input "milla"
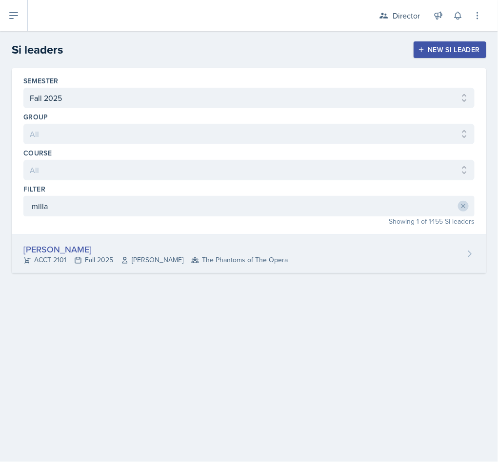
click at [233, 252] on div "[PERSON_NAME]" at bounding box center [155, 249] width 264 height 13
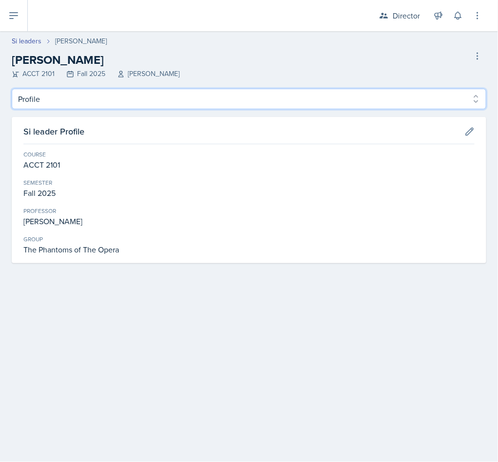
click at [107, 106] on select "Profile Planning Sheets Observation Forms Uploads" at bounding box center [249, 99] width 474 height 20
select select "Planning Sheets"
click at [12, 89] on select "Profile Planning Sheets Observation Forms Uploads" at bounding box center [249, 99] width 474 height 20
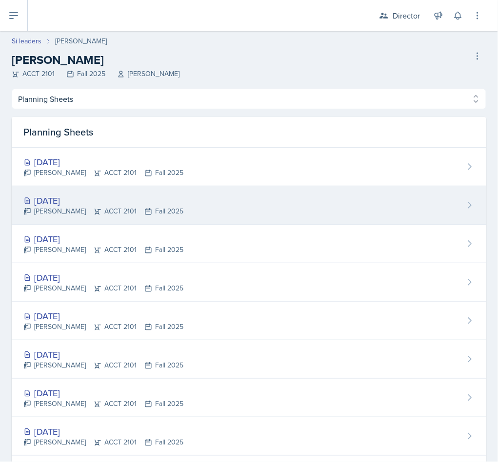
click at [164, 202] on div "Sep 30th, 2025" at bounding box center [103, 200] width 160 height 13
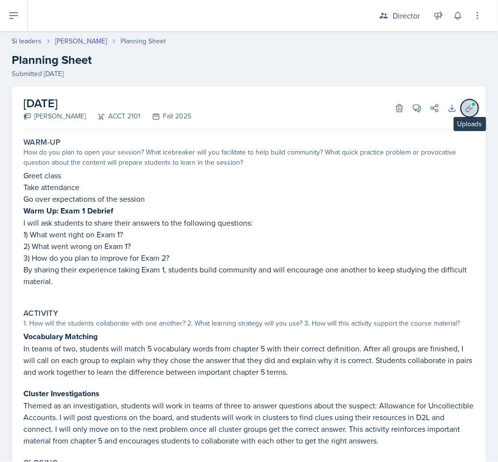
click at [464, 103] on icon at bounding box center [469, 108] width 10 height 10
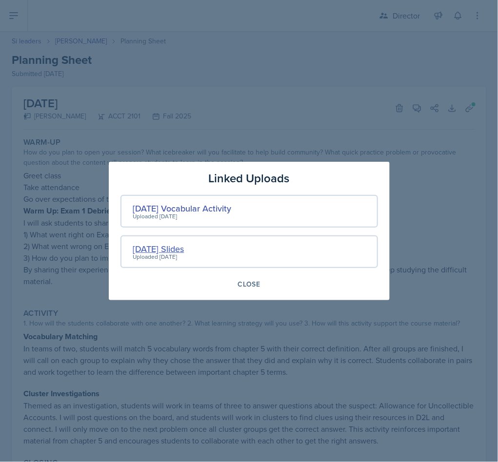
click at [170, 243] on div "Sep 30th Slides" at bounding box center [158, 248] width 51 height 13
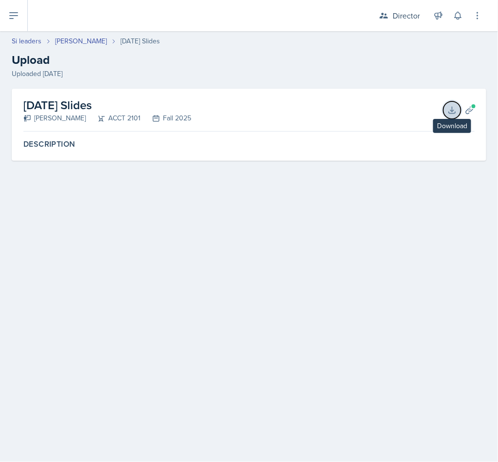
click at [451, 113] on icon at bounding box center [451, 110] width 6 height 6
click at [75, 46] on link "[PERSON_NAME]" at bounding box center [81, 41] width 52 height 10
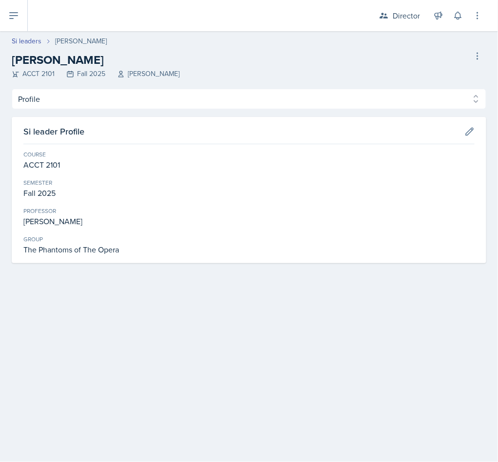
drag, startPoint x: 91, startPoint y: 113, endPoint x: 94, endPoint y: 108, distance: 5.6
click at [92, 110] on div "Profile Planning Sheets Observation Forms Uploads Profile Planning Sheets Obser…" at bounding box center [249, 176] width 474 height 174
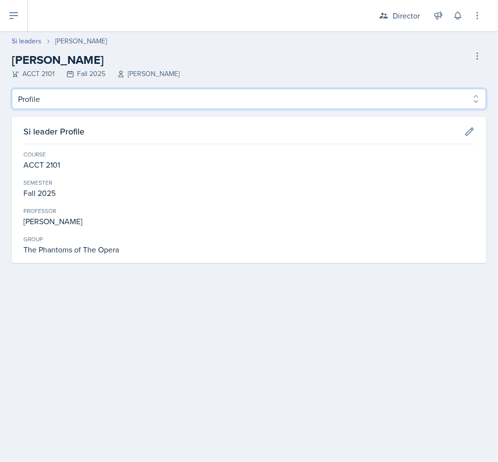
click at [97, 98] on select "Profile Planning Sheets Observation Forms Uploads" at bounding box center [249, 99] width 474 height 20
select select "Planning Sheets"
click at [12, 89] on select "Profile Planning Sheets Observation Forms Uploads" at bounding box center [249, 99] width 474 height 20
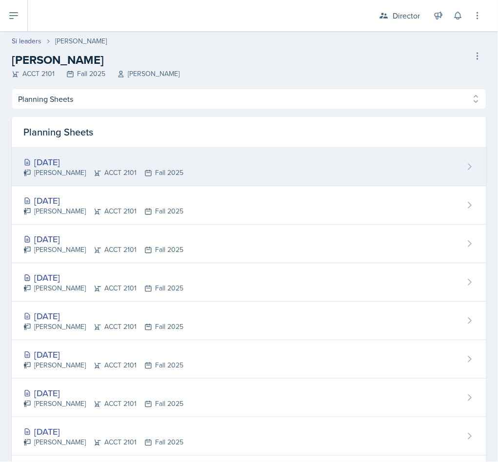
click at [142, 164] on div "Oct 2nd, 2025" at bounding box center [103, 161] width 160 height 13
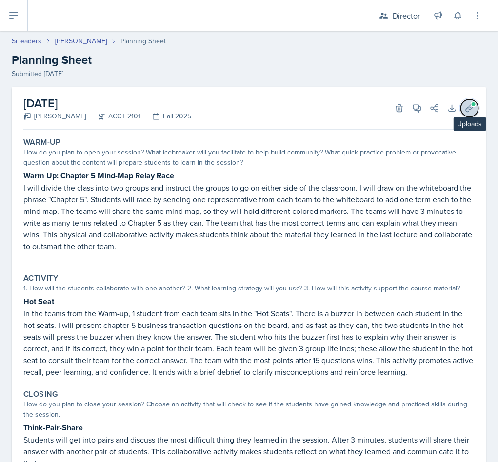
click at [470, 104] on span at bounding box center [473, 104] width 6 height 6
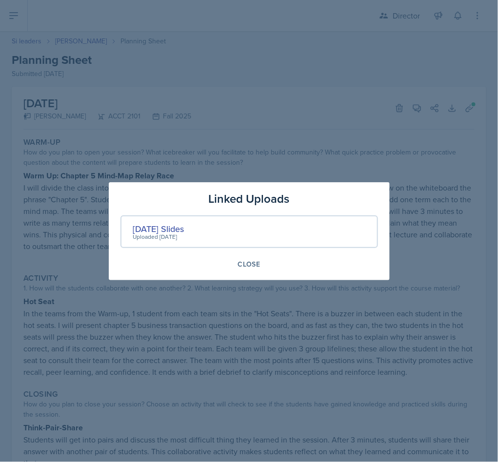
click at [173, 232] on div "Uploaded [DATE]" at bounding box center [158, 236] width 51 height 9
click at [177, 222] on div "Oct 2nd Slides" at bounding box center [158, 228] width 51 height 13
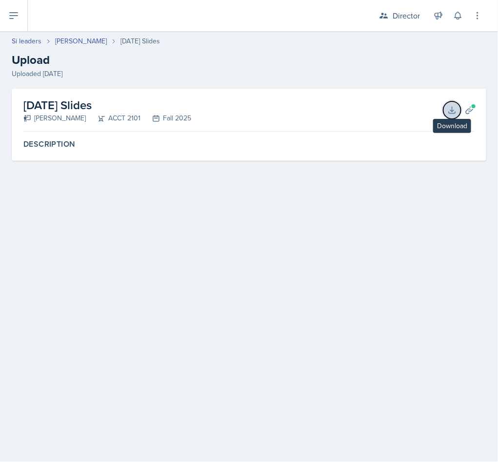
click at [451, 110] on icon at bounding box center [452, 110] width 10 height 10
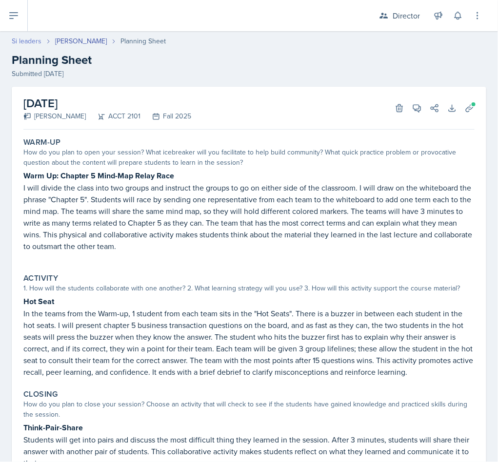
click at [29, 39] on link "Si leaders" at bounding box center [27, 41] width 30 height 10
select select "2bed604d-1099-4043-b1bc-2365e8740244"
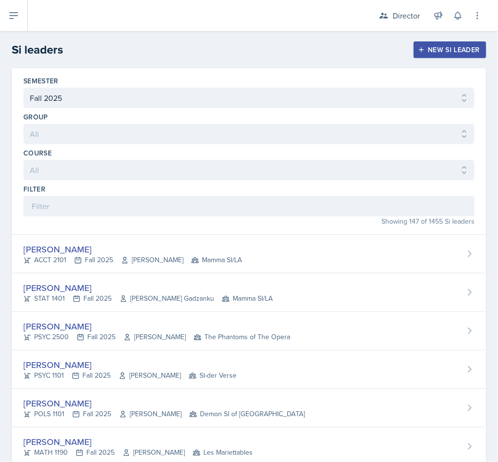
click at [26, 37] on header "Si leaders New Si leader" at bounding box center [249, 49] width 498 height 37
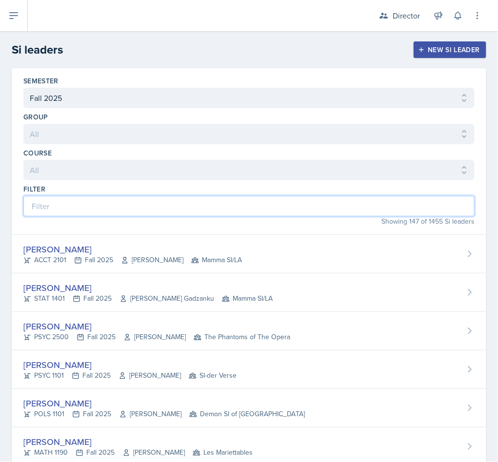
click at [115, 209] on input at bounding box center [248, 206] width 451 height 20
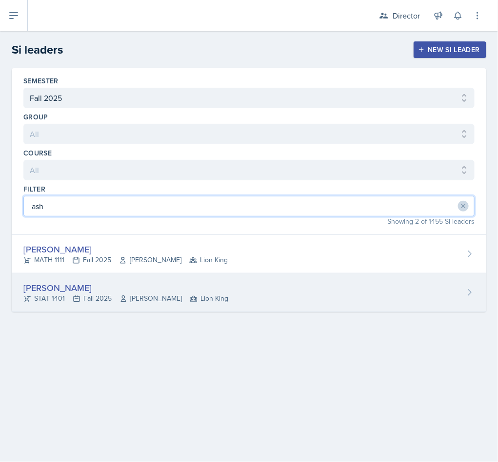
type input "ash"
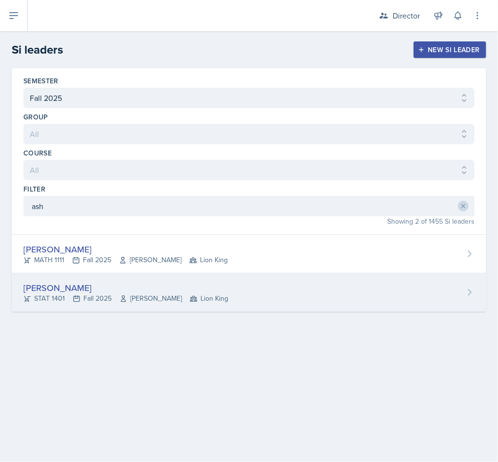
click at [131, 309] on div "Asha-Kaye Johnson STAT 1401 Fall 2025 Daniel Giorgis Lion King" at bounding box center [249, 292] width 474 height 39
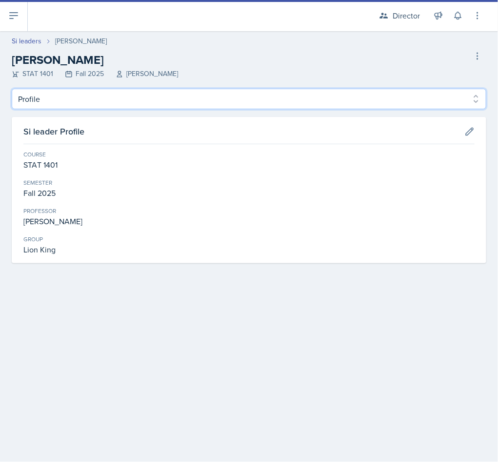
drag, startPoint x: 96, startPoint y: 97, endPoint x: 92, endPoint y: 103, distance: 7.2
click at [96, 97] on select "Profile Planning Sheets Observation Forms Uploads" at bounding box center [249, 99] width 474 height 20
select select "Planning Sheets"
click at [12, 89] on select "Profile Planning Sheets Observation Forms Uploads" at bounding box center [249, 99] width 474 height 20
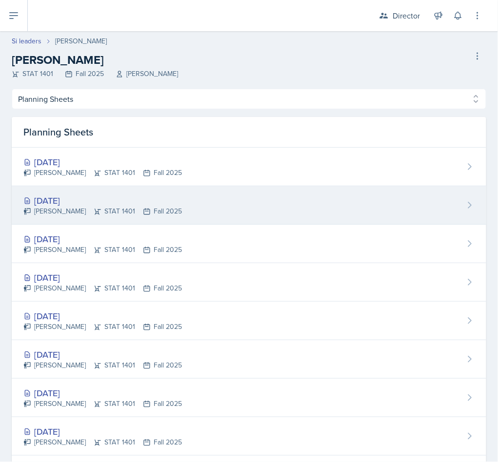
click at [171, 202] on div "Sep 30th, 2025" at bounding box center [102, 200] width 158 height 13
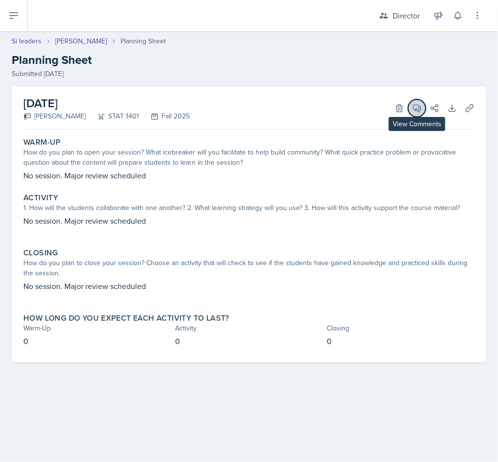
click at [420, 110] on icon at bounding box center [417, 108] width 10 height 10
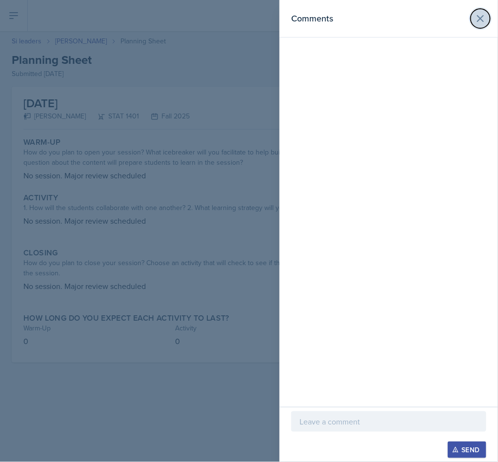
click at [474, 21] on icon at bounding box center [480, 19] width 12 height 12
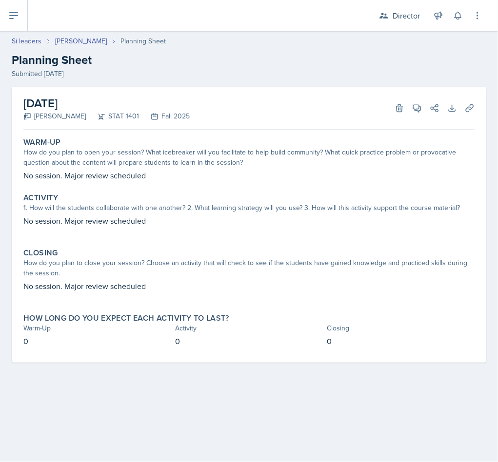
click at [408, 104] on div "View Comments Comments Send Share" at bounding box center [421, 108] width 35 height 10
click at [416, 107] on icon at bounding box center [417, 108] width 10 height 10
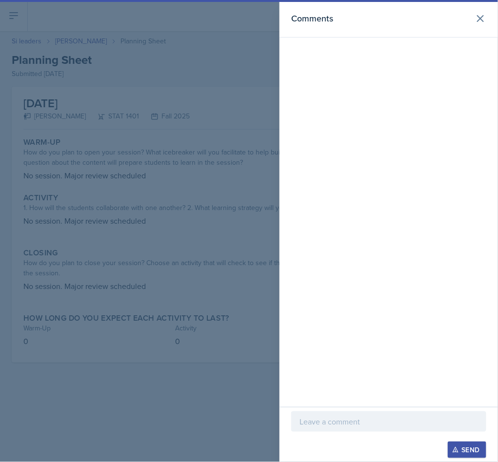
click at [310, 408] on div "Send" at bounding box center [388, 434] width 218 height 55
click at [310, 413] on div at bounding box center [388, 421] width 195 height 20
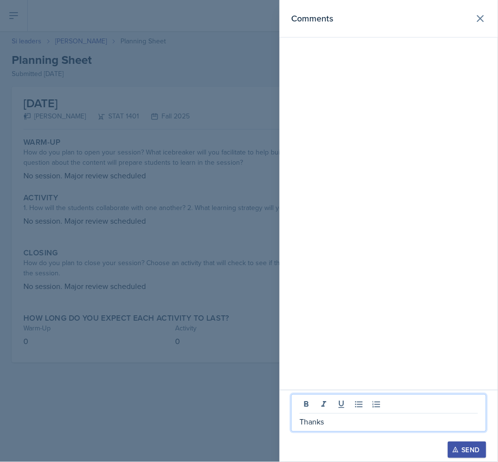
click at [477, 453] on div "Send" at bounding box center [467, 450] width 26 height 8
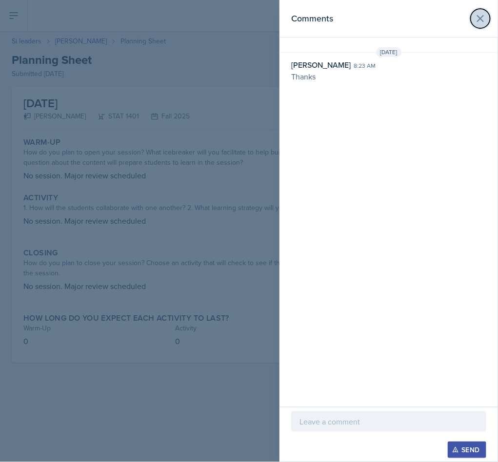
click at [479, 26] on button at bounding box center [479, 18] width 19 height 19
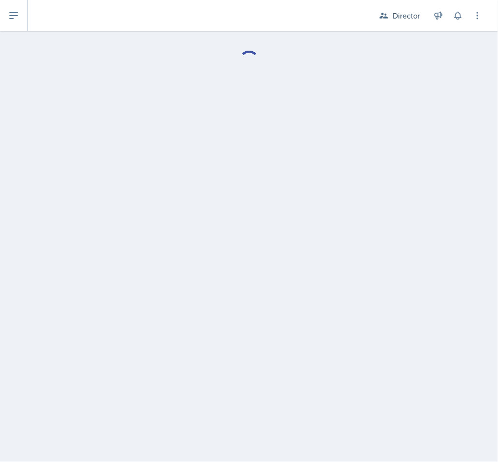
select select "Planning Sheets"
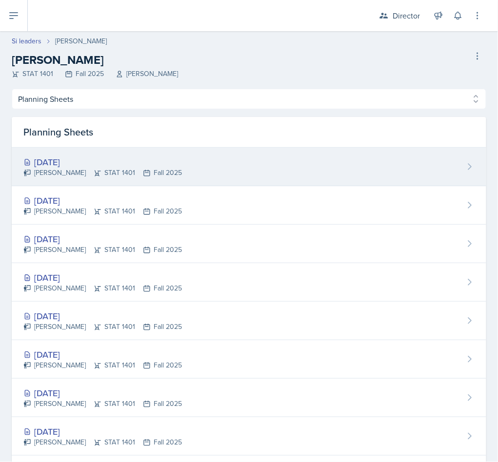
click at [101, 172] on icon at bounding box center [98, 173] width 8 height 8
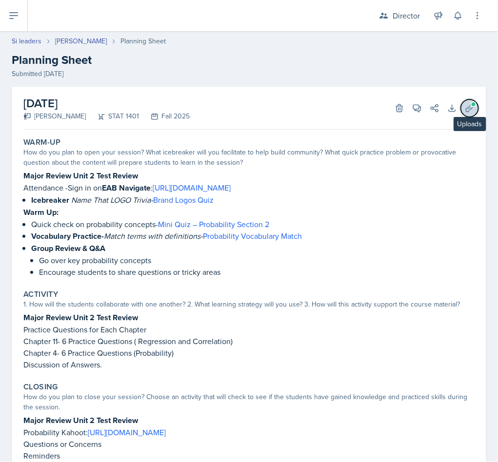
click at [470, 105] on span at bounding box center [473, 104] width 6 height 6
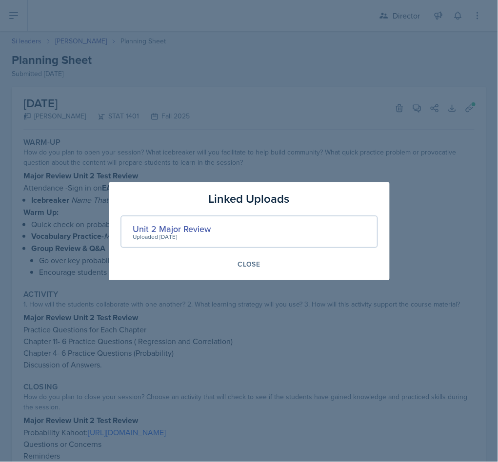
click at [337, 302] on div at bounding box center [249, 231] width 498 height 462
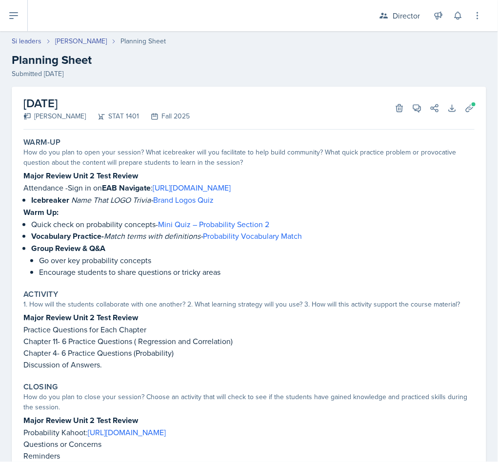
click at [10, 41] on div "Si leaders Asha-Kaye Johnson Planning Sheet Planning Sheet Submitted Sep 28th, …" at bounding box center [249, 57] width 498 height 43
click at [36, 39] on link "Si leaders" at bounding box center [27, 41] width 30 height 10
select select "2bed604d-1099-4043-b1bc-2365e8740244"
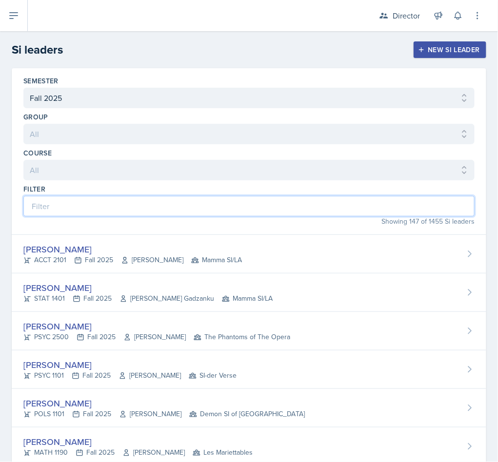
click at [151, 215] on input at bounding box center [248, 206] width 451 height 20
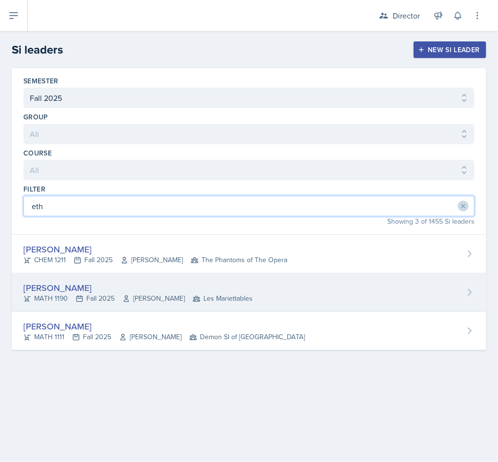
type input "eth"
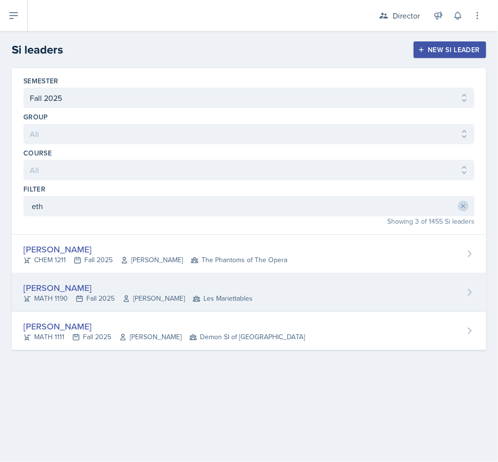
click at [123, 297] on icon at bounding box center [126, 299] width 8 height 8
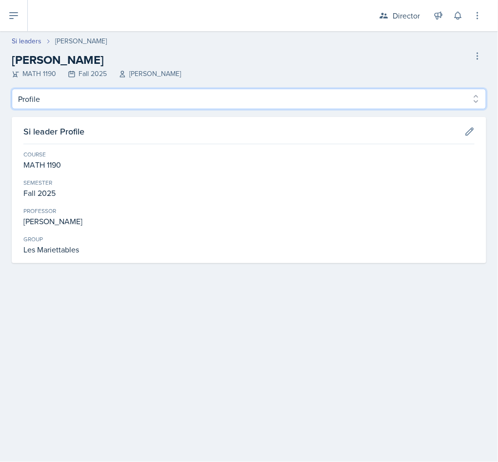
click at [73, 104] on select "Profile Planning Sheets Observation Forms Uploads" at bounding box center [249, 99] width 474 height 20
select select "Planning Sheets"
click at [12, 89] on select "Profile Planning Sheets Observation Forms Uploads" at bounding box center [249, 99] width 474 height 20
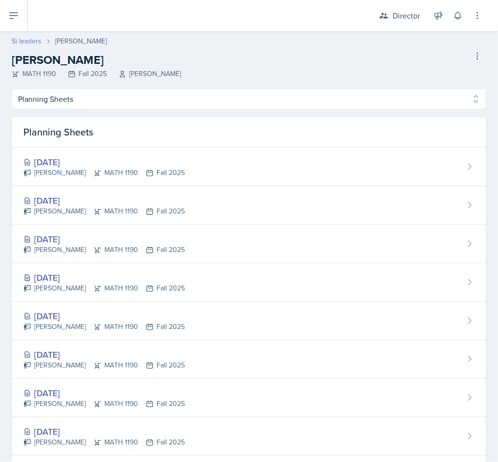
click at [27, 39] on link "Si leaders" at bounding box center [27, 41] width 30 height 10
select select "2bed604d-1099-4043-b1bc-2365e8740244"
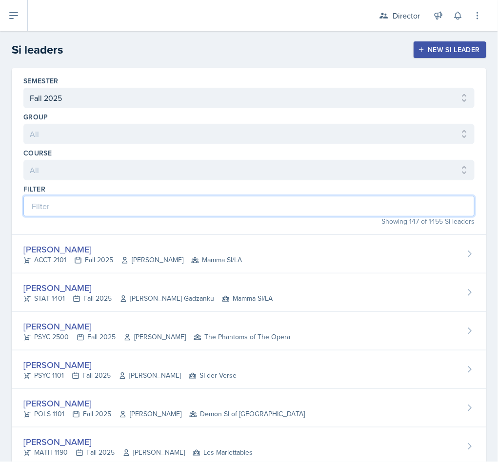
click at [113, 205] on input at bounding box center [248, 206] width 451 height 20
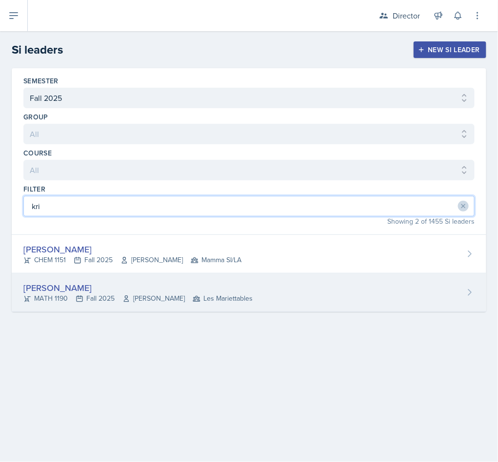
type input "kri"
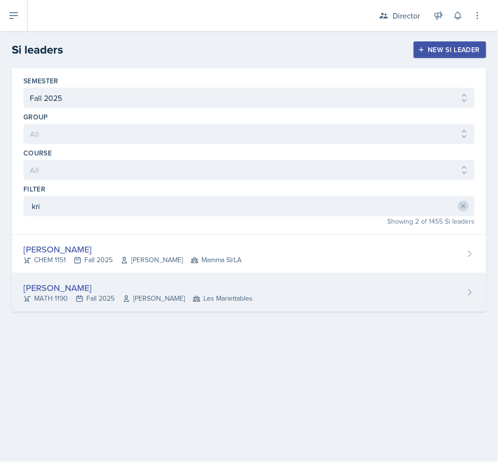
click at [121, 282] on div "Kris Prasad MATH 1190 Fall 2025 Jon Noring Les Mariettables" at bounding box center [249, 292] width 474 height 39
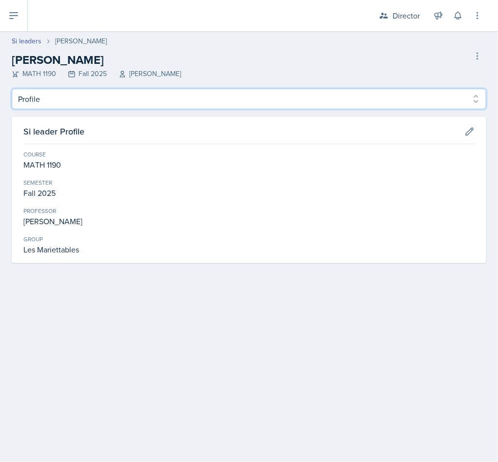
click at [62, 96] on select "Profile Planning Sheets Observation Forms Uploads" at bounding box center [249, 99] width 474 height 20
select select "Planning Sheets"
click at [12, 89] on select "Profile Planning Sheets Observation Forms Uploads" at bounding box center [249, 99] width 474 height 20
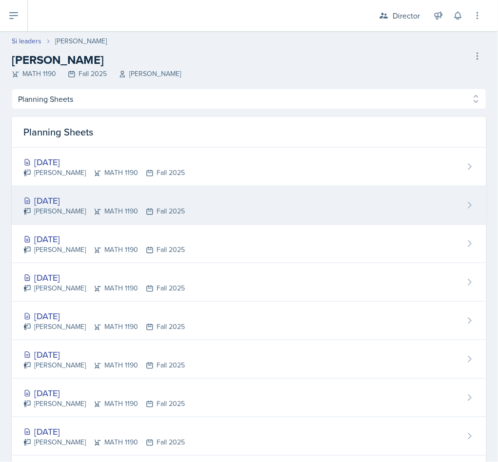
click at [142, 202] on div "Oct 1st, 2025" at bounding box center [103, 200] width 161 height 13
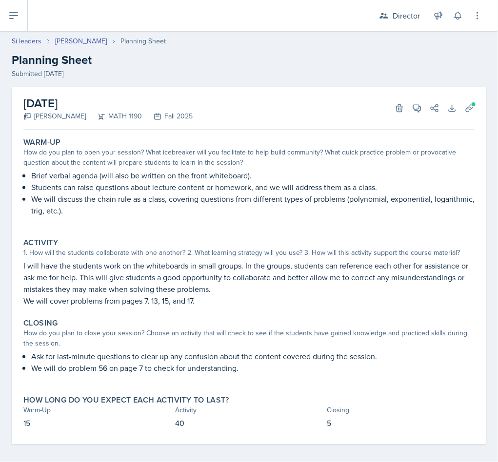
scroll to position [6, 0]
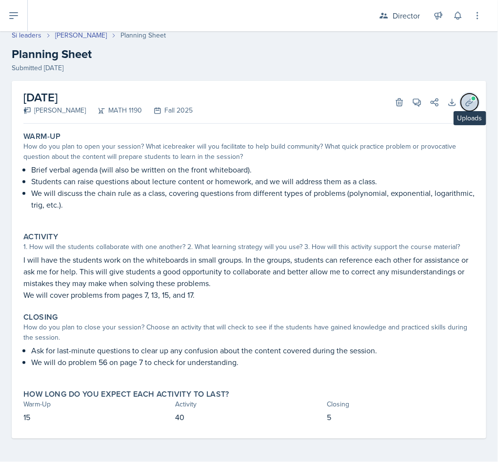
click at [464, 102] on icon at bounding box center [469, 102] width 10 height 10
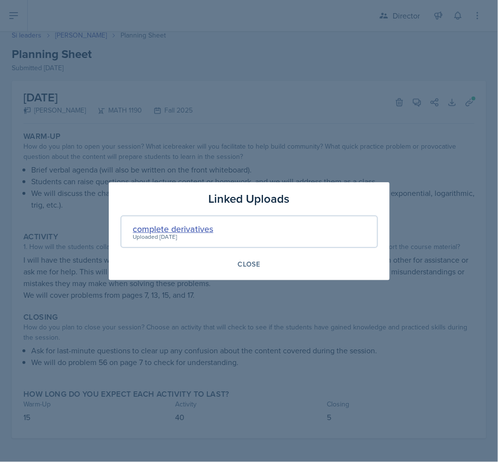
click at [187, 222] on div "complete derivatives" at bounding box center [173, 228] width 80 height 13
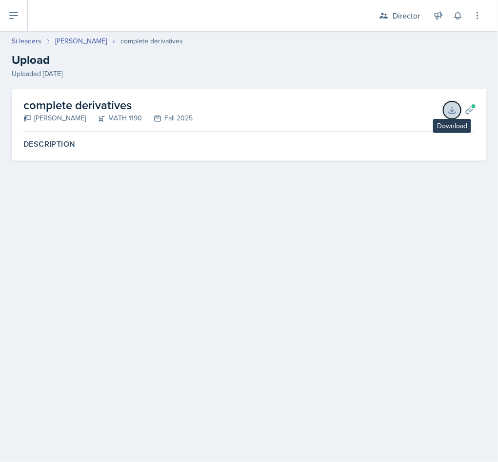
click at [454, 114] on icon at bounding box center [452, 110] width 10 height 10
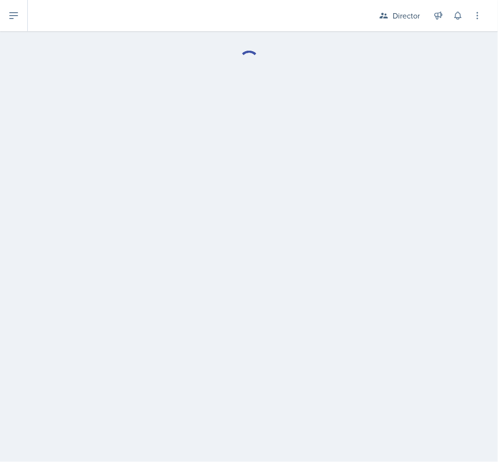
select select "Planning Sheets"
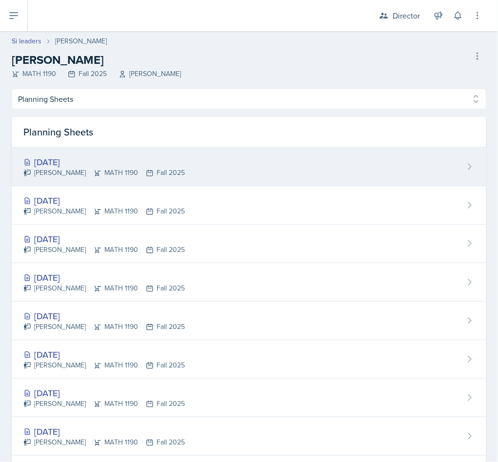
click at [148, 168] on div "Kris Prasad MATH 1190 Fall 2025" at bounding box center [103, 173] width 161 height 10
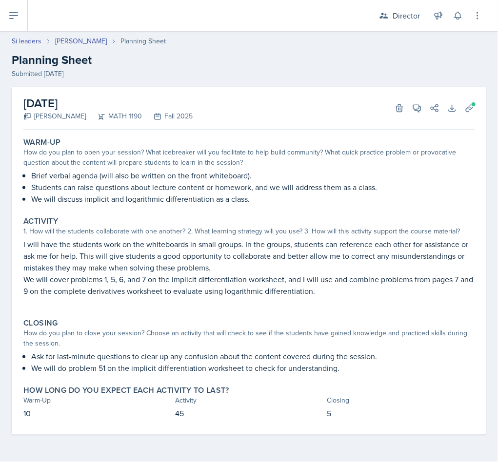
click at [25, 34] on header "Si leaders Kris Prasad Planning Sheet Planning Sheet Submitted Sep 28th, 2025" at bounding box center [249, 57] width 498 height 62
click at [25, 39] on link "Si leaders" at bounding box center [27, 41] width 30 height 10
select select "2bed604d-1099-4043-b1bc-2365e8740244"
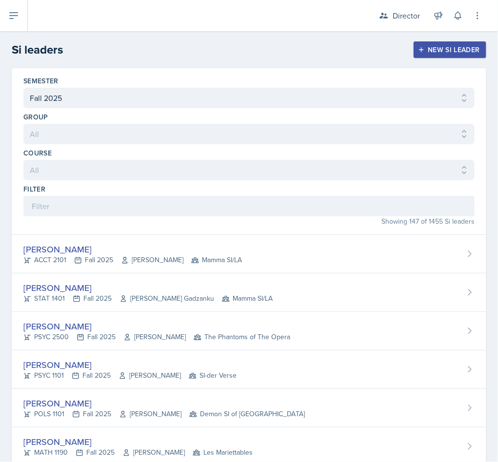
click at [29, 43] on h2 "Si leaders" at bounding box center [37, 50] width 51 height 18
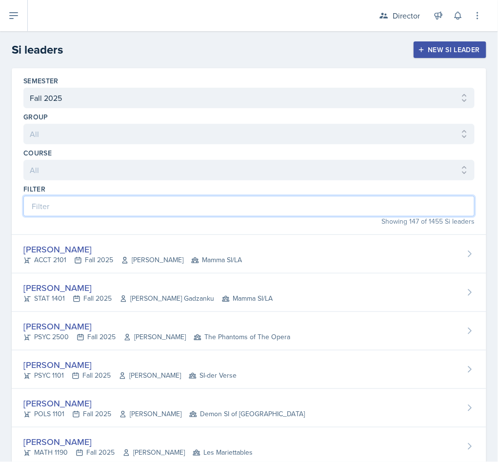
click at [89, 197] on input at bounding box center [248, 206] width 451 height 20
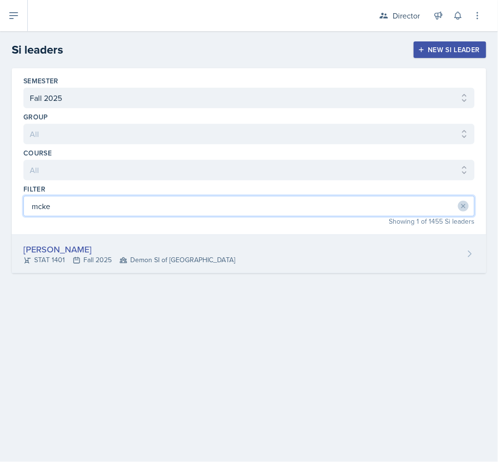
type input "mcke"
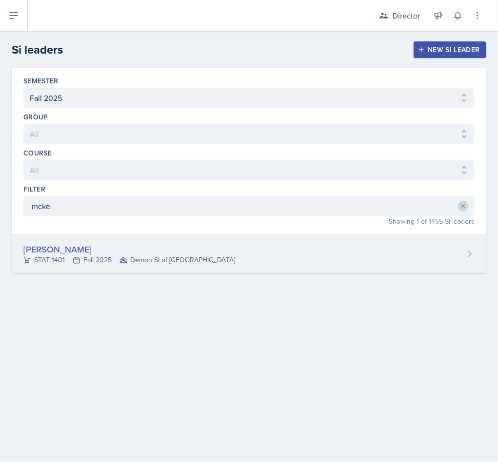
click at [272, 271] on div "McKenzie King STAT 1401 Fall 2025 Demon SI of Fleet Street" at bounding box center [249, 254] width 474 height 39
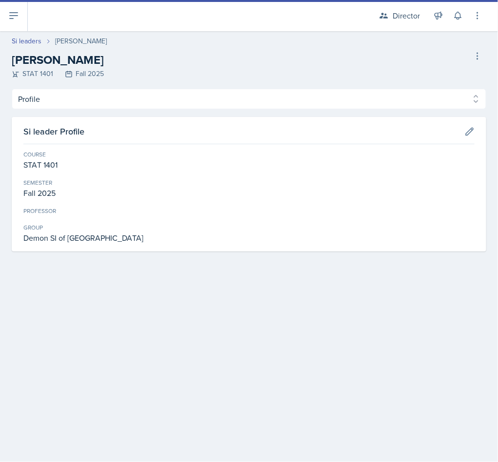
click at [94, 110] on div "Profile Planning Sheets Observation Forms Uploads Profile Planning Sheets Obser…" at bounding box center [249, 170] width 474 height 163
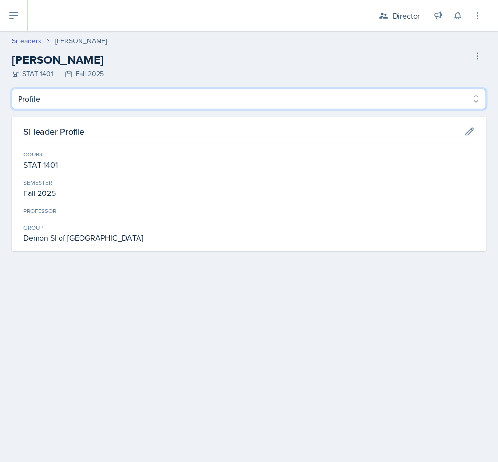
click at [101, 90] on select "Profile Planning Sheets Observation Forms Uploads" at bounding box center [249, 99] width 474 height 20
select select "Planning Sheets"
click at [12, 89] on select "Profile Planning Sheets Observation Forms Uploads" at bounding box center [249, 99] width 474 height 20
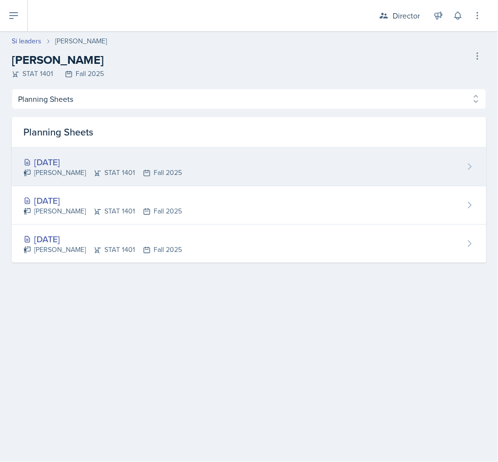
click at [186, 175] on div "Oct 2nd, 2025 McKenzie King STAT 1401 Fall 2025" at bounding box center [249, 167] width 474 height 39
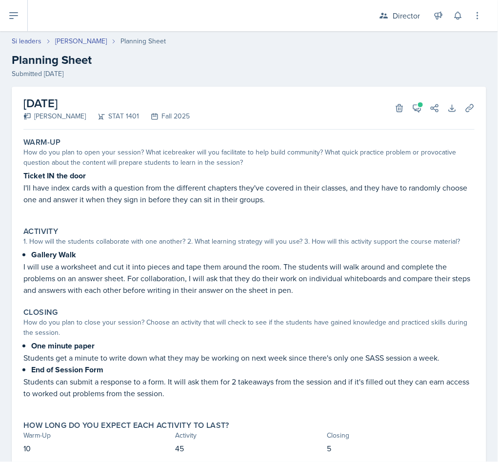
scroll to position [29, 0]
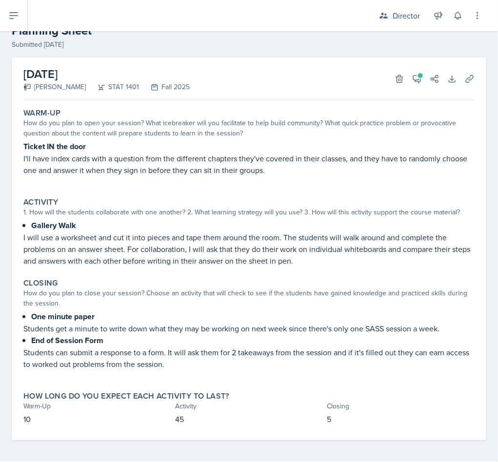
click at [335, 202] on div "Activity" at bounding box center [248, 202] width 451 height 10
click at [411, 82] on button "View Comments" at bounding box center [417, 79] width 18 height 18
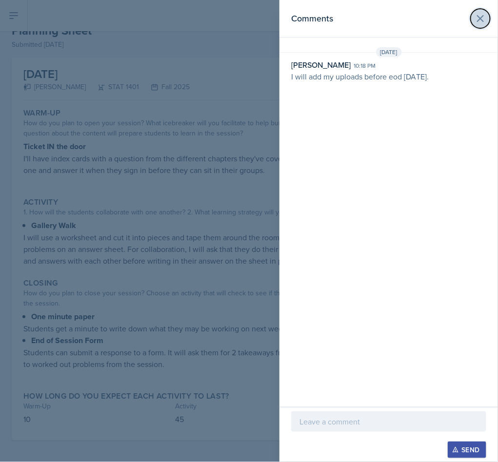
click at [481, 25] on button at bounding box center [479, 18] width 19 height 19
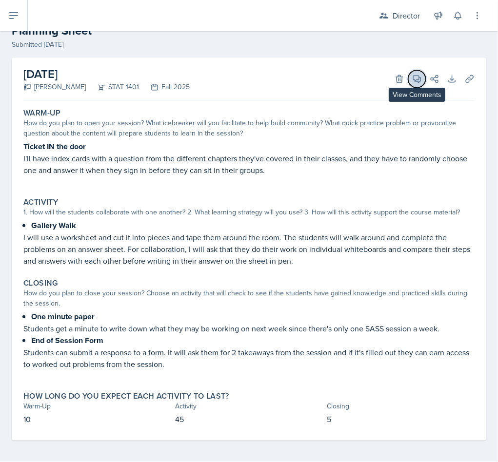
click at [408, 84] on button "View Comments" at bounding box center [417, 79] width 18 height 18
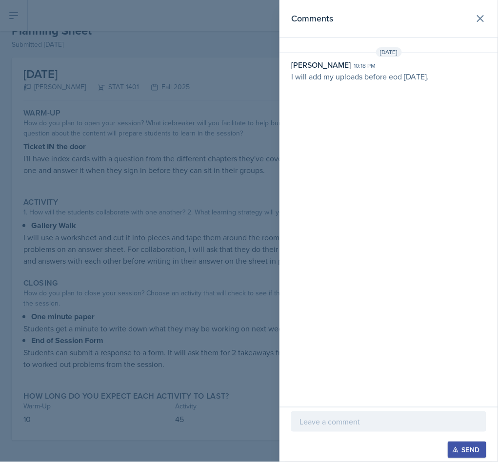
click at [327, 409] on div "Send" at bounding box center [388, 434] width 218 height 55
click at [327, 427] on div at bounding box center [388, 421] width 195 height 20
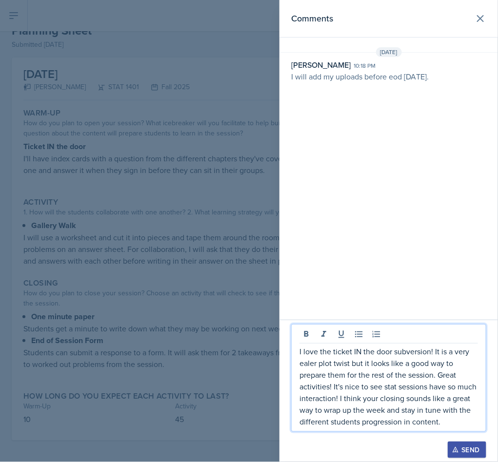
click at [465, 443] on button "Send" at bounding box center [466, 450] width 39 height 17
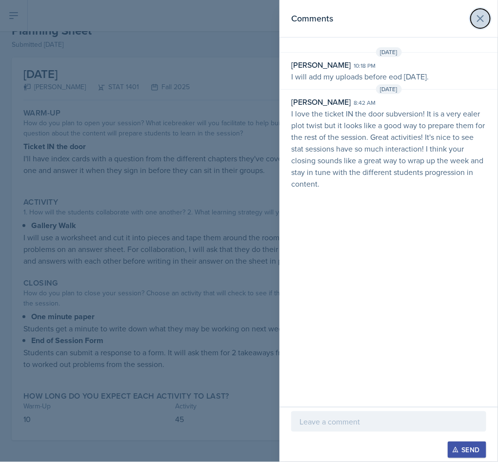
click at [479, 22] on icon at bounding box center [480, 19] width 12 height 12
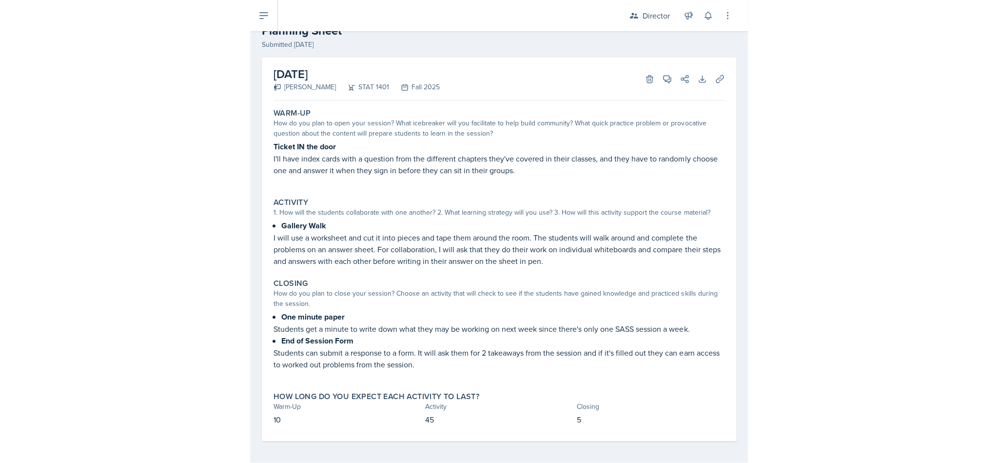
scroll to position [0, 0]
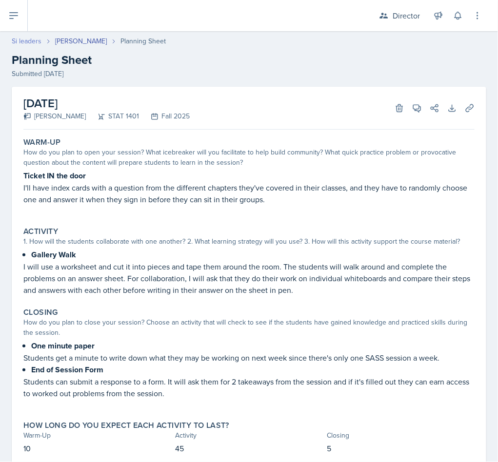
click at [31, 37] on link "Si leaders" at bounding box center [27, 41] width 30 height 10
select select "2bed604d-1099-4043-b1bc-2365e8740244"
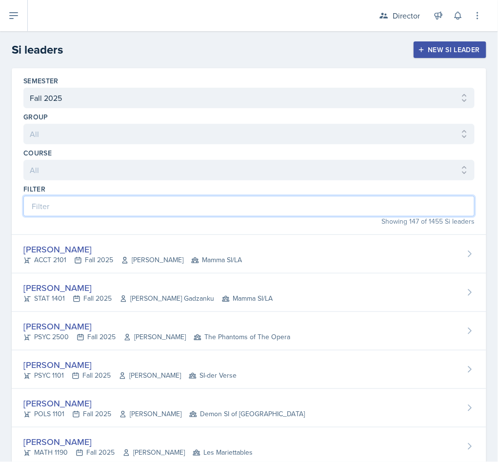
click at [107, 213] on input at bounding box center [248, 206] width 451 height 20
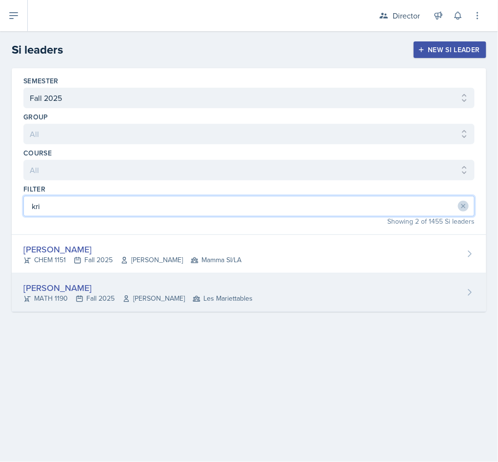
type input "kri"
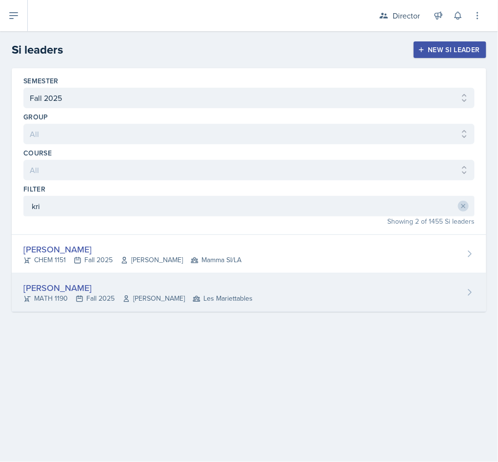
click at [103, 291] on div "Kris Prasad" at bounding box center [137, 287] width 229 height 13
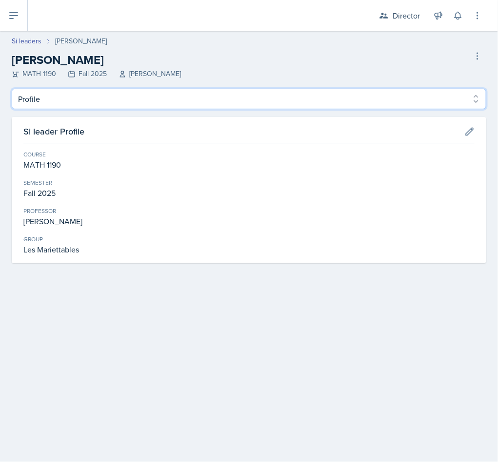
click at [70, 107] on select "Profile Planning Sheets Observation Forms Uploads" at bounding box center [249, 99] width 474 height 20
select select "Planning Sheets"
click at [12, 89] on select "Profile Planning Sheets Observation Forms Uploads" at bounding box center [249, 99] width 474 height 20
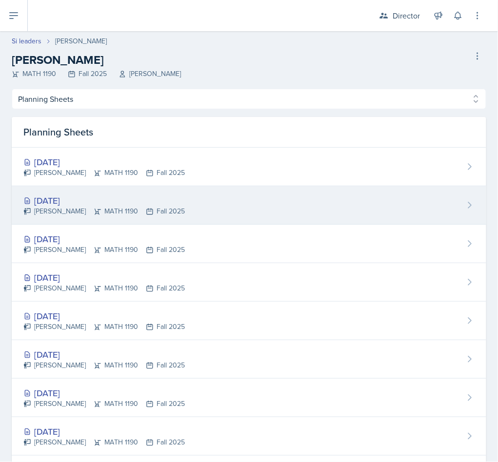
click at [168, 215] on div "Oct 1st, 2025 Kris Prasad MATH 1190 Fall 2025" at bounding box center [249, 205] width 474 height 39
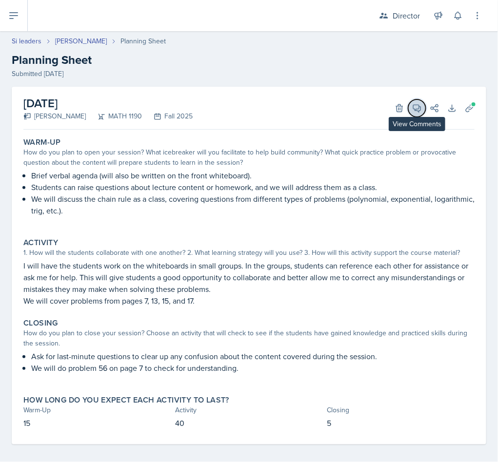
click at [408, 111] on button "View Comments" at bounding box center [417, 108] width 18 height 18
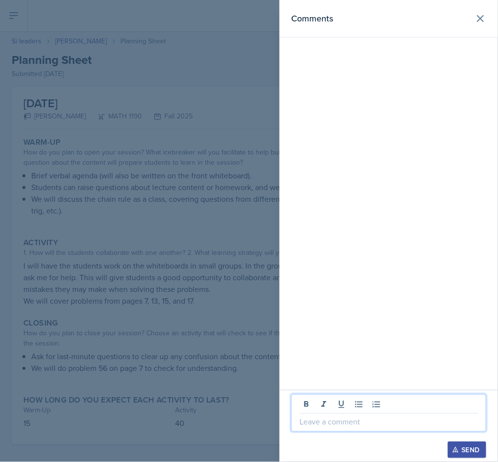
click at [326, 420] on p at bounding box center [388, 422] width 178 height 12
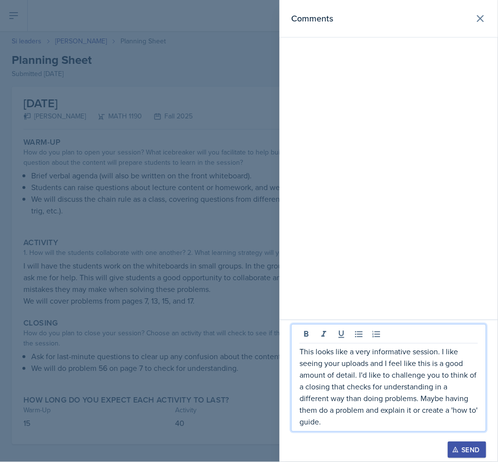
click at [440, 372] on p "This looks like a very informative session. I like seeing your uploads and I fe…" at bounding box center [388, 387] width 178 height 82
click at [452, 446] on icon "button" at bounding box center [455, 449] width 7 height 7
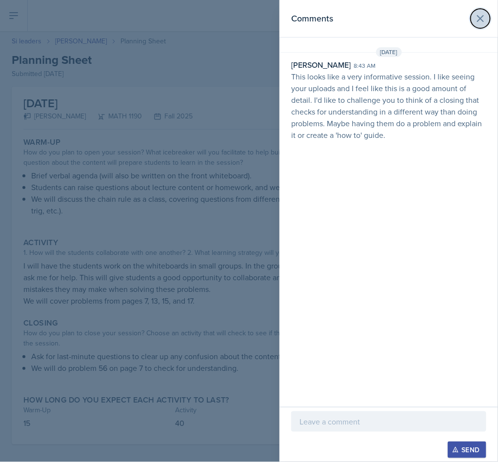
click at [481, 19] on icon at bounding box center [480, 19] width 6 height 6
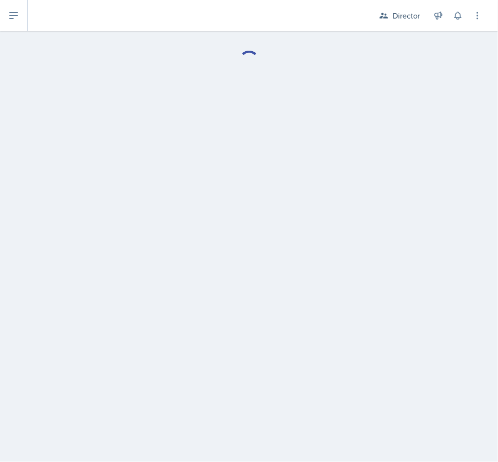
select select "Planning Sheets"
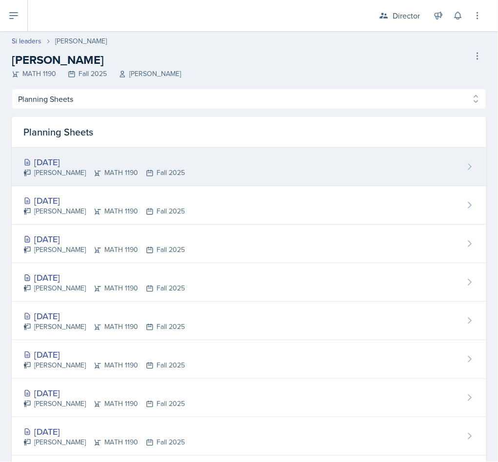
click at [75, 154] on div "Oct 3rd, 2025 Kris Prasad MATH 1190 Fall 2025" at bounding box center [249, 167] width 474 height 39
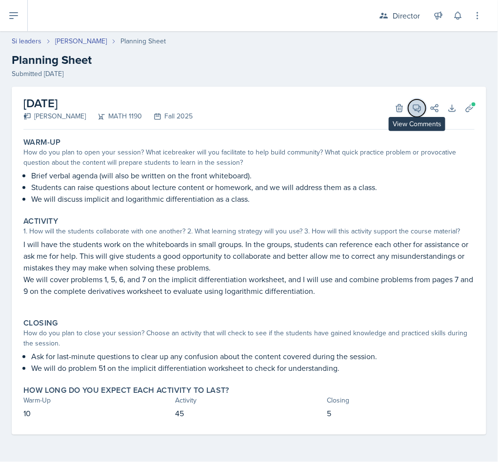
click at [416, 107] on icon at bounding box center [417, 108] width 10 height 10
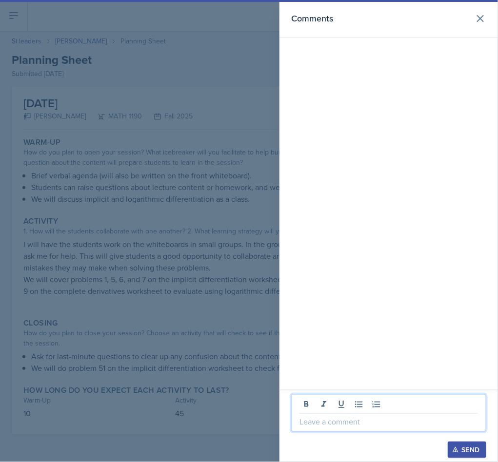
click at [331, 426] on p at bounding box center [388, 422] width 178 height 12
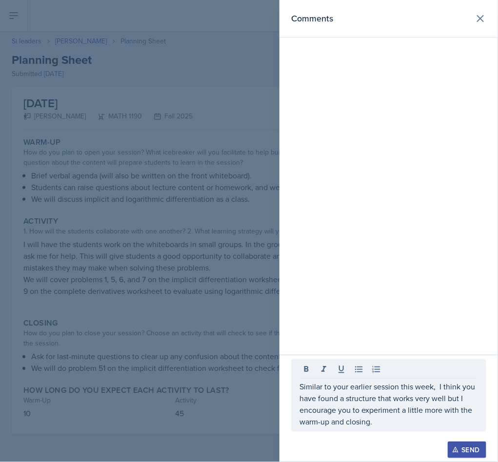
click at [463, 442] on button "Send" at bounding box center [466, 450] width 39 height 17
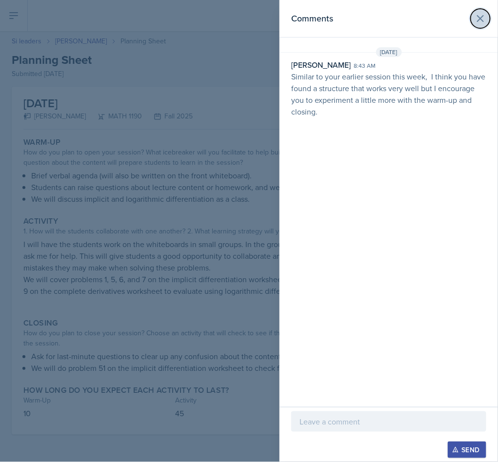
click at [480, 17] on icon at bounding box center [480, 19] width 12 height 12
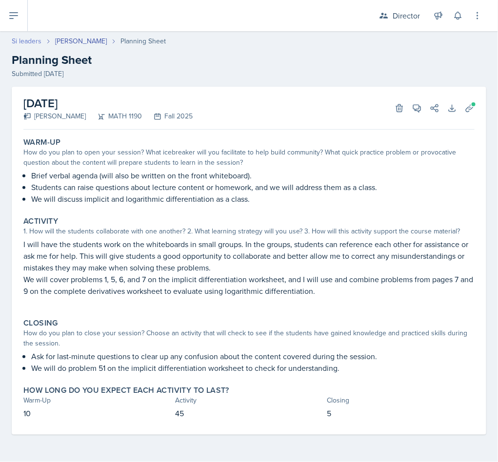
click at [30, 41] on link "Si leaders" at bounding box center [27, 41] width 30 height 10
select select "2bed604d-1099-4043-b1bc-2365e8740244"
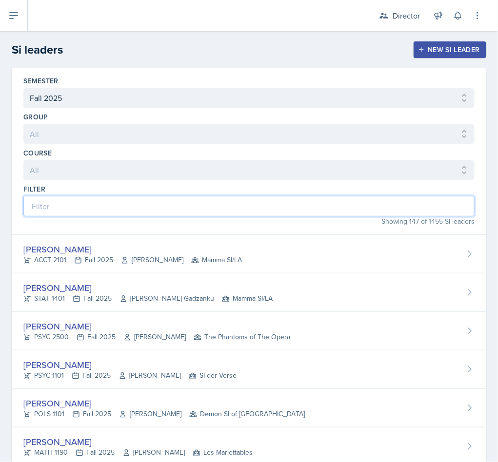
click at [61, 204] on input at bounding box center [248, 206] width 451 height 20
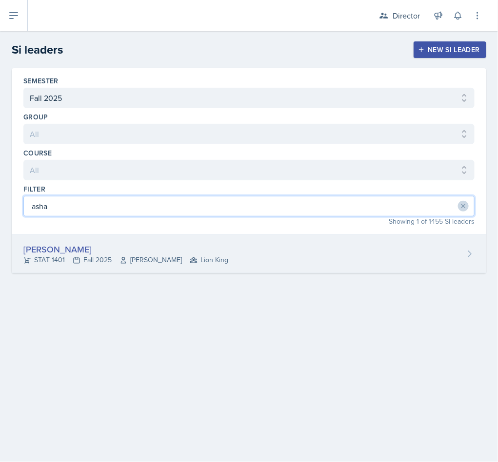
type input "asha"
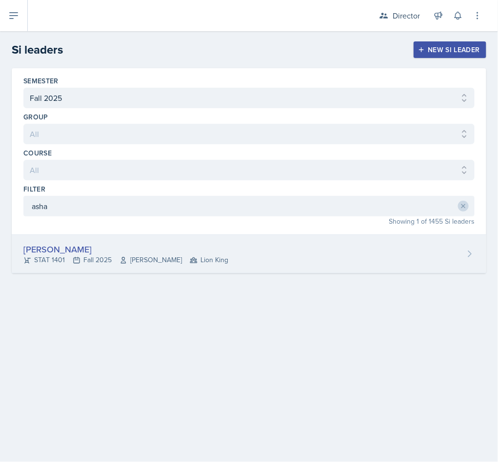
click at [190, 265] on span "Lion King" at bounding box center [209, 260] width 39 height 10
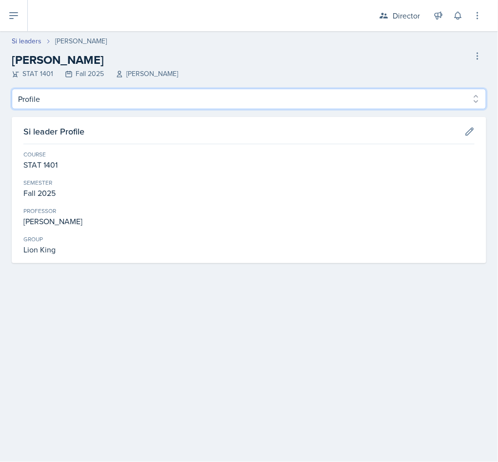
click at [237, 99] on select "Profile Planning Sheets Observation Forms Uploads" at bounding box center [249, 99] width 474 height 20
click at [12, 89] on select "Profile Planning Sheets Observation Forms Uploads" at bounding box center [249, 99] width 474 height 20
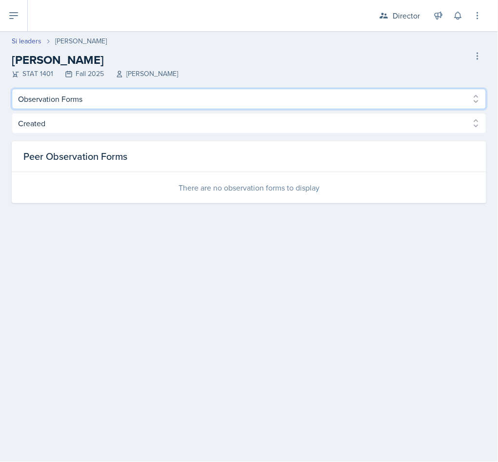
click at [155, 104] on select "Profile Planning Sheets Observation Forms Uploads" at bounding box center [249, 99] width 474 height 20
select select "Planning Sheets"
click at [12, 89] on select "Profile Planning Sheets Observation Forms Uploads" at bounding box center [249, 99] width 474 height 20
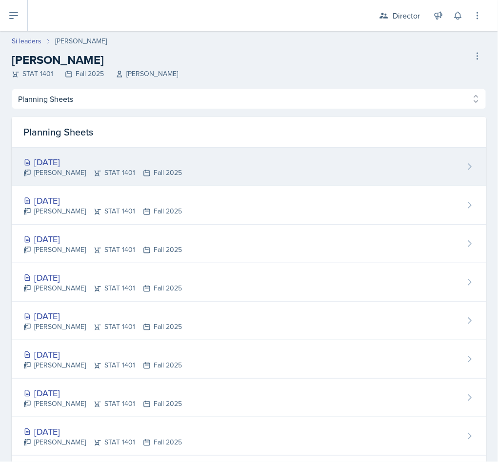
click at [124, 171] on div "Asha-Kaye Johnson STAT 1401 Fall 2025" at bounding box center [102, 173] width 158 height 10
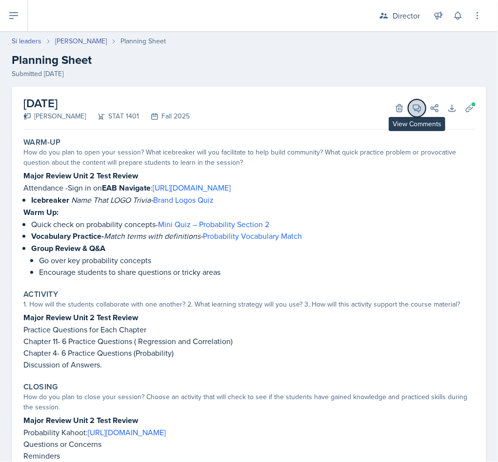
click at [412, 110] on icon at bounding box center [417, 108] width 10 height 10
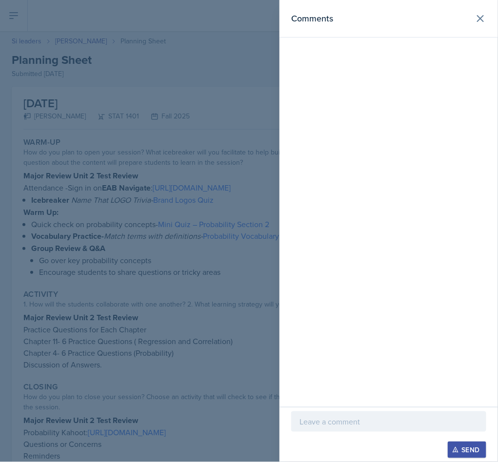
click at [341, 427] on div at bounding box center [388, 421] width 195 height 20
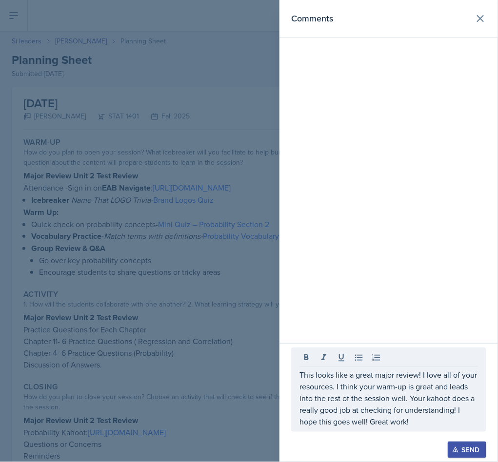
click at [461, 443] on button "Send" at bounding box center [466, 450] width 39 height 17
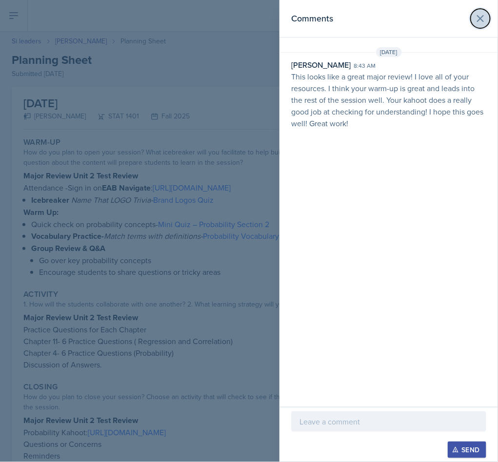
click at [477, 23] on icon at bounding box center [480, 19] width 12 height 12
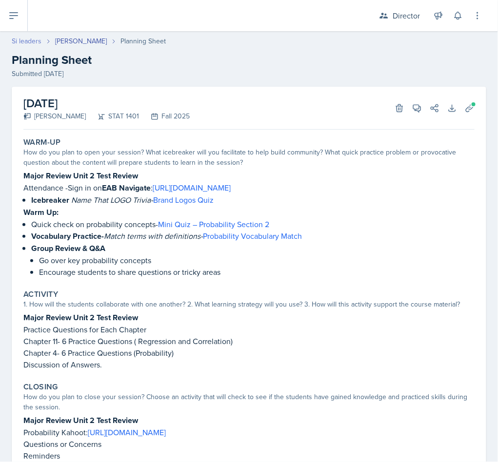
click at [37, 39] on link "Si leaders" at bounding box center [27, 41] width 30 height 10
select select "2bed604d-1099-4043-b1bc-2365e8740244"
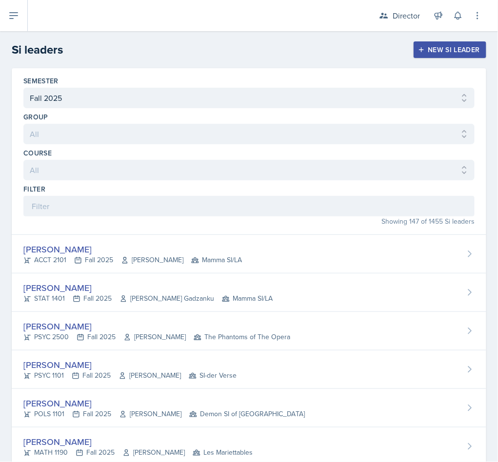
drag, startPoint x: 160, startPoint y: 195, endPoint x: 158, endPoint y: 209, distance: 14.2
click at [159, 194] on div "Filter" at bounding box center [248, 189] width 451 height 10
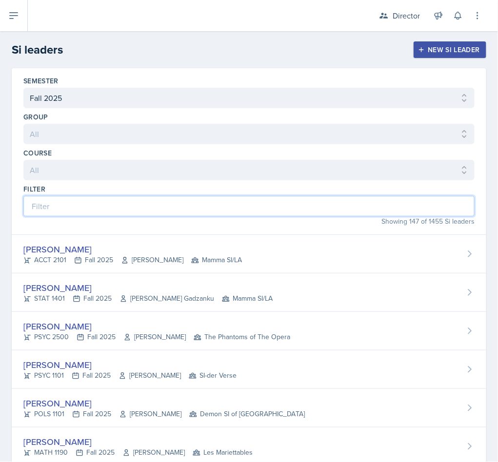
click at [132, 211] on input at bounding box center [248, 206] width 451 height 20
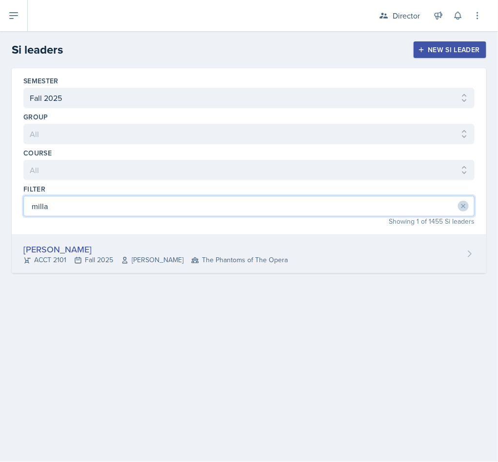
type input "milla"
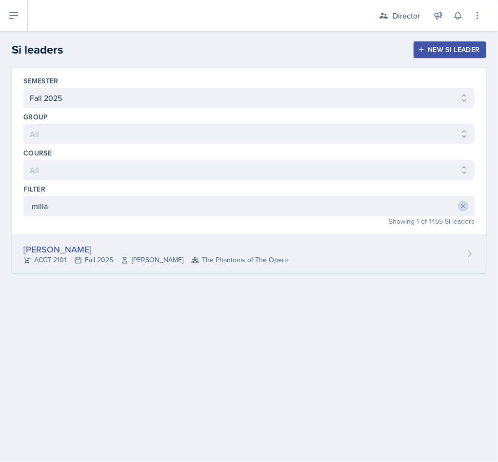
click at [219, 265] on span "The Phantoms of The Opera" at bounding box center [239, 260] width 97 height 10
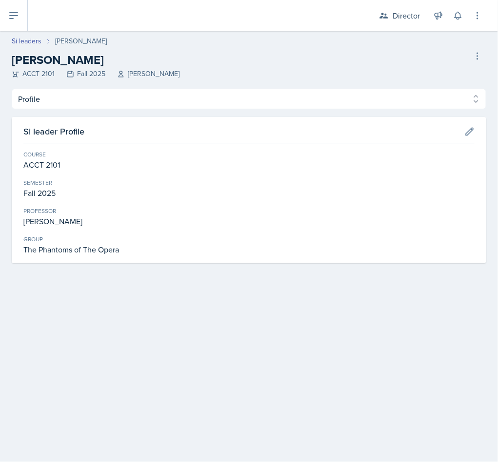
click at [223, 84] on header "Si leaders Milla Eldridge Milla Eldridge ACCT 2101 Fall 2025 Benedikt Quosigk D…" at bounding box center [249, 60] width 498 height 58
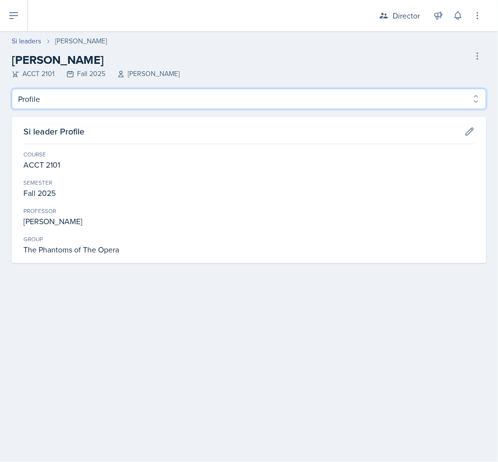
click at [222, 91] on select "Profile Planning Sheets Observation Forms Uploads" at bounding box center [249, 99] width 474 height 20
select select "Planning Sheets"
click at [12, 89] on select "Profile Planning Sheets Observation Forms Uploads" at bounding box center [249, 99] width 474 height 20
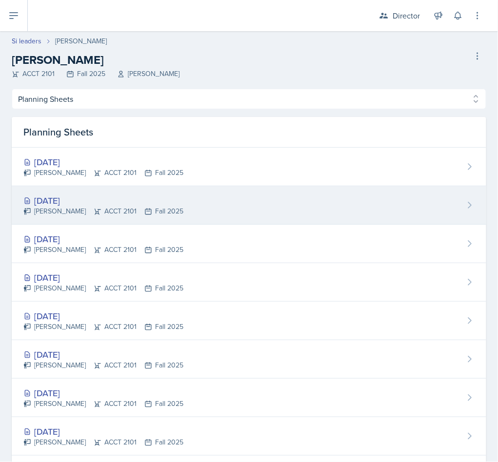
click at [129, 202] on div "Sep 30th, 2025" at bounding box center [103, 200] width 160 height 13
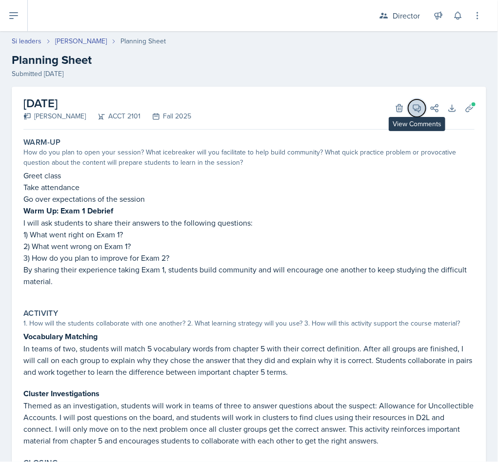
click at [418, 104] on span at bounding box center [420, 104] width 5 height 5
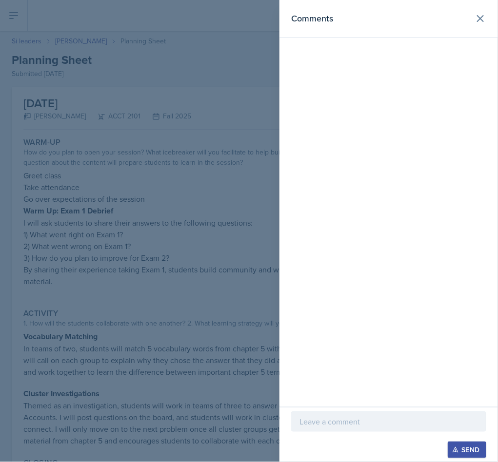
click at [329, 416] on p at bounding box center [388, 422] width 178 height 12
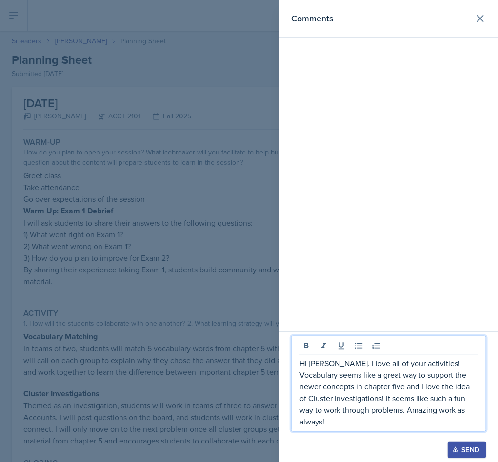
click at [474, 449] on div "Send" at bounding box center [467, 450] width 26 height 8
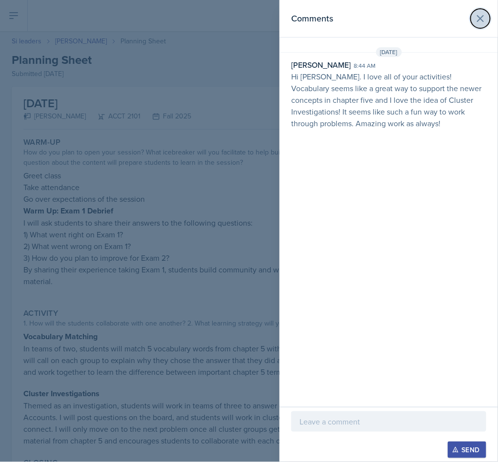
click at [483, 17] on icon at bounding box center [480, 19] width 12 height 12
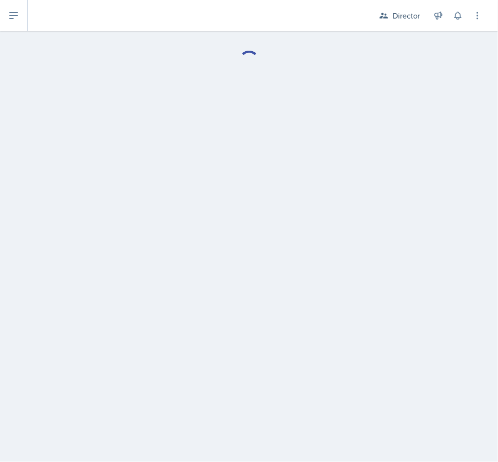
select select "Planning Sheets"
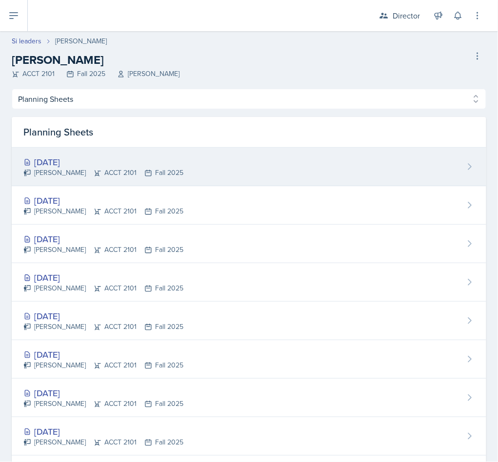
click at [64, 165] on div "Oct 2nd, 2025" at bounding box center [103, 161] width 160 height 13
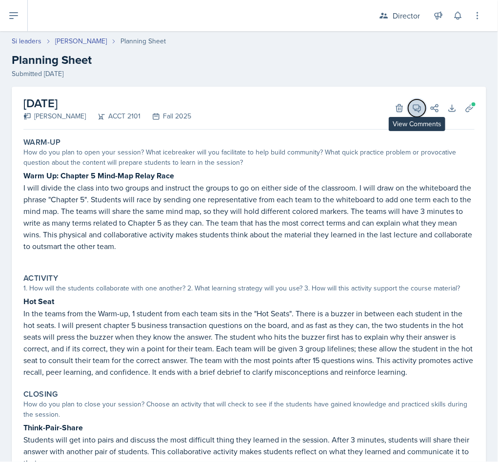
click at [411, 107] on button "View Comments" at bounding box center [417, 108] width 18 height 18
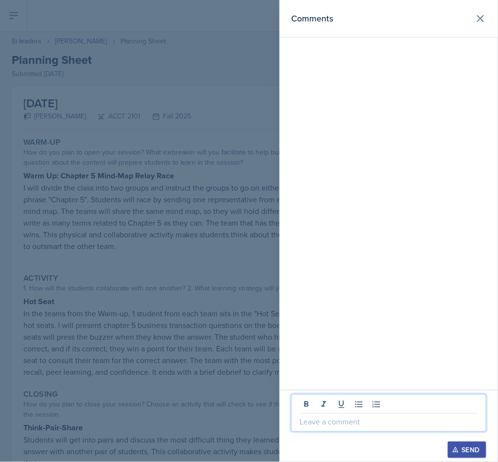
click at [373, 424] on p at bounding box center [388, 422] width 178 height 12
paste div
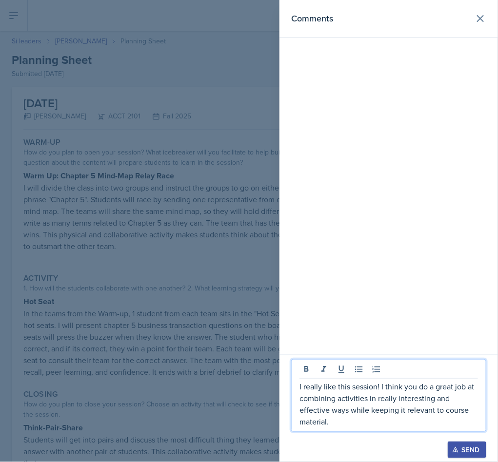
click at [458, 440] on div at bounding box center [388, 437] width 195 height 10
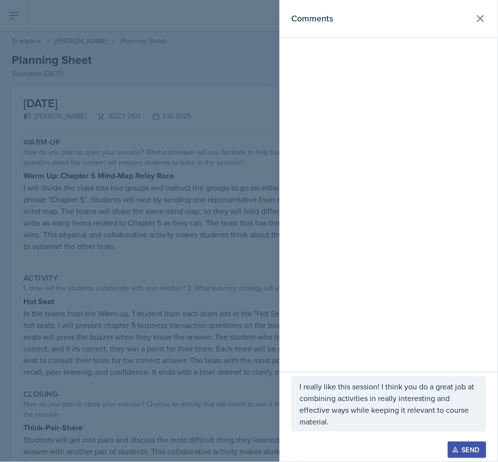
click at [459, 446] on button "Send" at bounding box center [466, 450] width 39 height 17
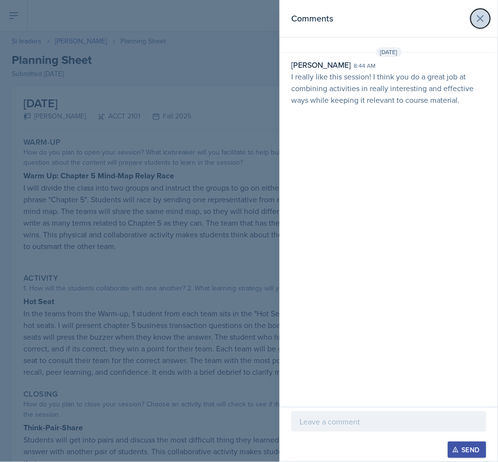
click at [473, 23] on button at bounding box center [479, 18] width 19 height 19
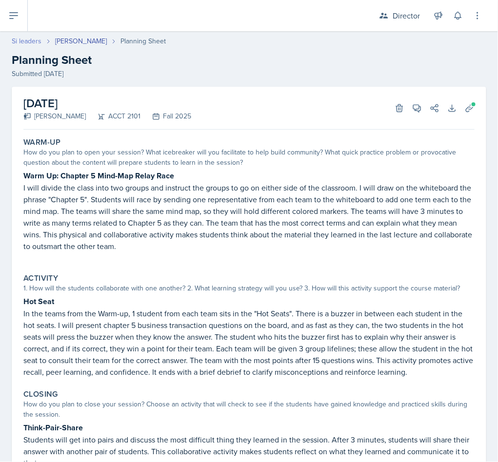
click at [20, 42] on link "Si leaders" at bounding box center [27, 41] width 30 height 10
select select "2bed604d-1099-4043-b1bc-2365e8740244"
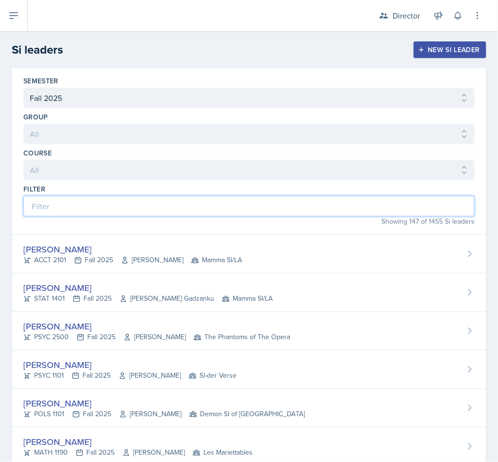
click at [82, 212] on input at bounding box center [248, 206] width 451 height 20
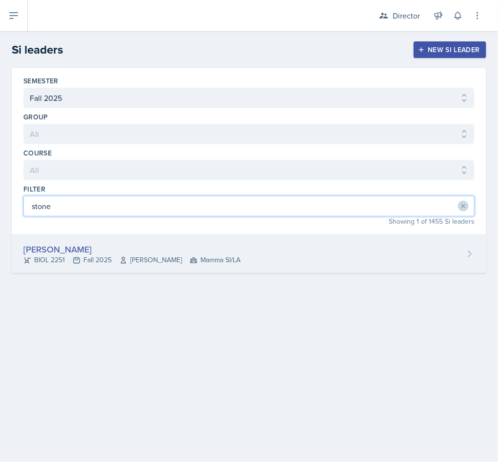
type input "stone"
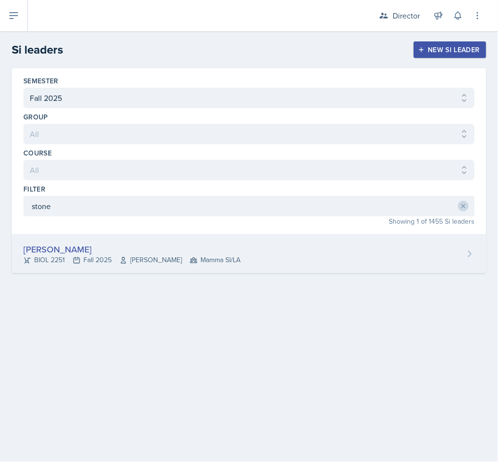
click at [104, 273] on div "Stone Zhang BIOL 2251 Fall 2025 Traci McGee Mamma SI/LA" at bounding box center [249, 254] width 474 height 39
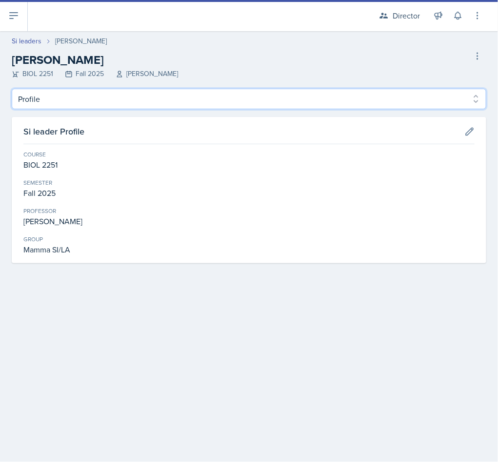
click at [145, 99] on select "Profile Planning Sheets Observation Forms Uploads" at bounding box center [249, 99] width 474 height 20
click at [12, 89] on select "Profile Planning Sheets Observation Forms Uploads" at bounding box center [249, 99] width 474 height 20
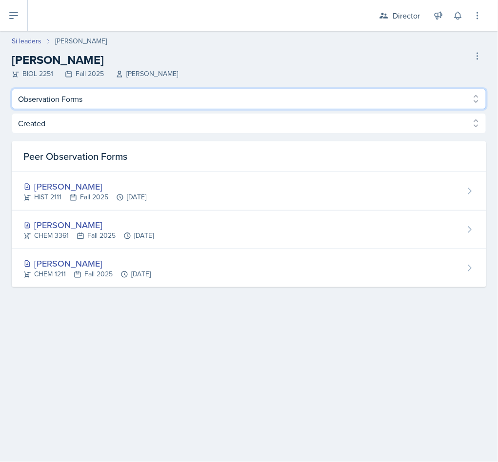
drag, startPoint x: 117, startPoint y: 88, endPoint x: 116, endPoint y: 106, distance: 17.6
click at [117, 89] on select "Profile Planning Sheets Observation Forms Uploads" at bounding box center [249, 99] width 474 height 20
select select "Planning Sheets"
click at [12, 89] on select "Profile Planning Sheets Observation Forms Uploads" at bounding box center [249, 99] width 474 height 20
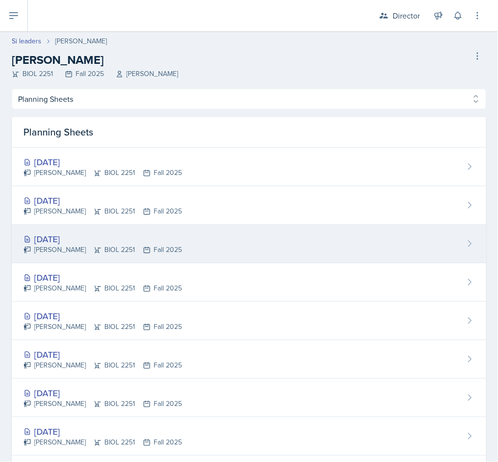
click at [125, 241] on div "[DATE]" at bounding box center [102, 238] width 158 height 13
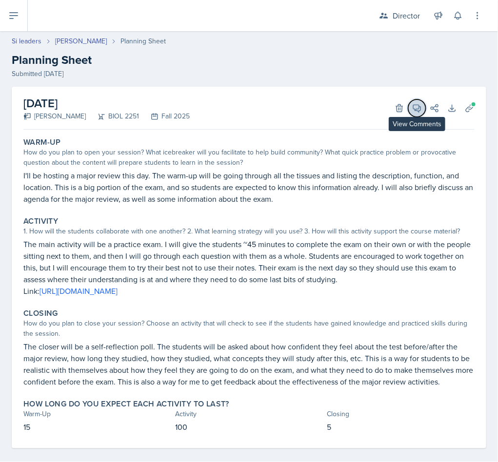
click at [412, 103] on icon at bounding box center [417, 108] width 10 height 10
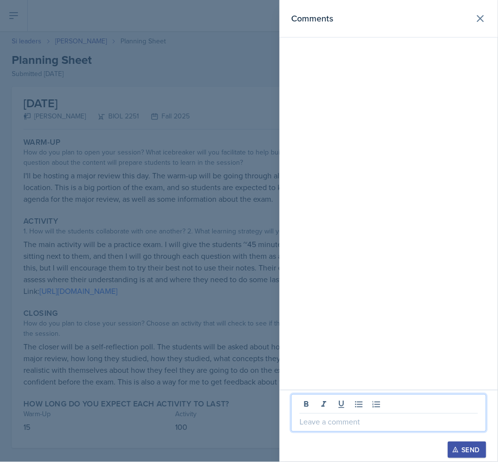
click at [328, 420] on p at bounding box center [388, 422] width 178 height 12
paste div
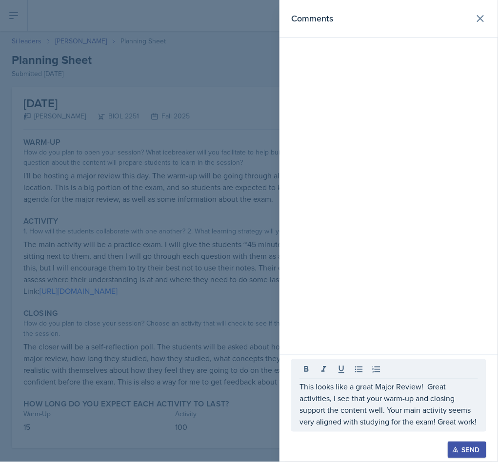
click at [457, 444] on button "Send" at bounding box center [466, 450] width 39 height 17
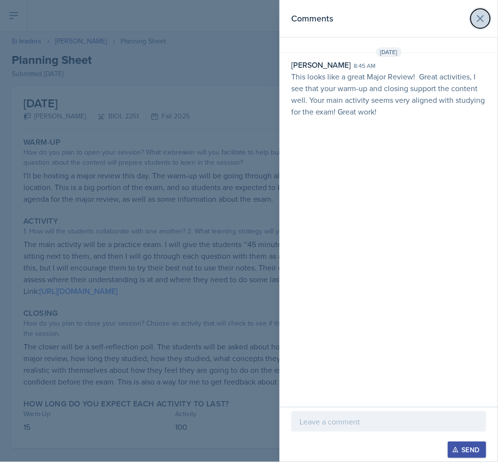
click at [478, 21] on icon at bounding box center [480, 19] width 6 height 6
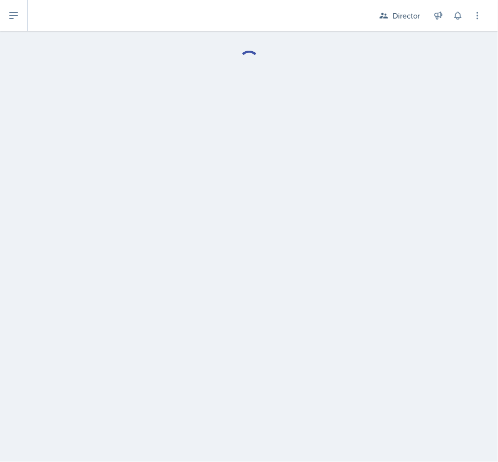
select select "Planning Sheets"
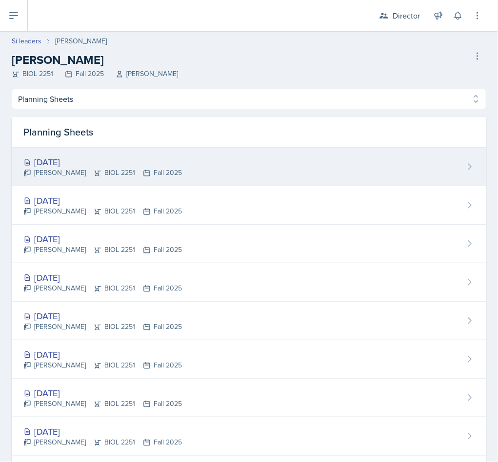
click at [179, 164] on div "Oct 3rd, 2025 Stone Zhang BIOL 2251 Fall 2025" at bounding box center [249, 167] width 474 height 39
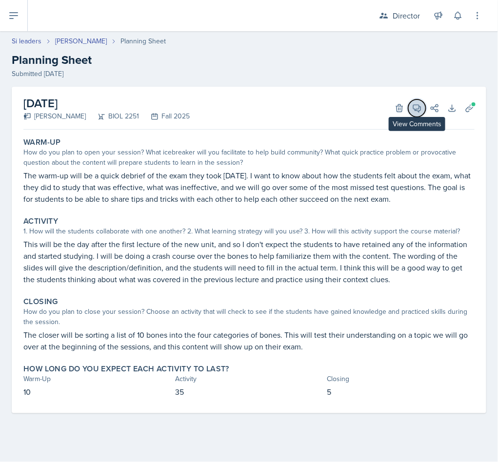
click at [416, 106] on icon at bounding box center [417, 108] width 10 height 10
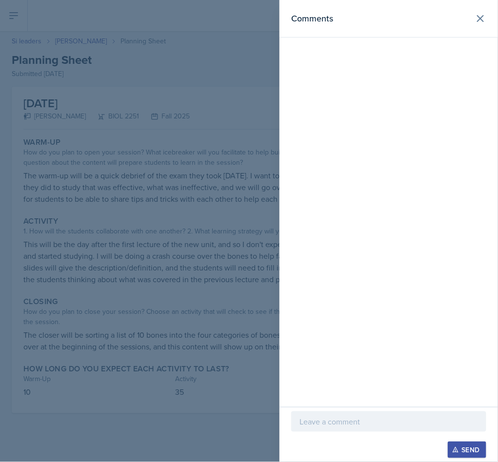
click at [347, 423] on p at bounding box center [388, 422] width 178 height 12
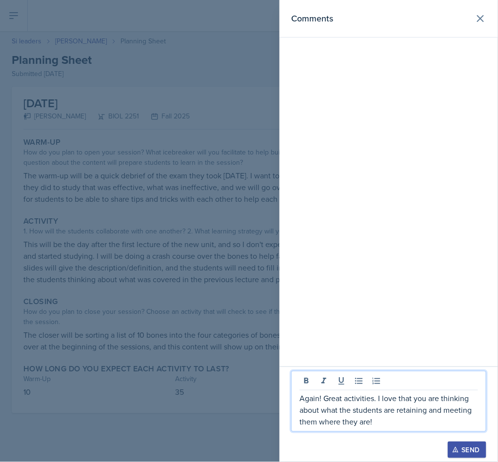
click at [457, 367] on div "Again! Great activities. I love that you are thinking about what the students a…" at bounding box center [388, 415] width 218 height 96
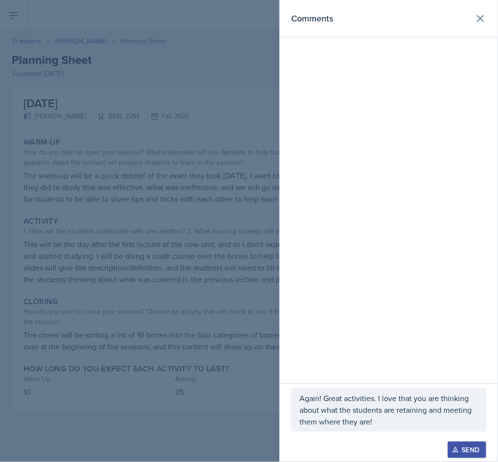
click at [465, 446] on div "Send" at bounding box center [467, 450] width 26 height 8
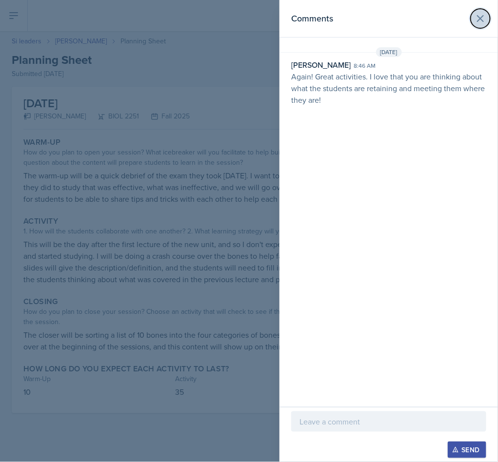
click at [479, 25] on button at bounding box center [479, 18] width 19 height 19
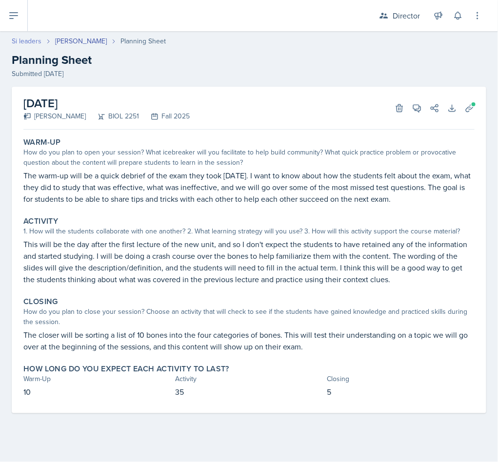
click at [19, 41] on link "Si leaders" at bounding box center [27, 41] width 30 height 10
select select "2bed604d-1099-4043-b1bc-2365e8740244"
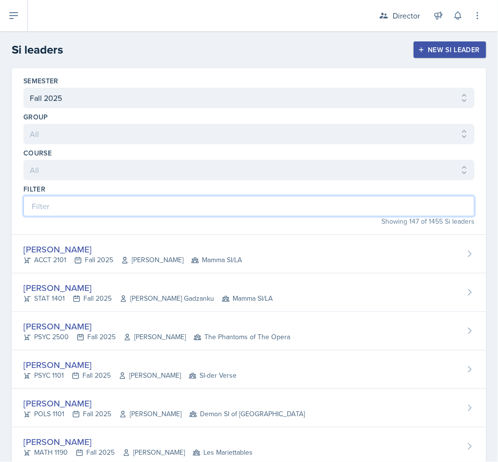
click at [117, 210] on input at bounding box center [248, 206] width 451 height 20
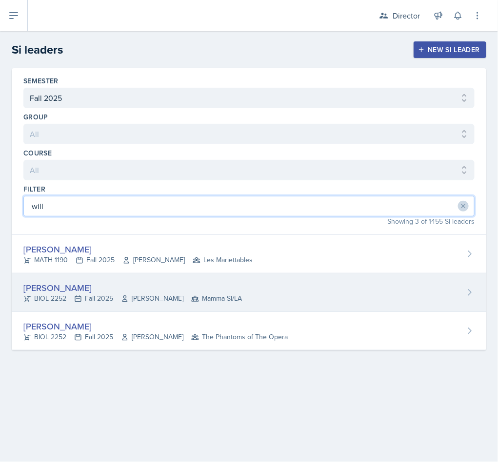
type input "will"
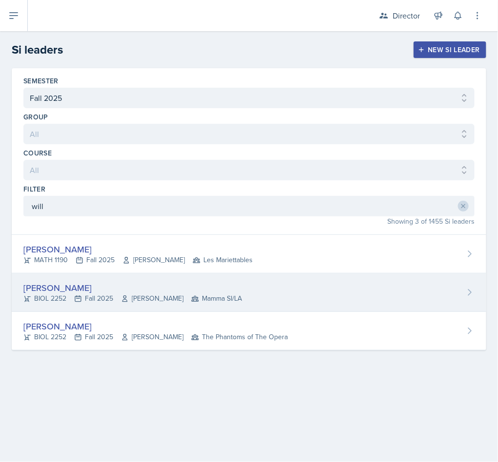
click at [105, 294] on div "William Talley" at bounding box center [132, 287] width 218 height 13
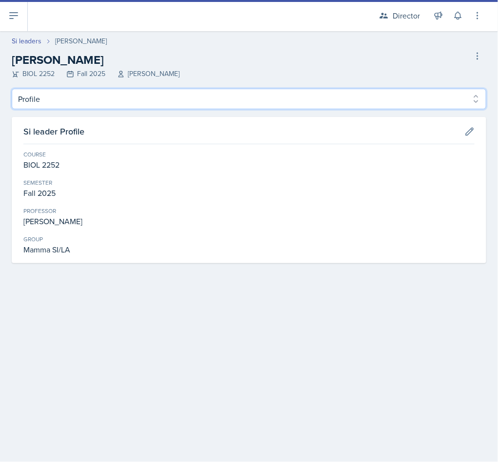
click at [107, 94] on select "Profile Planning Sheets Observation Forms Uploads" at bounding box center [249, 99] width 474 height 20
select select "Planning Sheets"
click at [12, 89] on select "Profile Planning Sheets Observation Forms Uploads" at bounding box center [249, 99] width 474 height 20
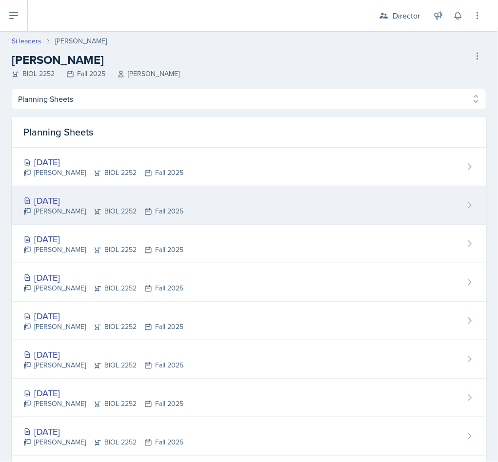
click at [106, 204] on div "Sep 30th, 2025" at bounding box center [103, 200] width 160 height 13
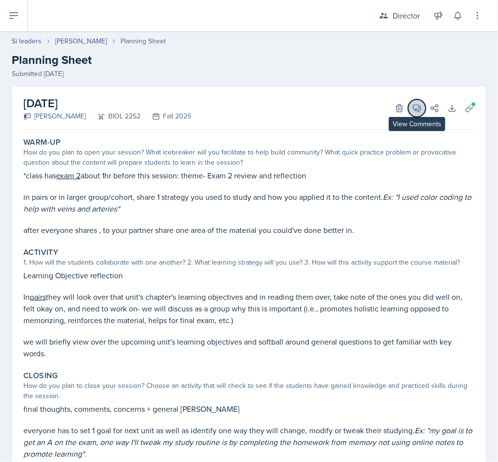
click at [412, 107] on icon at bounding box center [417, 108] width 10 height 10
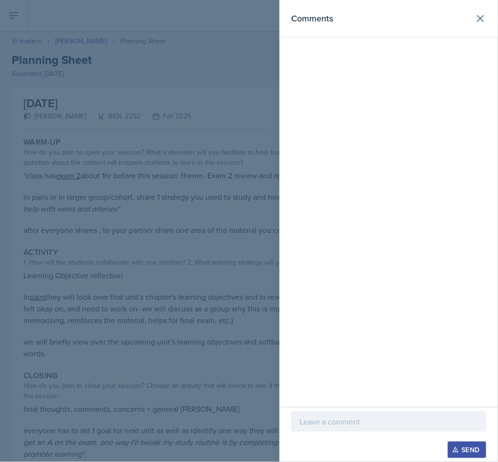
click at [341, 418] on p at bounding box center [388, 422] width 178 height 12
drag, startPoint x: 303, startPoint y: 408, endPoint x: 308, endPoint y: 411, distance: 5.4
click at [306, 408] on button at bounding box center [306, 405] width 14 height 14
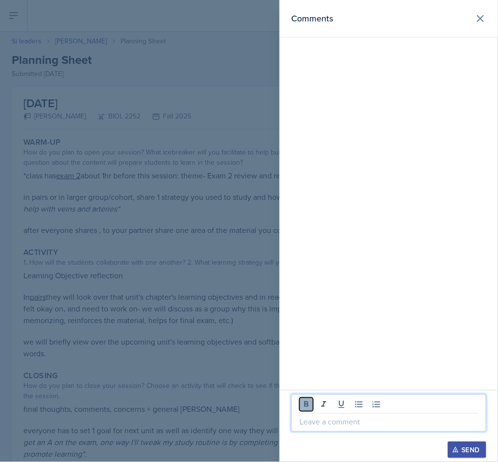
click at [307, 401] on icon at bounding box center [306, 404] width 4 height 6
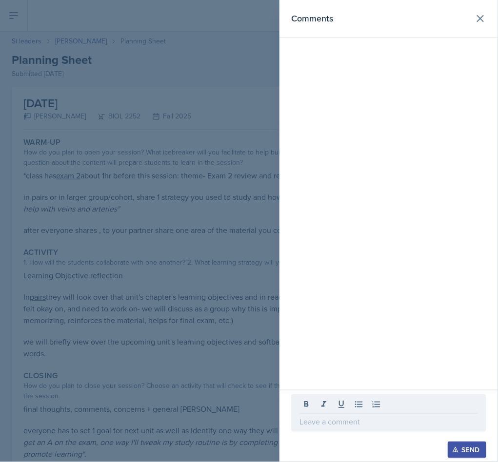
click at [311, 412] on div at bounding box center [388, 406] width 178 height 16
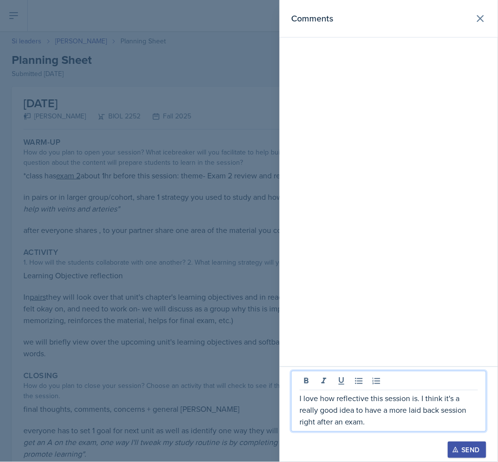
drag, startPoint x: 411, startPoint y: 417, endPoint x: 440, endPoint y: 433, distance: 33.4
click at [440, 433] on div "I love how reflective this session is. I think it's a really good idea to have …" at bounding box center [388, 406] width 195 height 71
click at [408, 423] on p "I love how reflective this session is. I think it's a really good idea to have …" at bounding box center [388, 409] width 178 height 35
click at [457, 442] on button "Send" at bounding box center [466, 450] width 39 height 17
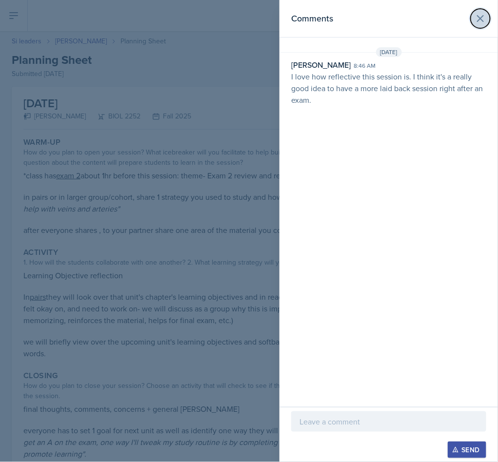
click at [483, 19] on icon at bounding box center [480, 19] width 12 height 12
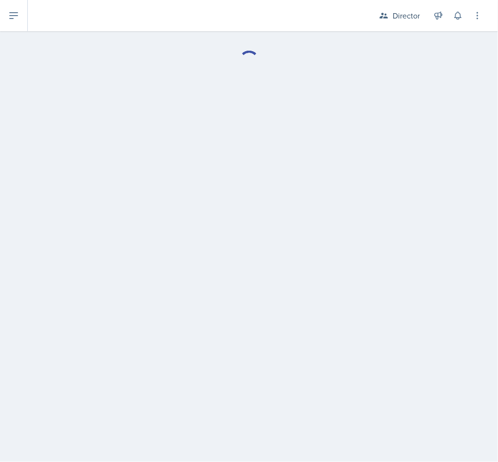
select select "Planning Sheets"
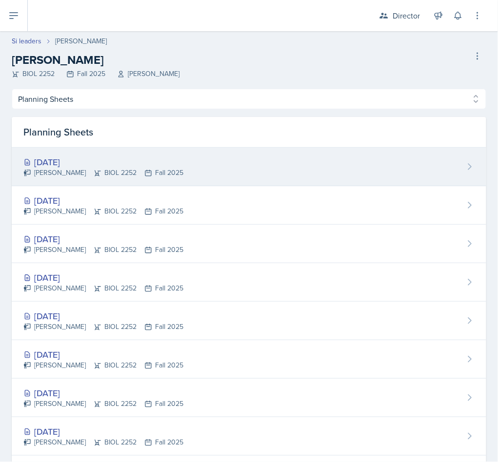
click at [96, 169] on div "William Talley BIOL 2252 Fall 2025" at bounding box center [103, 173] width 160 height 10
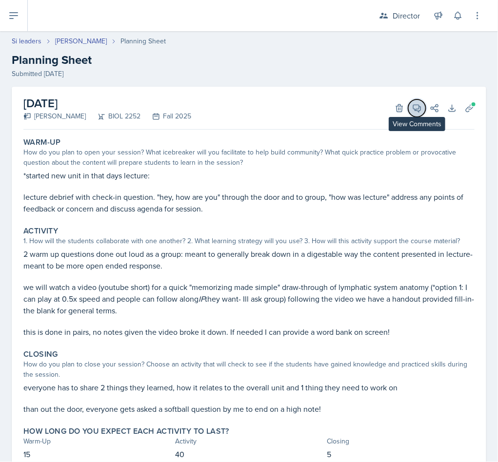
click at [412, 111] on icon at bounding box center [417, 108] width 10 height 10
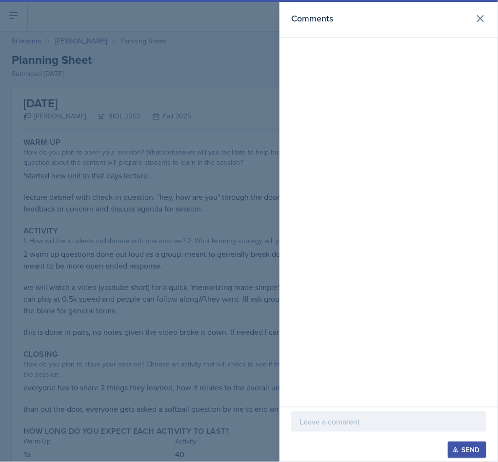
click at [340, 417] on p at bounding box center [388, 422] width 178 height 12
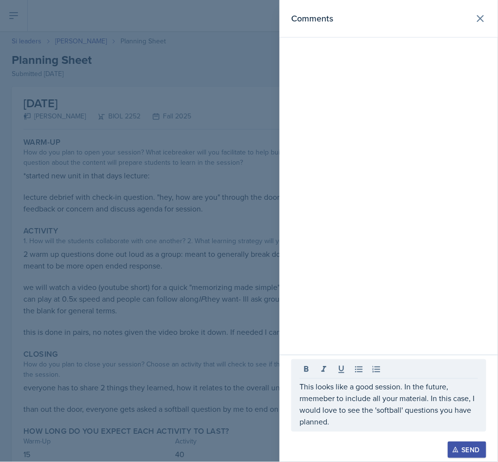
click at [457, 442] on button "Send" at bounding box center [466, 450] width 39 height 17
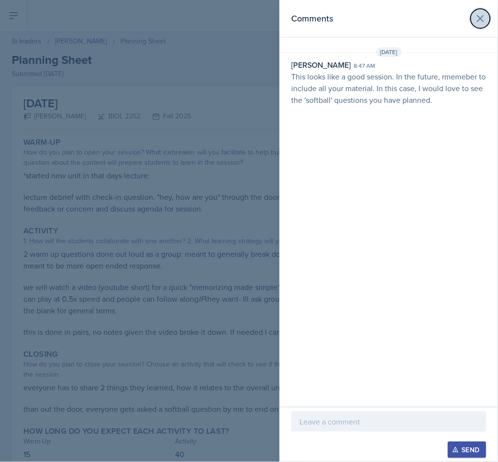
click at [482, 22] on icon at bounding box center [480, 19] width 12 height 12
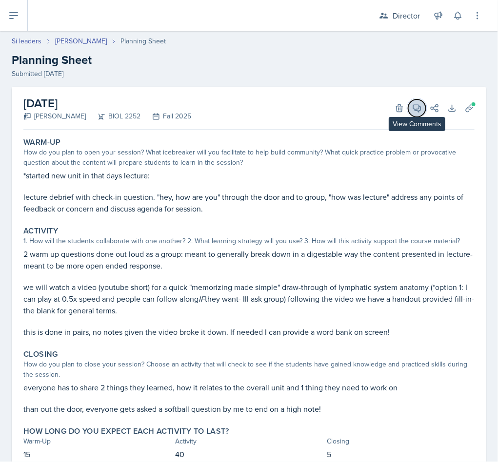
click at [412, 107] on icon at bounding box center [417, 108] width 10 height 10
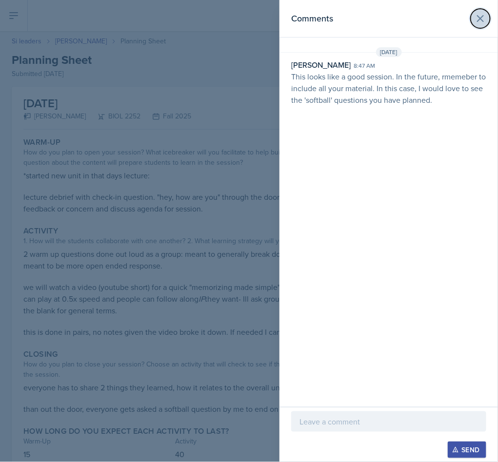
click at [486, 19] on button at bounding box center [479, 18] width 19 height 19
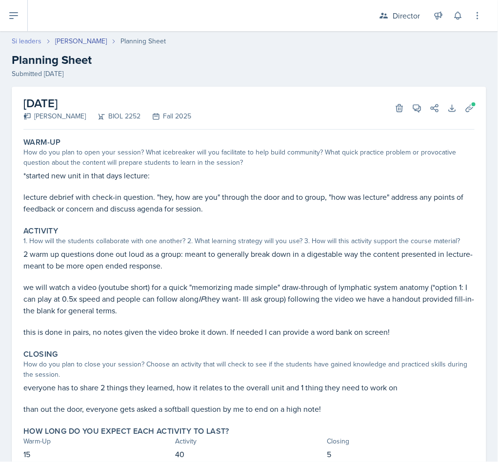
click at [19, 41] on link "Si leaders" at bounding box center [27, 41] width 30 height 10
select select "2bed604d-1099-4043-b1bc-2365e8740244"
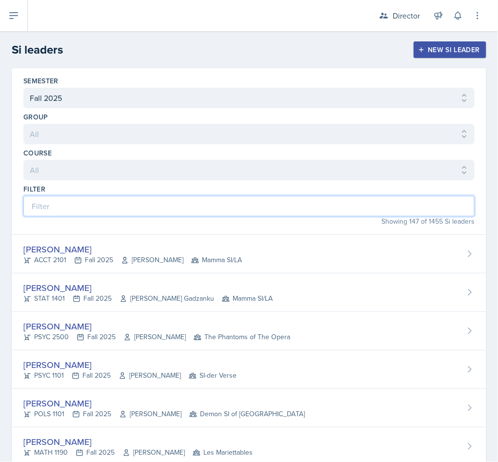
click at [145, 213] on input at bounding box center [248, 206] width 451 height 20
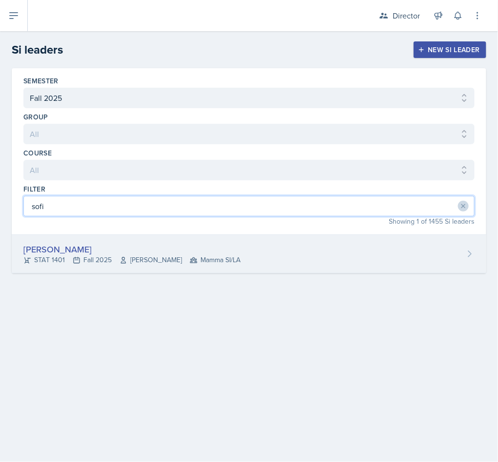
type input "sofi"
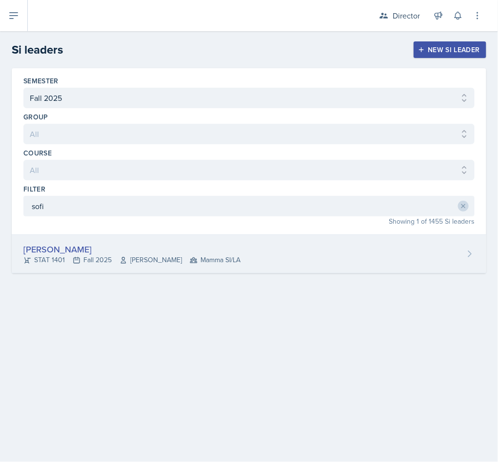
click at [166, 273] on div "Sofia Rose Ibarra STAT 1401 Fall 2025 Sheri Johnson Mamma SI/LA" at bounding box center [249, 254] width 474 height 39
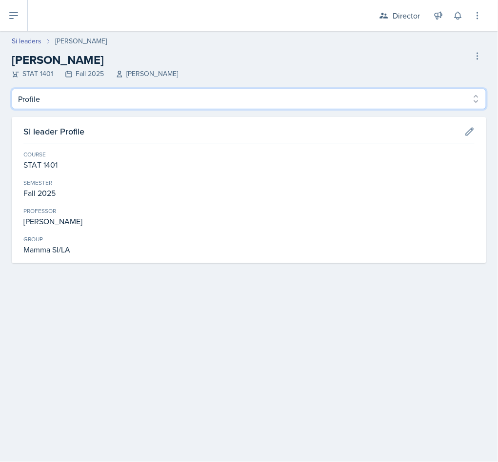
click at [184, 90] on select "Profile Planning Sheets Observation Forms Uploads" at bounding box center [249, 99] width 474 height 20
select select "Planning Sheets"
click at [12, 89] on select "Profile Planning Sheets Observation Forms Uploads" at bounding box center [249, 99] width 474 height 20
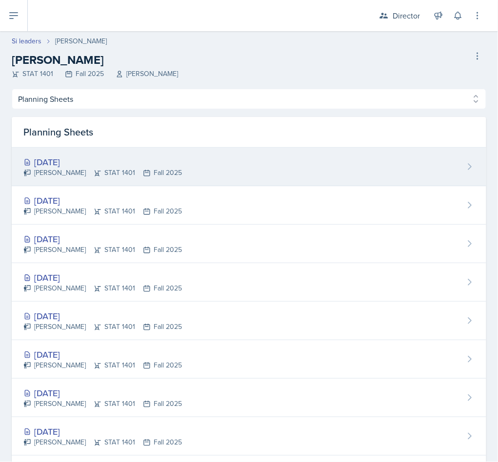
click at [136, 164] on div "Oct 2nd, 2025" at bounding box center [102, 161] width 158 height 13
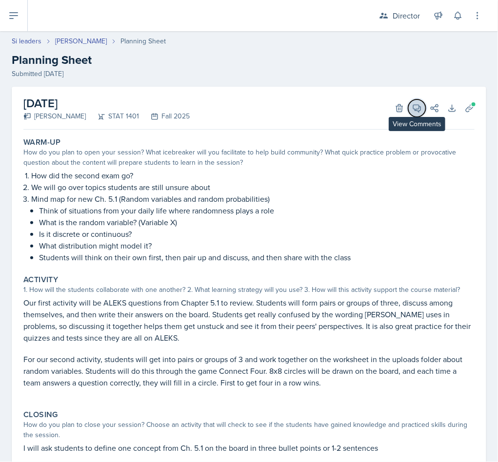
click at [408, 114] on button "View Comments" at bounding box center [417, 108] width 18 height 18
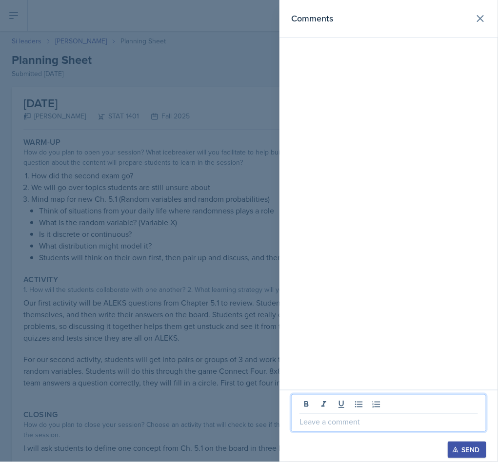
click at [327, 423] on p at bounding box center [388, 422] width 178 height 12
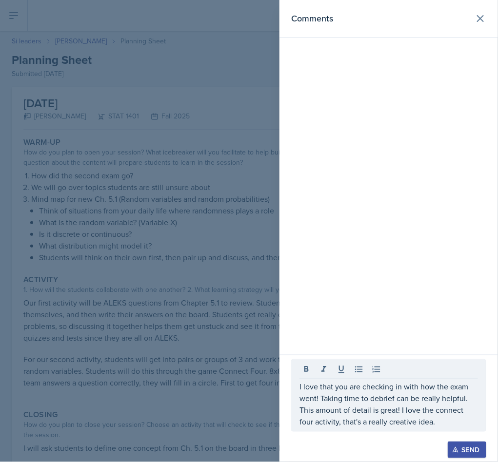
click at [477, 452] on div "Send" at bounding box center [467, 450] width 26 height 8
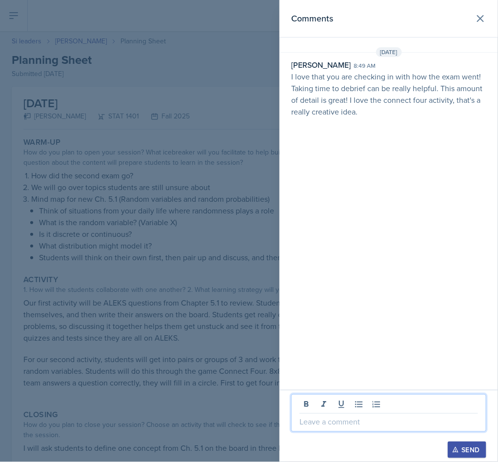
click at [393, 416] on p at bounding box center [388, 422] width 178 height 12
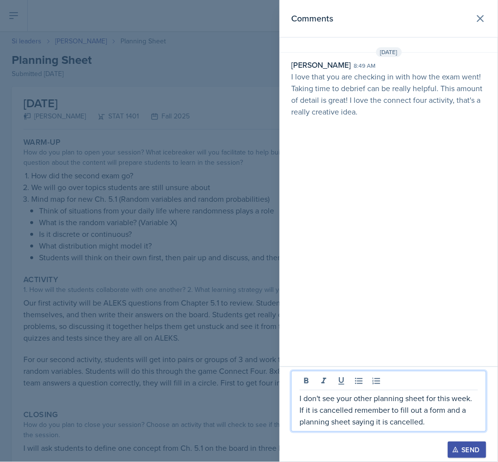
click at [467, 446] on div "Send" at bounding box center [467, 450] width 26 height 8
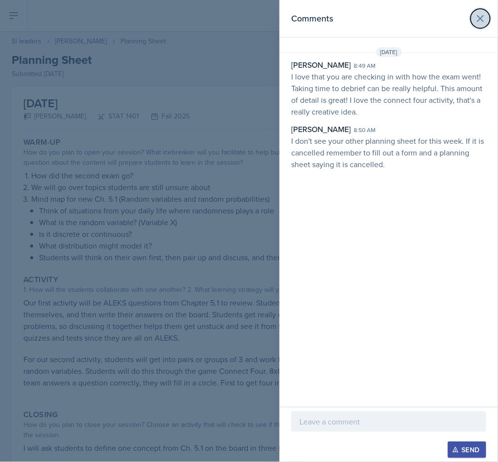
click at [485, 23] on icon at bounding box center [480, 19] width 12 height 12
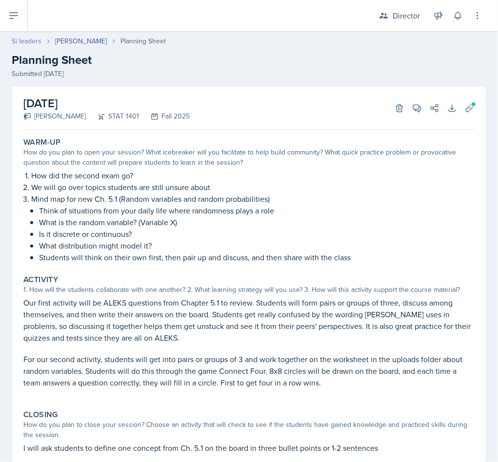
click at [29, 39] on link "Si leaders" at bounding box center [27, 41] width 30 height 10
select select "2bed604d-1099-4043-b1bc-2365e8740244"
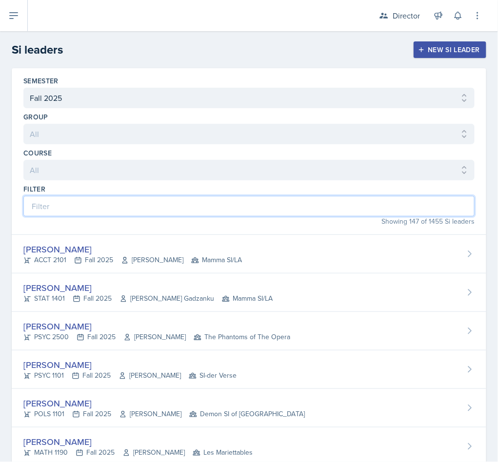
click at [108, 210] on input at bounding box center [248, 206] width 451 height 20
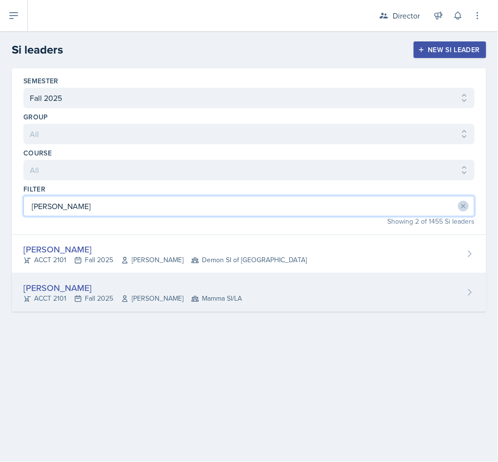
type input "mell"
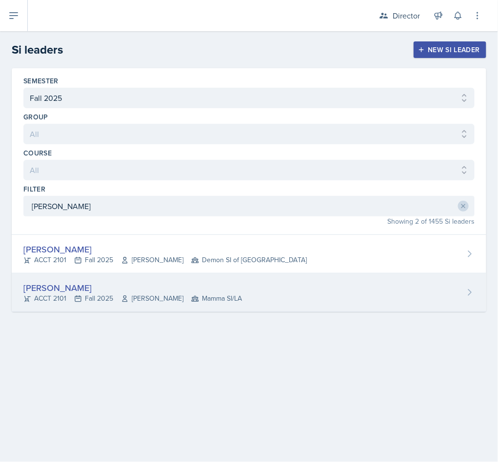
click at [155, 310] on div "Melleah Richards ACCT 2101 Fall 2025 Qi Dong Mamma SI/LA" at bounding box center [249, 292] width 474 height 39
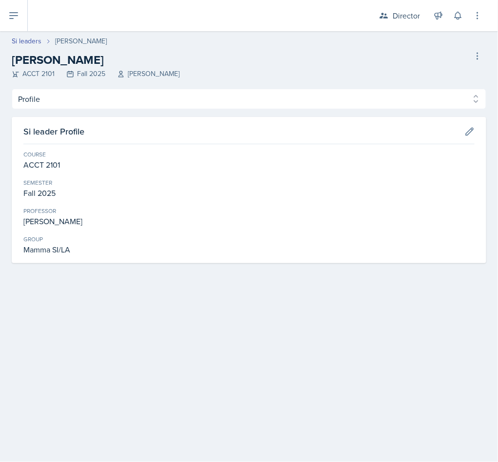
drag, startPoint x: 128, startPoint y: 84, endPoint x: 117, endPoint y: 106, distance: 24.4
click at [126, 85] on header "Si leaders Melleah Richards Melleah Richards ACCT 2101 Fall 2025 Qi Dong Delete…" at bounding box center [249, 60] width 498 height 58
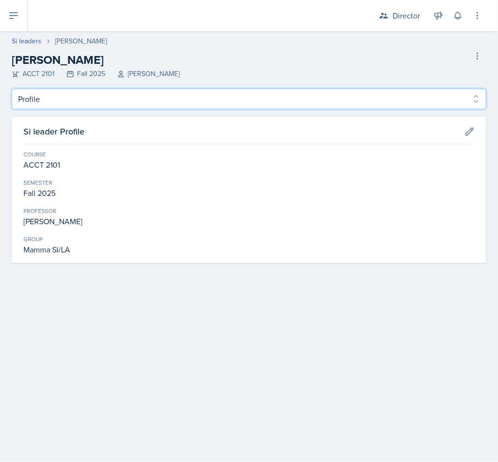
click at [116, 109] on select "Profile Planning Sheets Observation Forms Uploads" at bounding box center [249, 99] width 474 height 20
select select "Planning Sheets"
click at [12, 89] on select "Profile Planning Sheets Observation Forms Uploads" at bounding box center [249, 99] width 474 height 20
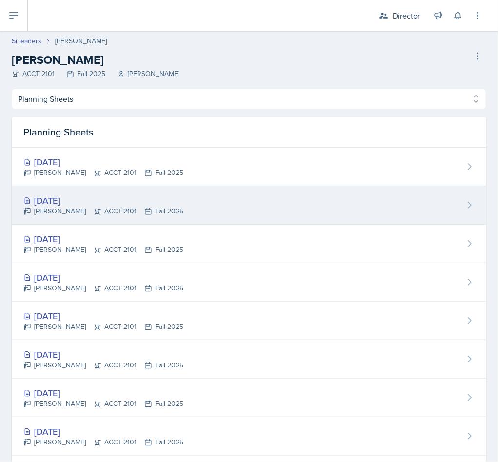
click at [117, 201] on div "[DATE]" at bounding box center [103, 200] width 160 height 13
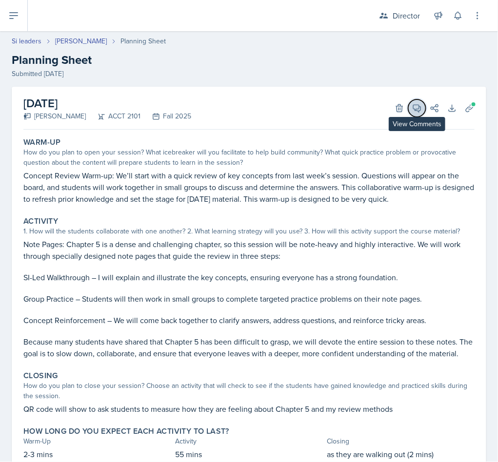
click at [412, 111] on icon at bounding box center [417, 108] width 10 height 10
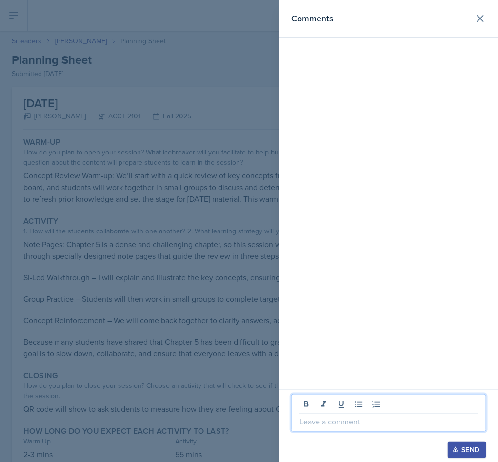
click at [340, 419] on p at bounding box center [388, 422] width 178 height 12
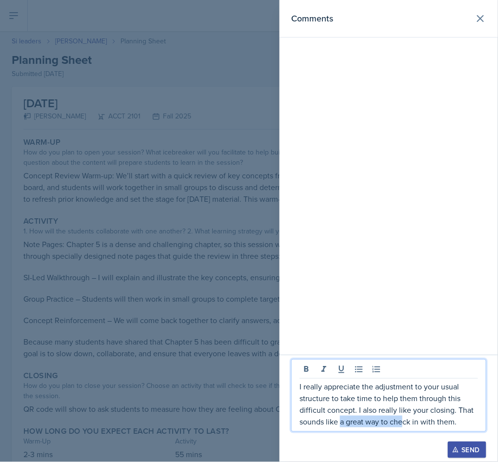
drag, startPoint x: 340, startPoint y: 419, endPoint x: 424, endPoint y: 424, distance: 84.5
click at [410, 418] on p "I really appreciate the adjustment to your usual structure to take time to help…" at bounding box center [388, 404] width 178 height 47
click at [435, 411] on p "I really appreciate the adjustment to your usual structure to take time to help…" at bounding box center [388, 404] width 178 height 47
click at [465, 446] on div "Send" at bounding box center [467, 450] width 26 height 8
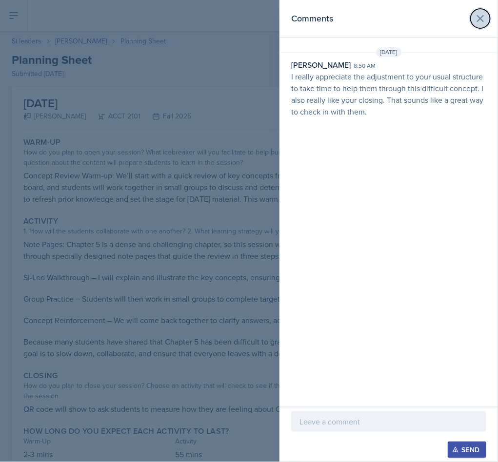
click at [479, 17] on icon at bounding box center [480, 19] width 6 height 6
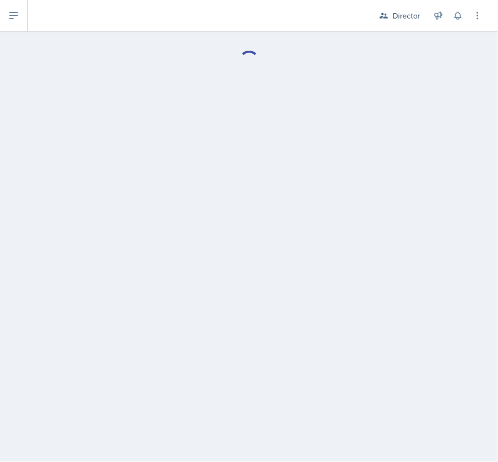
select select "Planning Sheets"
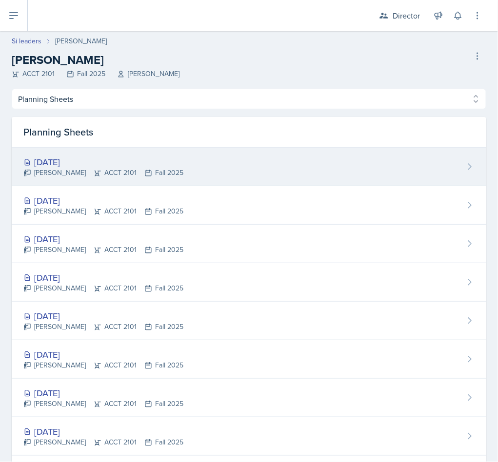
click at [124, 170] on div "Melleah Richards ACCT 2101 Fall 2025" at bounding box center [103, 173] width 160 height 10
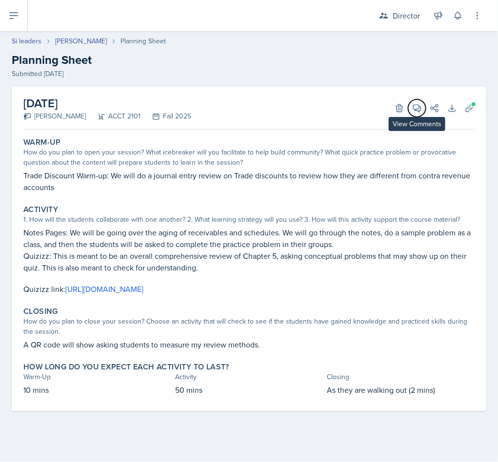
click at [413, 103] on icon at bounding box center [417, 108] width 10 height 10
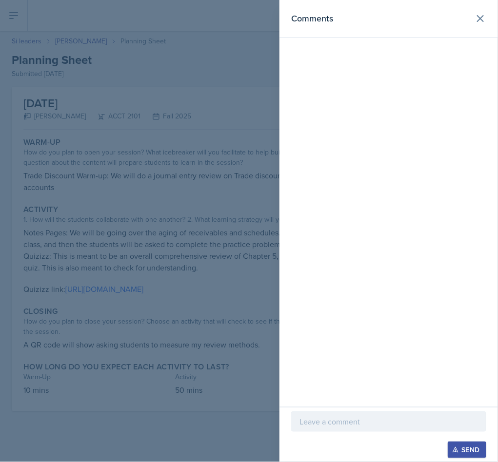
click at [367, 414] on div at bounding box center [388, 421] width 195 height 20
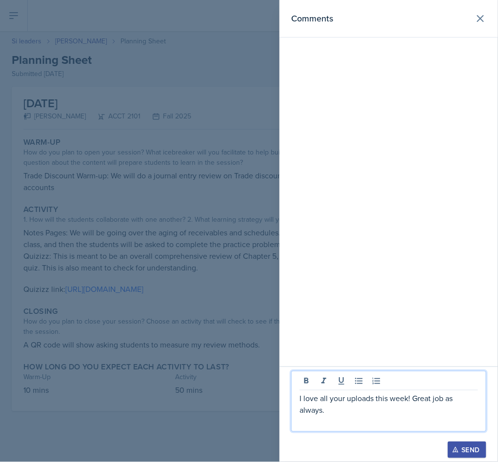
click at [465, 448] on div "Send" at bounding box center [467, 450] width 26 height 8
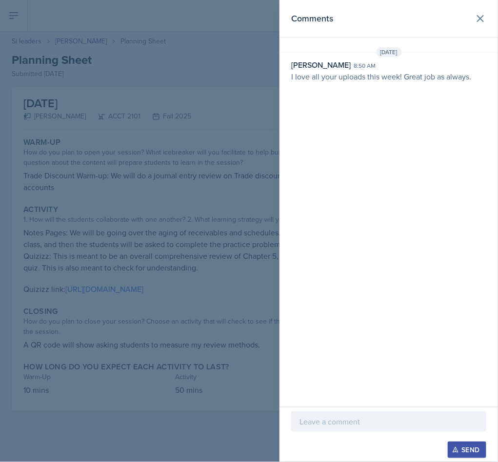
click at [470, 30] on header "Comments" at bounding box center [388, 19] width 218 height 38
click at [479, 27] on button at bounding box center [479, 18] width 19 height 19
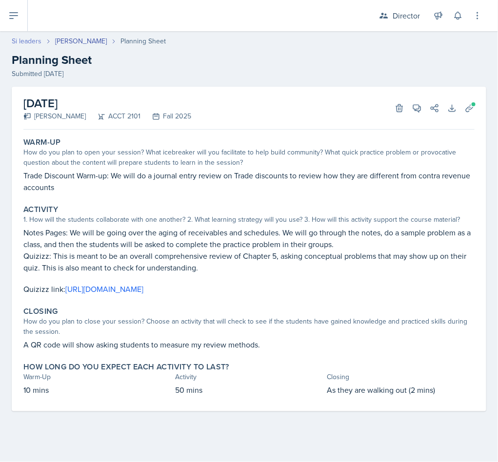
click at [33, 39] on link "Si leaders" at bounding box center [27, 41] width 30 height 10
select select "2bed604d-1099-4043-b1bc-2365e8740244"
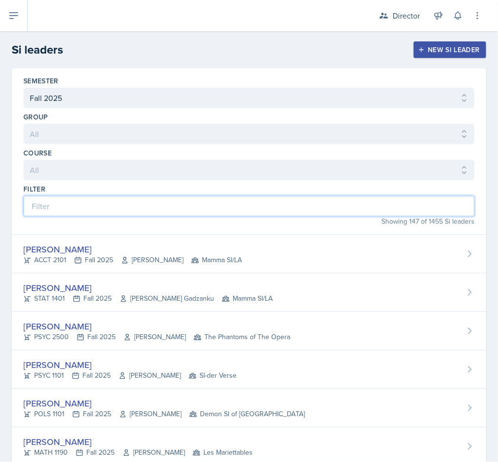
click at [121, 211] on input at bounding box center [248, 206] width 451 height 20
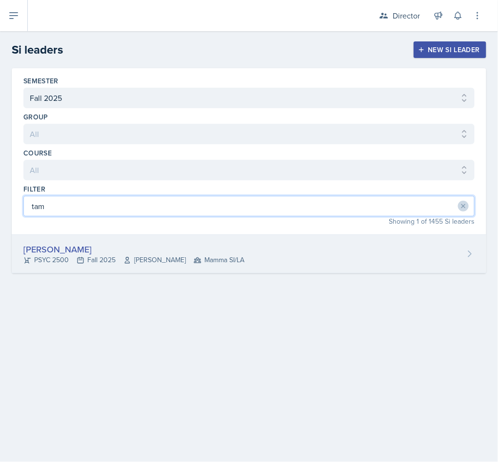
type input "tam"
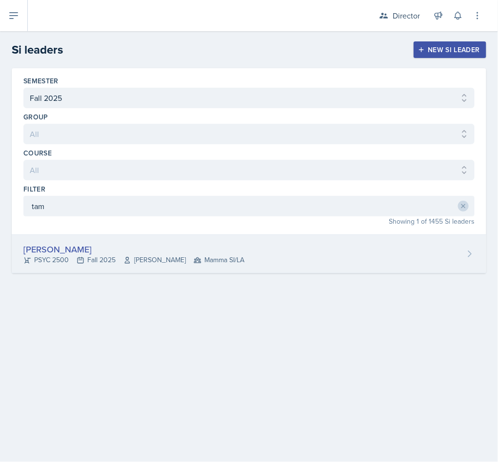
click at [210, 249] on div "Tamiya Pilgrim" at bounding box center [133, 249] width 221 height 13
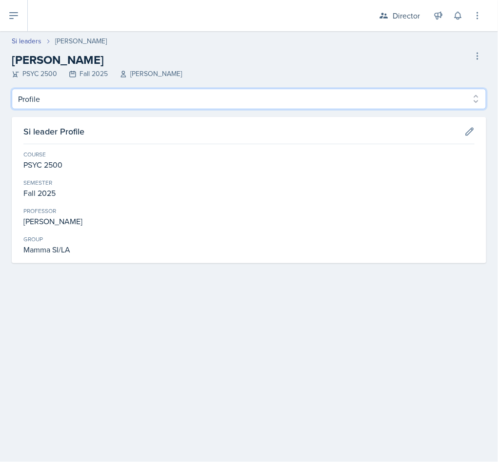
click at [106, 103] on select "Profile Planning Sheets Observation Forms Uploads" at bounding box center [249, 99] width 474 height 20
select select "Planning Sheets"
click at [12, 89] on select "Profile Planning Sheets Observation Forms Uploads" at bounding box center [249, 99] width 474 height 20
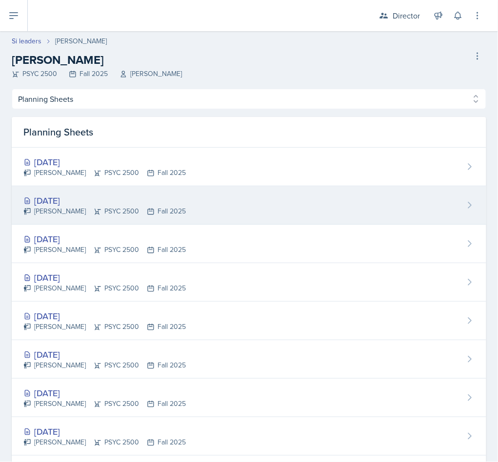
click at [126, 196] on div "[DATE]" at bounding box center [104, 200] width 162 height 13
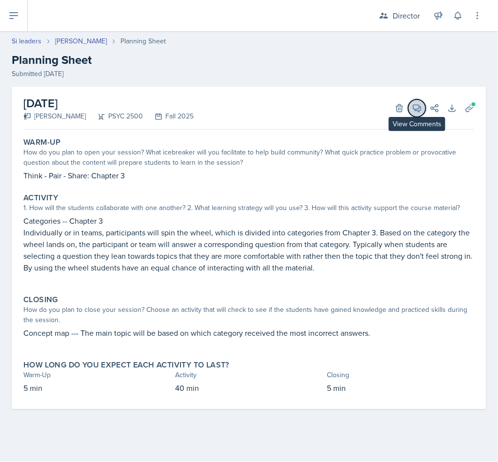
click at [421, 110] on icon at bounding box center [417, 108] width 10 height 10
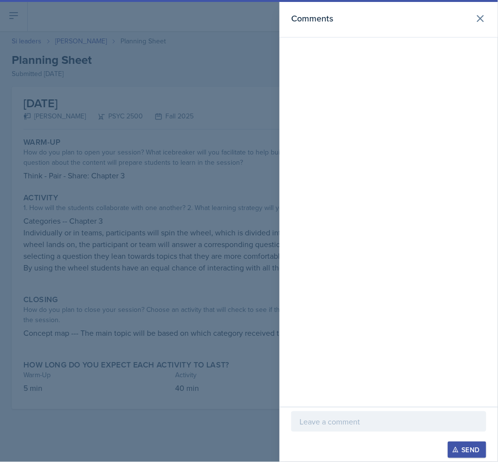
click at [367, 418] on p at bounding box center [388, 422] width 178 height 12
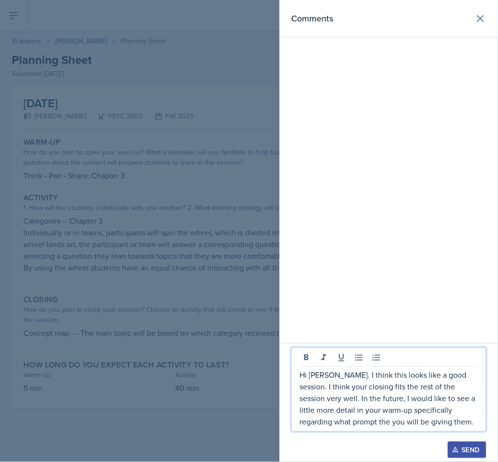
click at [464, 448] on div "Send" at bounding box center [467, 450] width 26 height 8
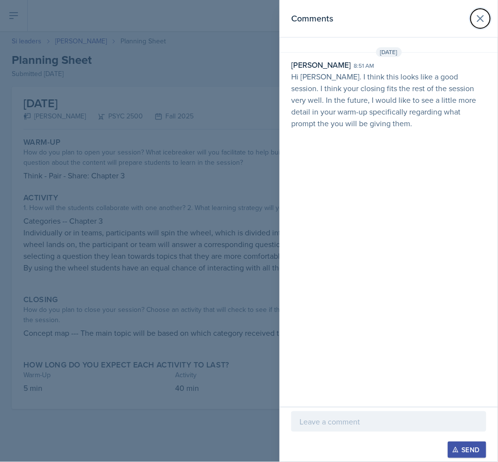
drag, startPoint x: 472, startPoint y: 22, endPoint x: 417, endPoint y: 22, distance: 55.1
click at [472, 22] on button at bounding box center [479, 18] width 19 height 19
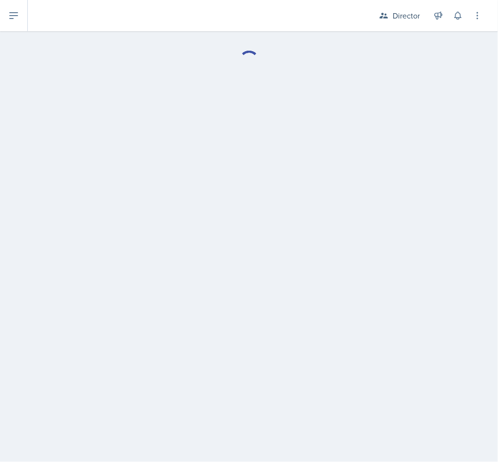
select select "Planning Sheets"
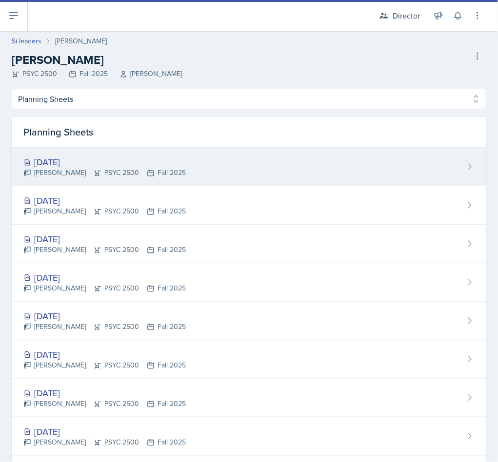
click at [104, 167] on div "Oct 1st, 2025" at bounding box center [104, 161] width 162 height 13
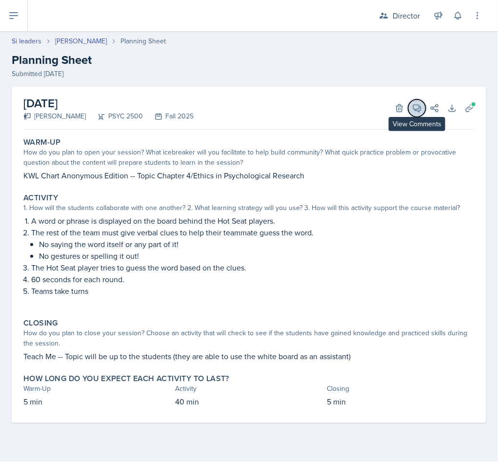
click at [419, 102] on span at bounding box center [420, 104] width 5 height 5
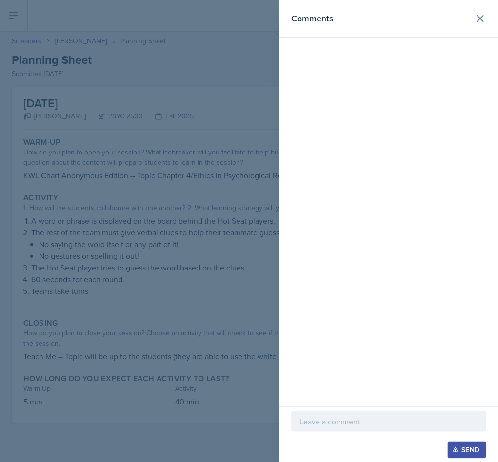
click at [334, 419] on p at bounding box center [388, 422] width 178 height 12
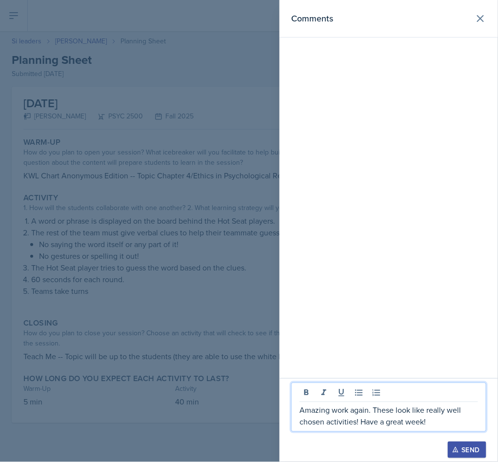
click at [474, 450] on div "Send" at bounding box center [467, 450] width 26 height 8
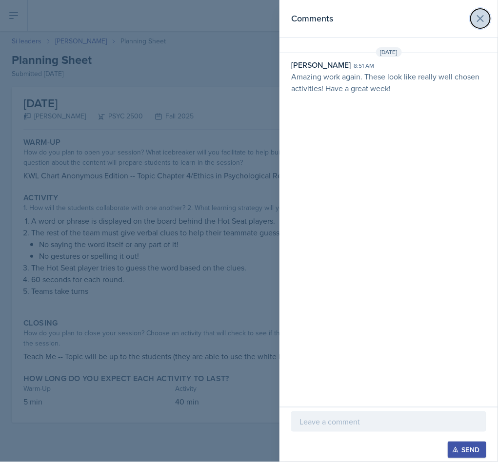
click at [478, 21] on icon at bounding box center [480, 19] width 6 height 6
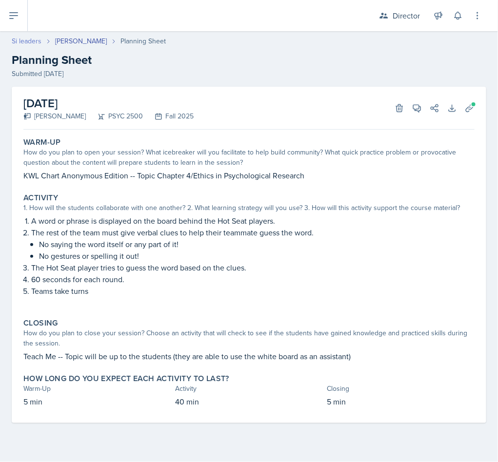
click at [31, 39] on link "Si leaders" at bounding box center [27, 41] width 30 height 10
select select "2bed604d-1099-4043-b1bc-2365e8740244"
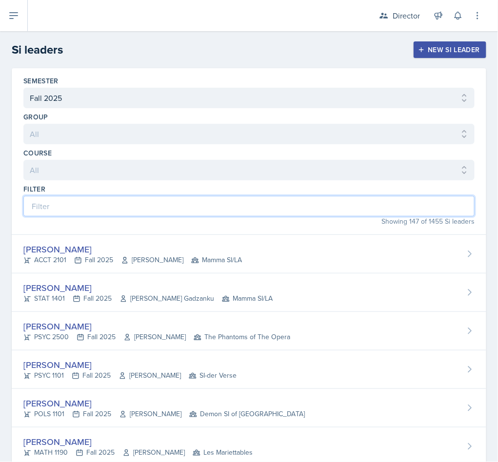
click at [132, 203] on input at bounding box center [248, 206] width 451 height 20
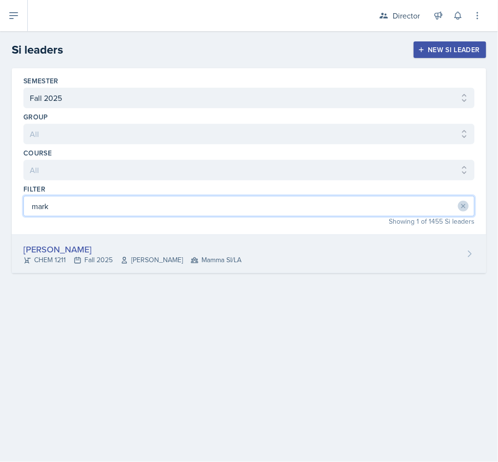
type input "mark"
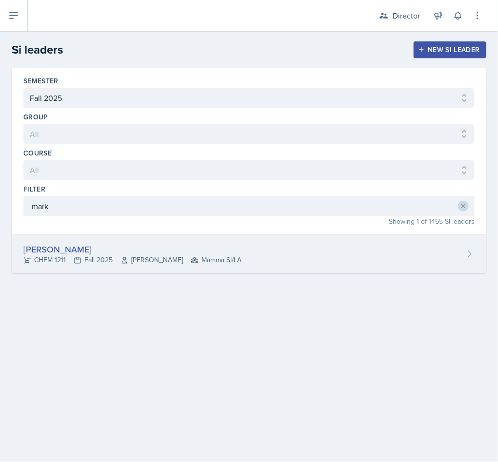
click at [346, 271] on div "Markcharles Ogunjiofor CHEM 1211 Fall 2025 Wei Zhou Mamma SI/LA" at bounding box center [249, 254] width 474 height 39
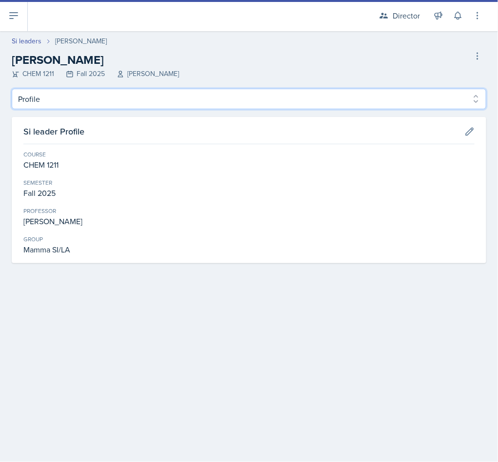
click at [113, 94] on select "Profile Planning Sheets Observation Forms Uploads" at bounding box center [249, 99] width 474 height 20
click at [12, 89] on select "Profile Planning Sheets Observation Forms Uploads" at bounding box center [249, 99] width 474 height 20
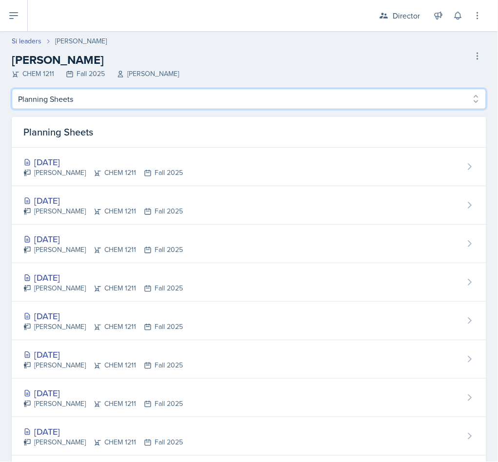
drag, startPoint x: 125, startPoint y: 95, endPoint x: 126, endPoint y: 103, distance: 7.9
click at [125, 95] on select "Profile Planning Sheets Observation Forms Uploads" at bounding box center [249, 99] width 474 height 20
select select "Observation Forms"
click at [12, 89] on select "Profile Planning Sheets Observation Forms Uploads" at bounding box center [249, 99] width 474 height 20
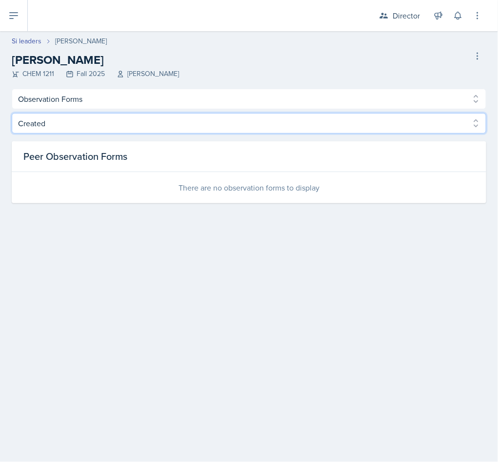
click at [110, 127] on select "Created Observed" at bounding box center [249, 123] width 474 height 20
click at [12, 113] on select "Created Observed" at bounding box center [249, 123] width 474 height 20
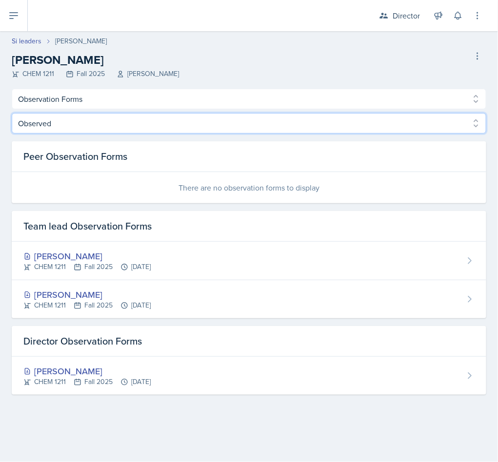
click at [111, 120] on select "Created Observed" at bounding box center [249, 123] width 474 height 20
select select "Created"
click at [12, 113] on select "Created Observed" at bounding box center [249, 123] width 474 height 20
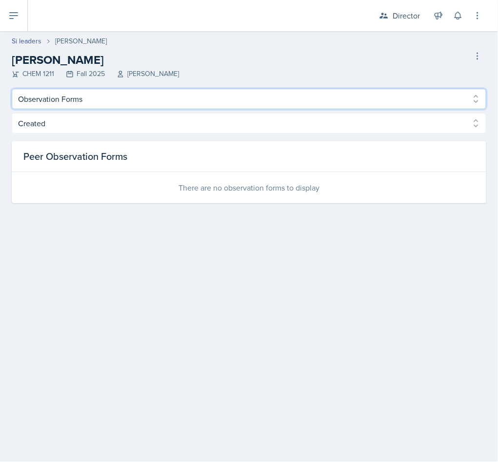
click at [116, 101] on select "Profile Planning Sheets Observation Forms Uploads" at bounding box center [249, 99] width 474 height 20
select select "Planning Sheets"
click at [12, 89] on select "Profile Planning Sheets Observation Forms Uploads" at bounding box center [249, 99] width 474 height 20
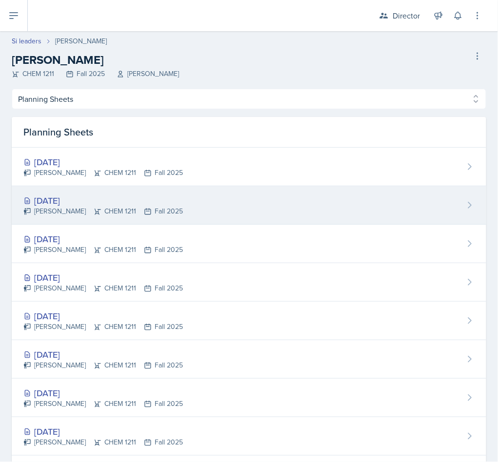
click at [183, 215] on div "Markcharles Ogunjiofor CHEM 1211 Fall 2025" at bounding box center [102, 211] width 159 height 10
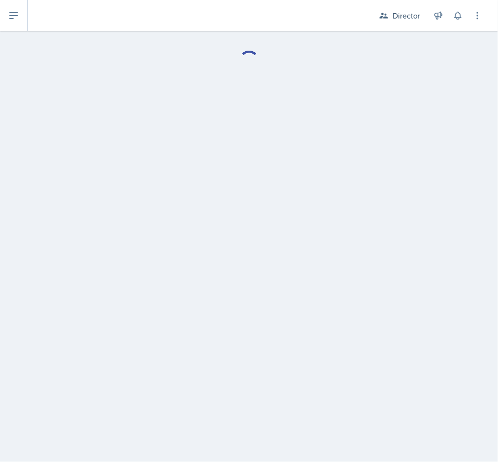
select select "Planning Sheets"
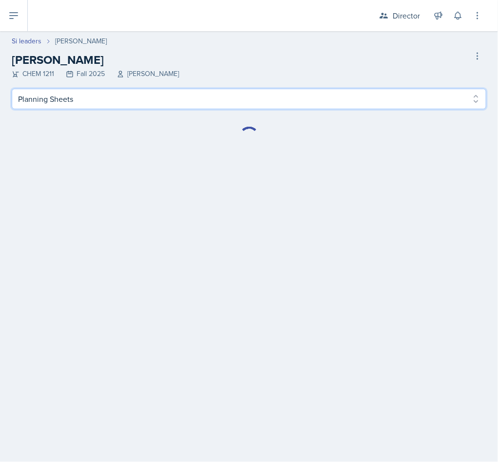
click at [86, 106] on select "Profile Planning Sheets Observation Forms Uploads" at bounding box center [249, 99] width 474 height 20
click at [12, 89] on select "Profile Planning Sheets Observation Forms Uploads" at bounding box center [249, 99] width 474 height 20
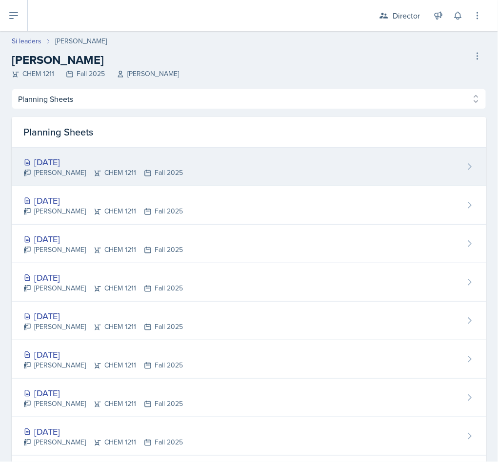
click at [142, 174] on div "Markcharles Ogunjiofor CHEM 1211 Fall 2025" at bounding box center [102, 173] width 159 height 10
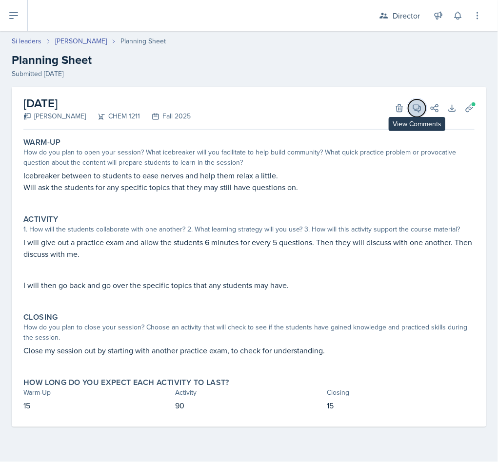
click at [418, 110] on icon at bounding box center [417, 108] width 10 height 10
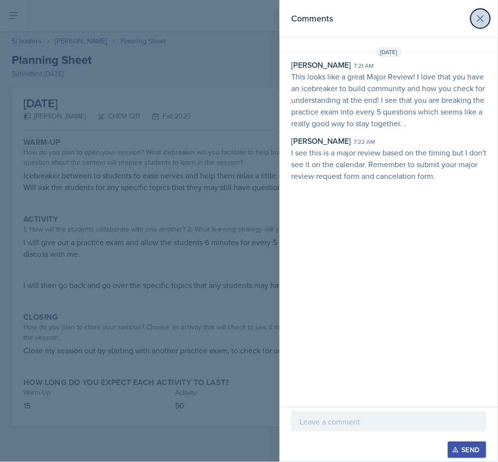
click at [484, 19] on icon at bounding box center [480, 19] width 12 height 12
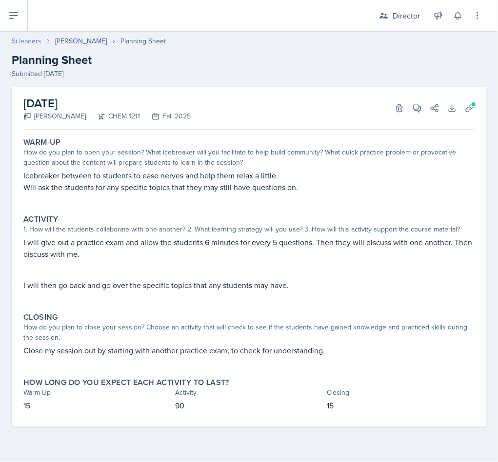
click at [20, 41] on link "Si leaders" at bounding box center [27, 41] width 30 height 10
select select "2bed604d-1099-4043-b1bc-2365e8740244"
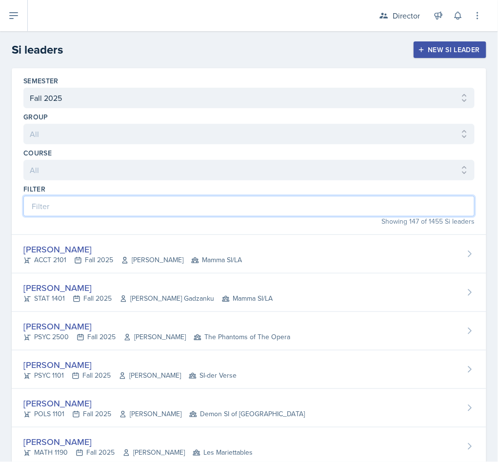
click at [113, 211] on input at bounding box center [248, 206] width 451 height 20
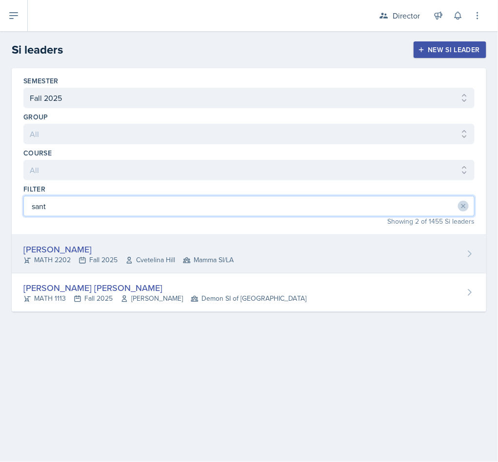
type input "sant"
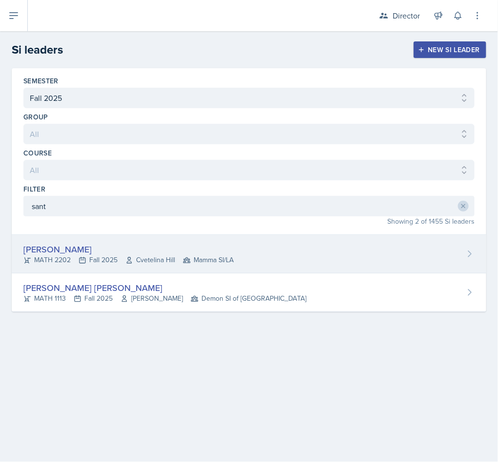
click at [193, 256] on div "Santiago Ochoa" at bounding box center [128, 249] width 210 height 13
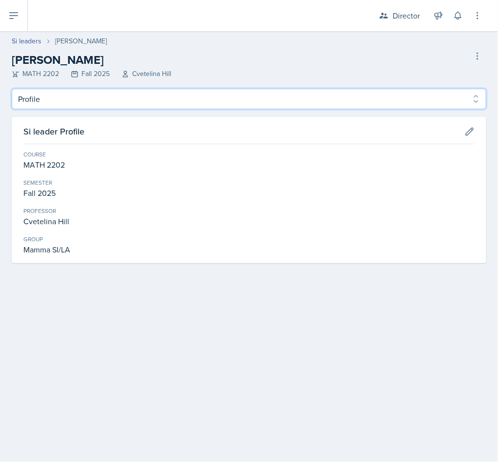
click at [307, 102] on select "Profile Planning Sheets Observation Forms Uploads" at bounding box center [249, 99] width 474 height 20
select select "Planning Sheets"
click at [12, 89] on select "Profile Planning Sheets Observation Forms Uploads" at bounding box center [249, 99] width 474 height 20
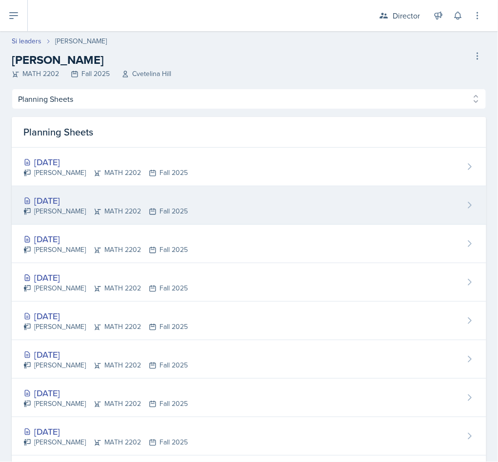
click at [284, 202] on div "Sep 29th, 2025 Santiago Ochoa MATH 2202 Fall 2025" at bounding box center [249, 205] width 474 height 39
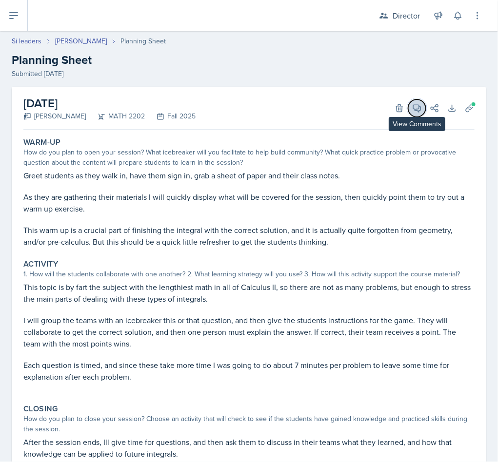
click at [412, 106] on icon at bounding box center [417, 108] width 10 height 10
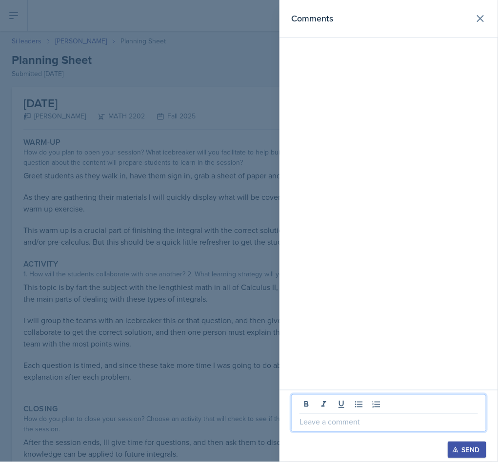
drag, startPoint x: 333, startPoint y: 420, endPoint x: 338, endPoint y: 415, distance: 6.6
click at [334, 419] on p at bounding box center [388, 422] width 178 height 12
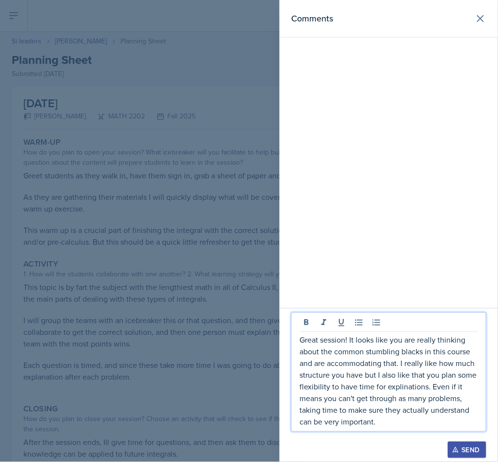
click at [405, 385] on p "Great session! It looks like you are really thinking about the common stumbling…" at bounding box center [388, 381] width 178 height 94
click at [414, 420] on p "Great session! It looks like you are really thinking about the common stumbling…" at bounding box center [388, 381] width 178 height 94
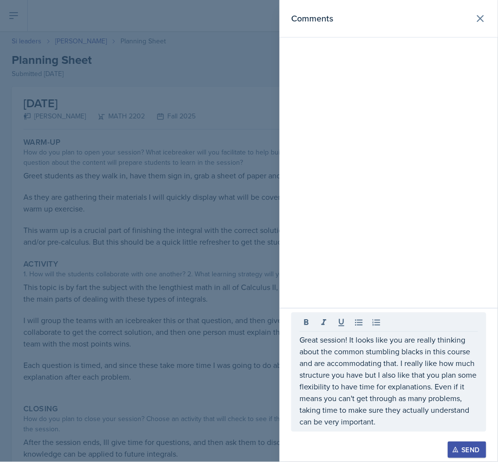
click at [462, 449] on div "Send" at bounding box center [467, 450] width 26 height 8
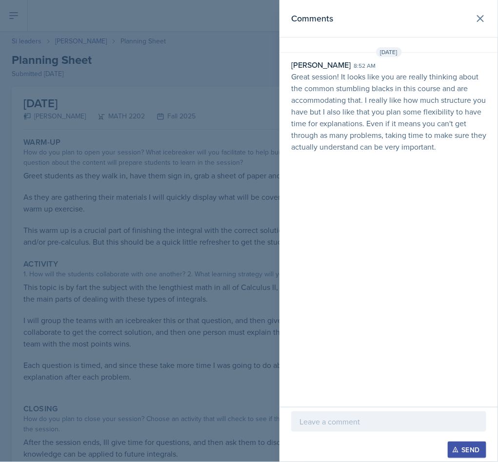
click at [474, 8] on header "Comments" at bounding box center [388, 19] width 218 height 38
click at [478, 22] on icon at bounding box center [480, 19] width 12 height 12
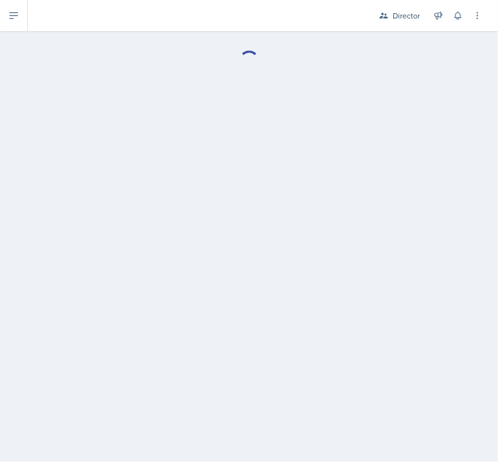
select select "Planning Sheets"
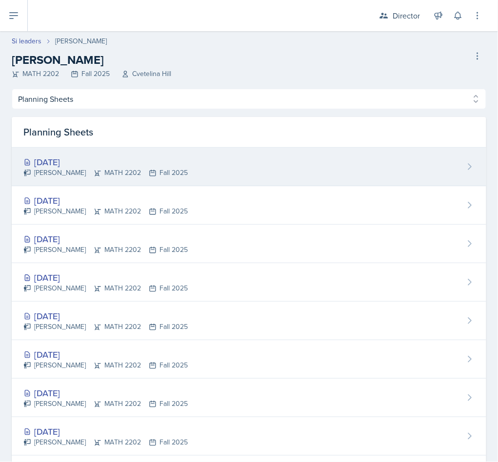
click at [82, 165] on div "Oct 1st, 2025" at bounding box center [105, 161] width 164 height 13
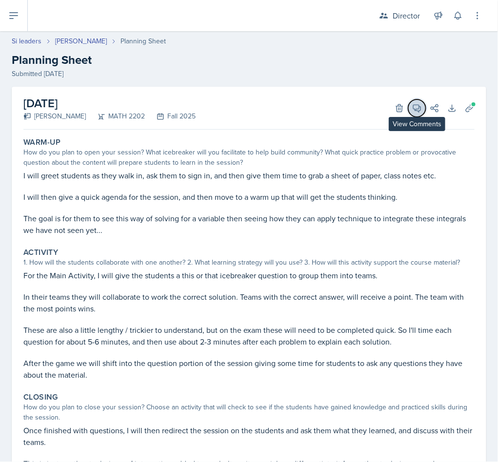
click at [412, 110] on icon at bounding box center [417, 108] width 10 height 10
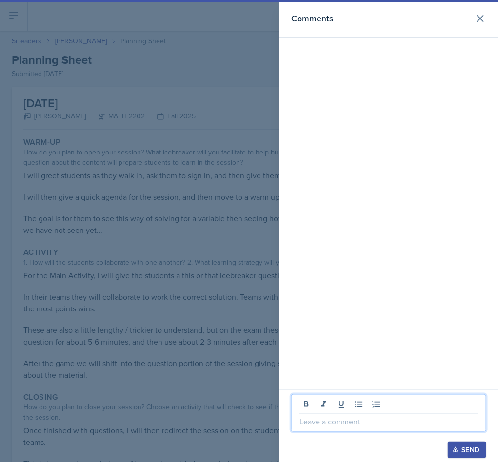
click at [316, 417] on p at bounding box center [388, 422] width 178 height 12
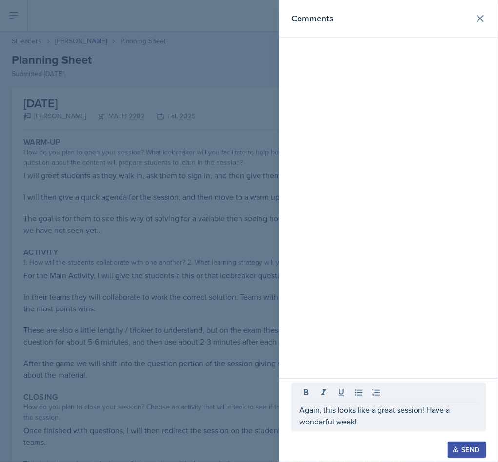
click at [457, 440] on div at bounding box center [388, 437] width 195 height 10
click at [465, 450] on div "Send" at bounding box center [467, 450] width 26 height 8
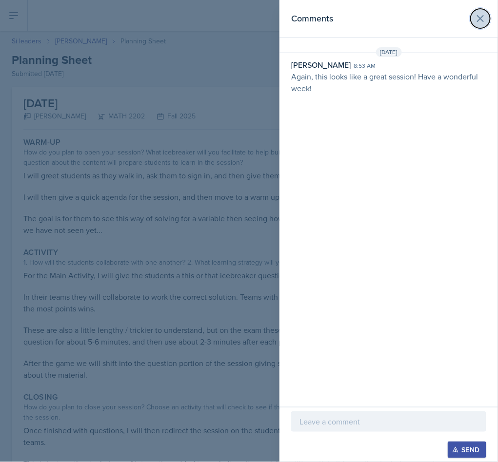
click at [481, 21] on icon at bounding box center [480, 19] width 12 height 12
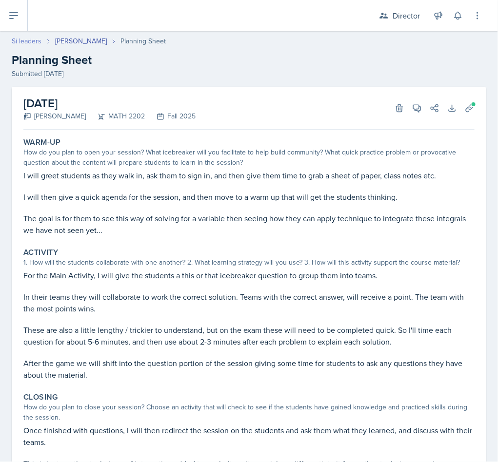
click at [28, 41] on link "Si leaders" at bounding box center [27, 41] width 30 height 10
select select "2bed604d-1099-4043-b1bc-2365e8740244"
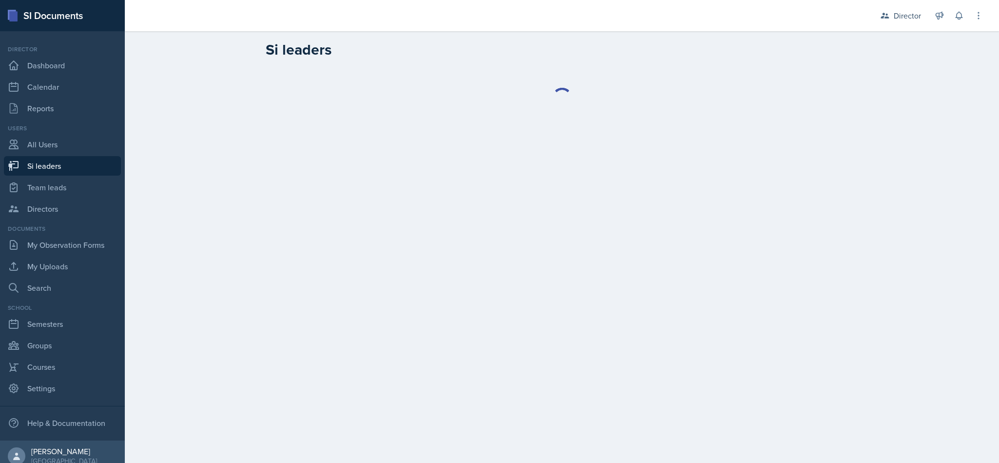
select select "2bed604d-1099-4043-b1bc-2365e8740244"
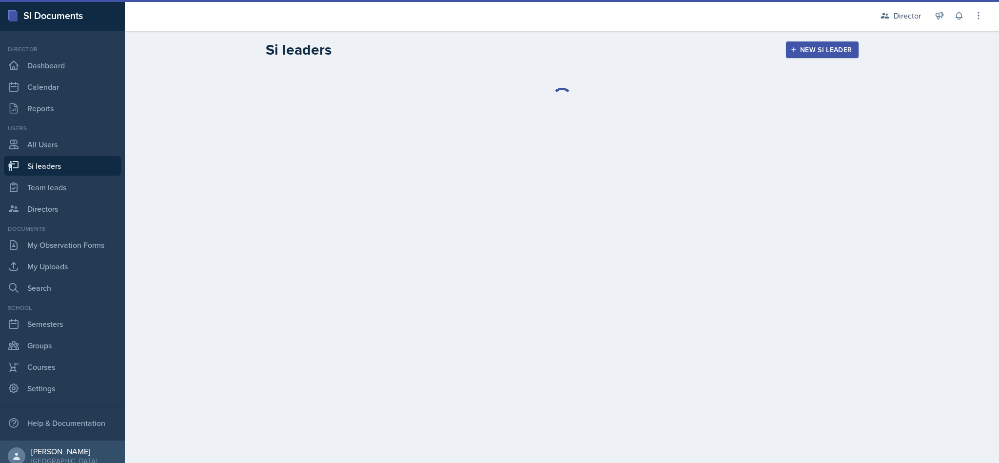
select select "2bed604d-1099-4043-b1bc-2365e8740244"
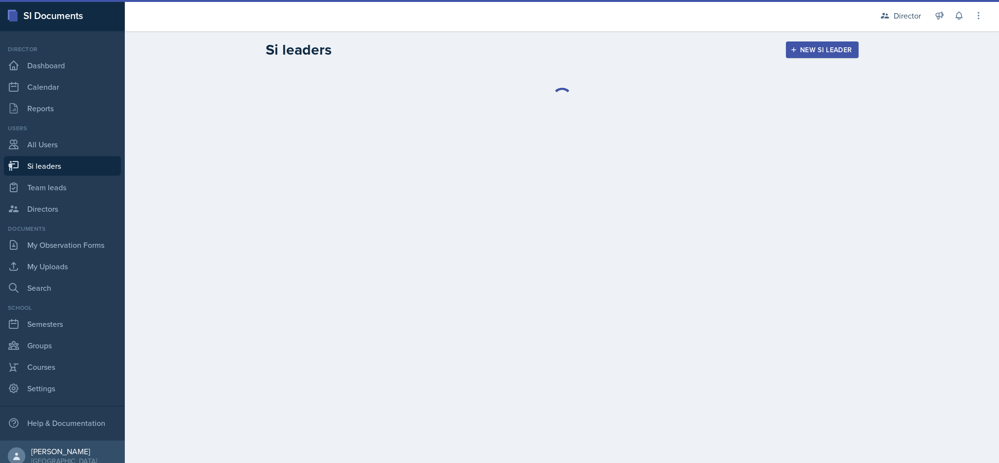
select select "2bed604d-1099-4043-b1bc-2365e8740244"
